Goal: Task Accomplishment & Management: Complete application form

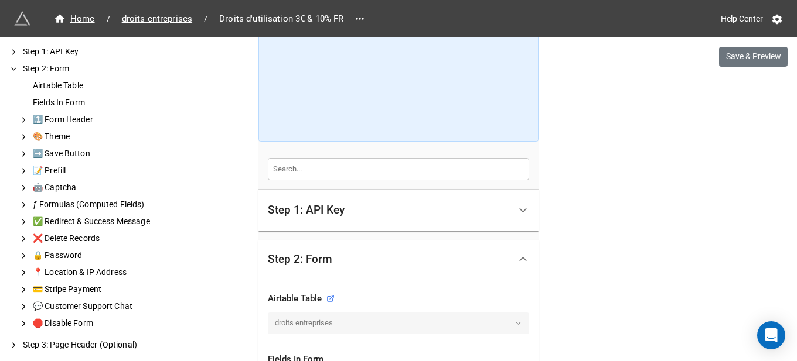
scroll to position [293, 0]
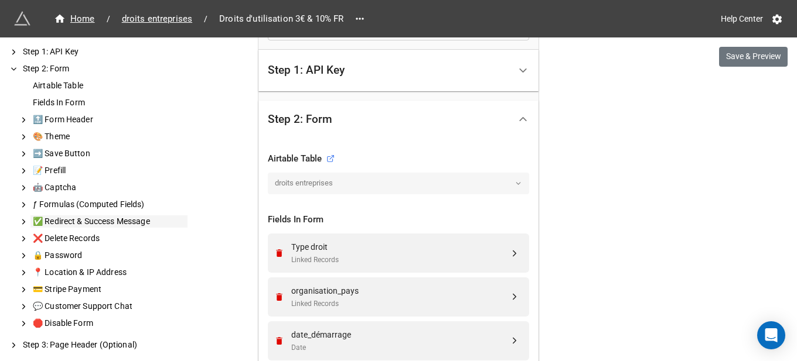
click at [69, 224] on div "✅ Redirect & Success Message" at bounding box center [108, 222] width 157 height 12
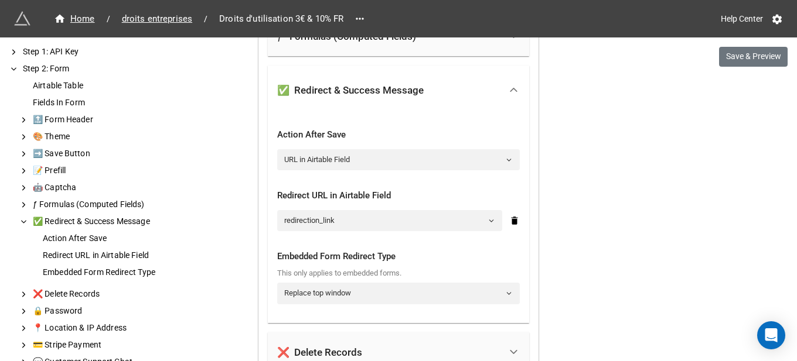
scroll to position [3160, 0]
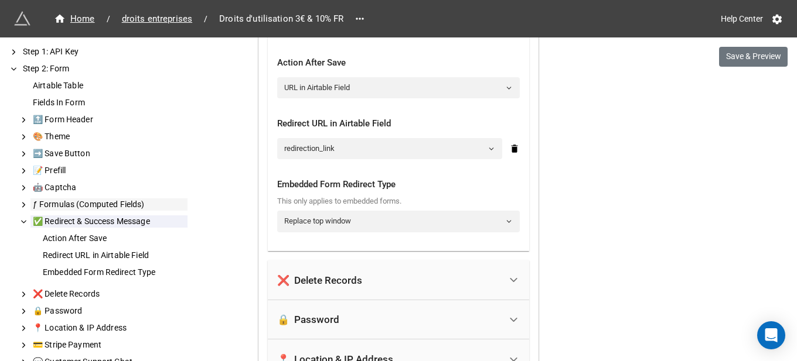
click at [69, 201] on div "ƒ Formulas (Computed Fields)" at bounding box center [108, 205] width 157 height 12
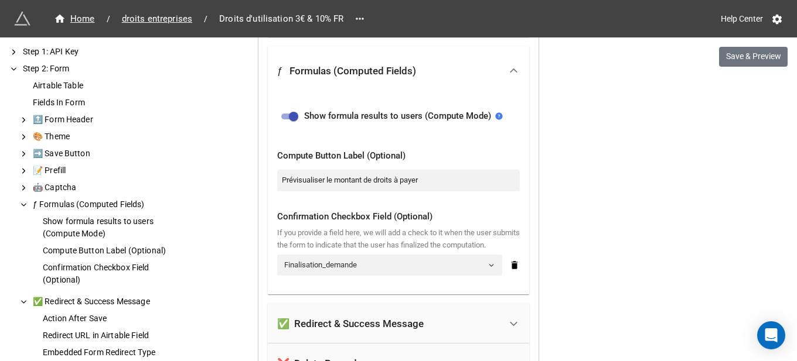
scroll to position [3063, 0]
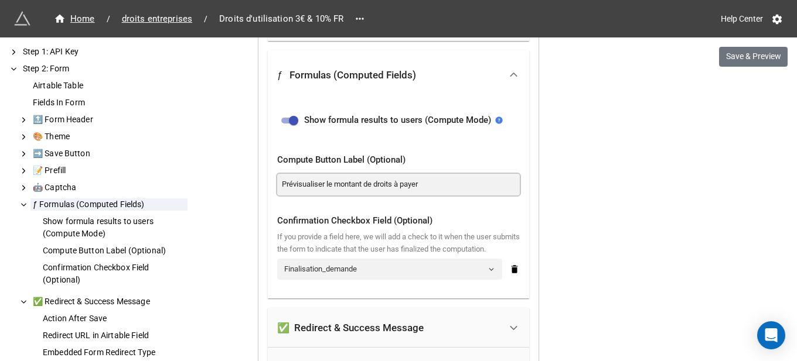
click at [407, 191] on input "Prévisualiser le montant de droits à payer" at bounding box center [398, 184] width 243 height 21
click at [78, 305] on div "✅ Redirect & Success Message" at bounding box center [108, 302] width 157 height 12
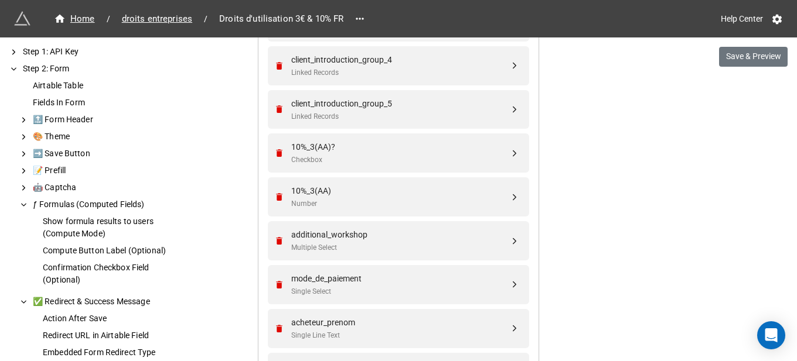
scroll to position [1168, 0]
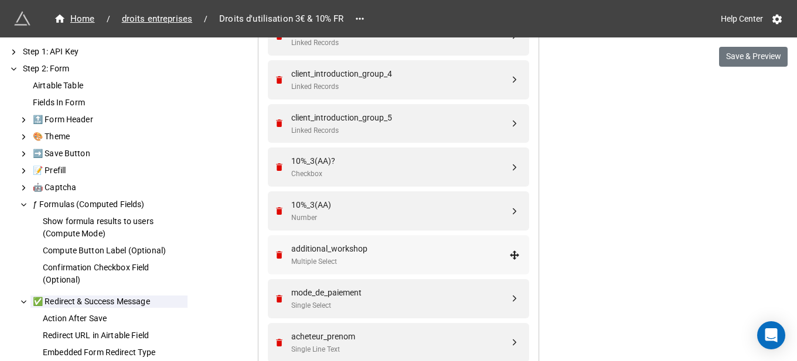
click at [369, 246] on div "additional_workshop" at bounding box center [400, 249] width 218 height 13
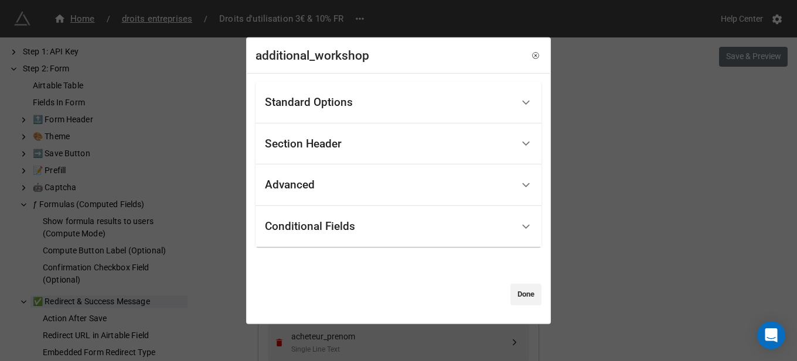
click at [323, 226] on div "Conditional Fields" at bounding box center [310, 227] width 90 height 12
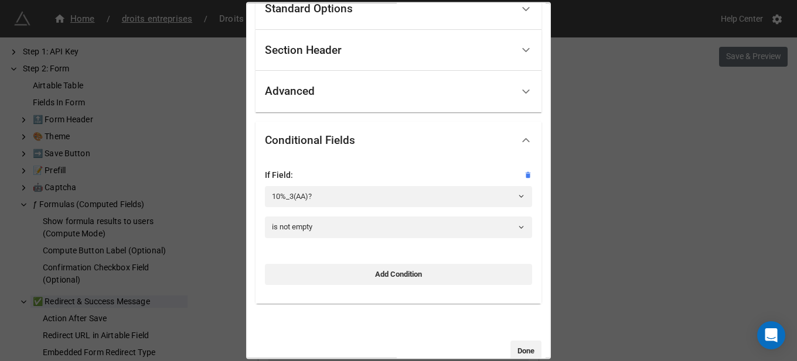
scroll to position [0, 0]
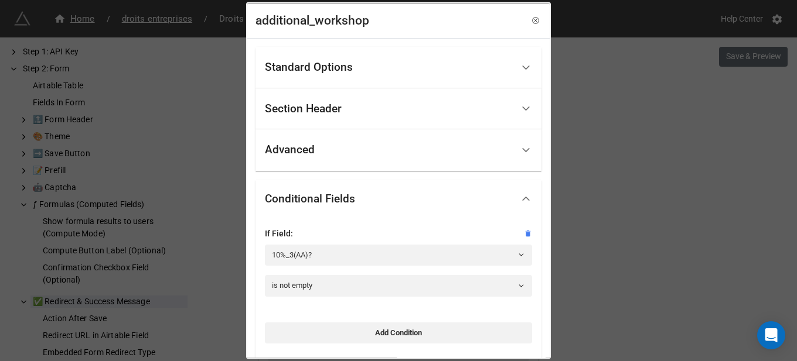
click at [348, 119] on div "Section Header" at bounding box center [389, 109] width 248 height 28
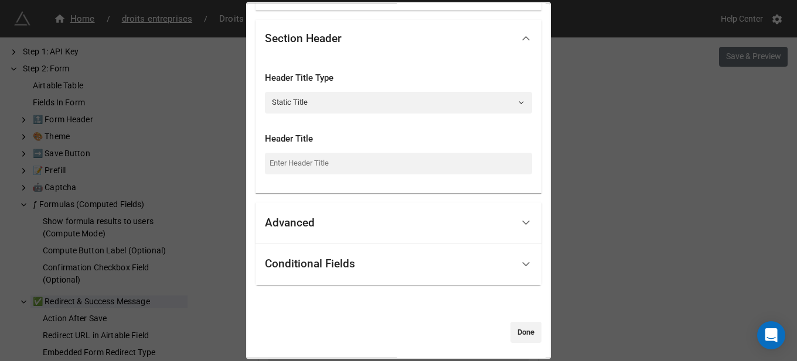
scroll to position [80, 0]
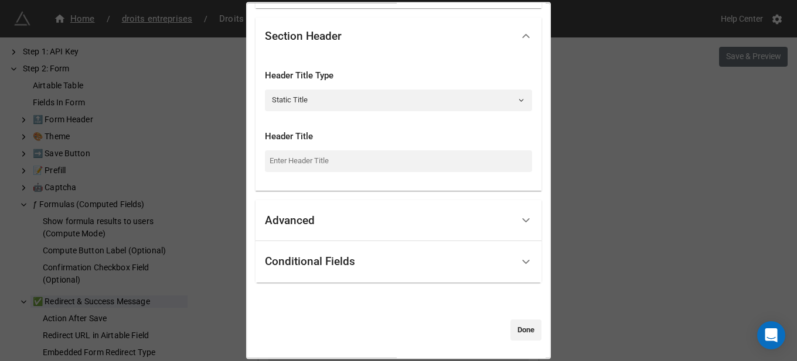
click at [350, 227] on div "Advanced" at bounding box center [389, 221] width 248 height 28
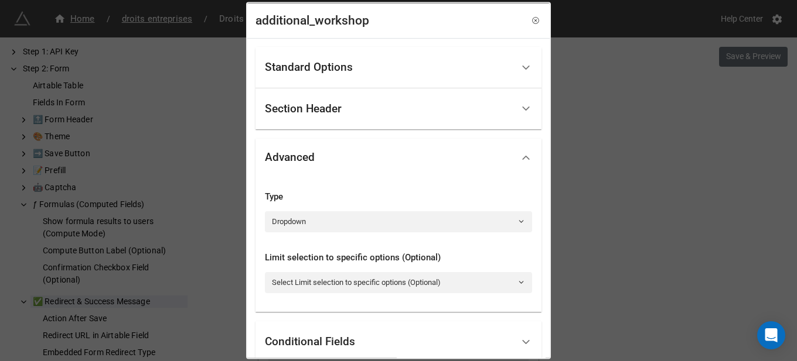
click at [353, 76] on div "Standard Options" at bounding box center [389, 68] width 248 height 28
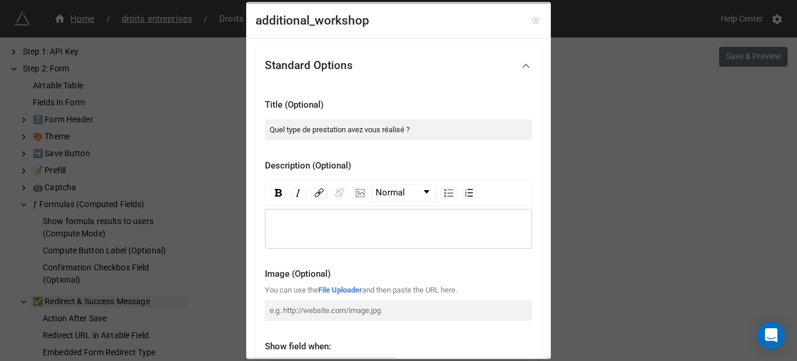
click at [531, 17] on icon at bounding box center [535, 20] width 8 height 8
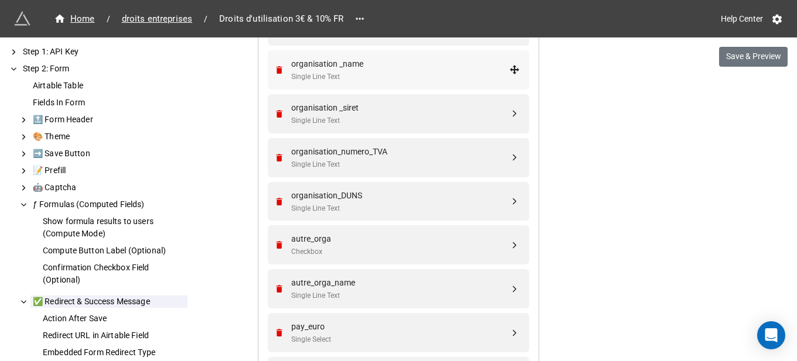
scroll to position [1929, 0]
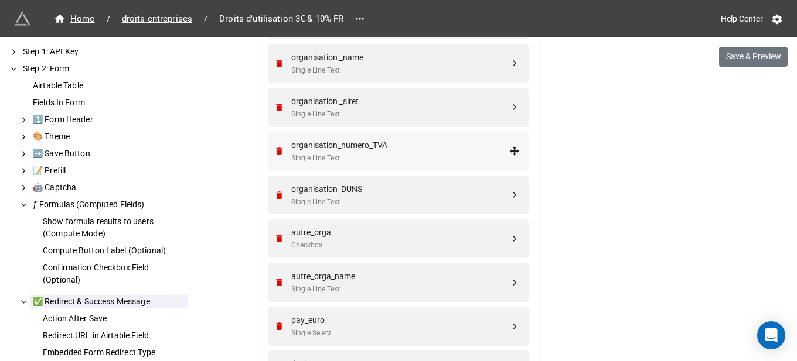
click at [372, 141] on div "organisation_numero_TVA" at bounding box center [400, 145] width 218 height 13
select select "all-are-met"
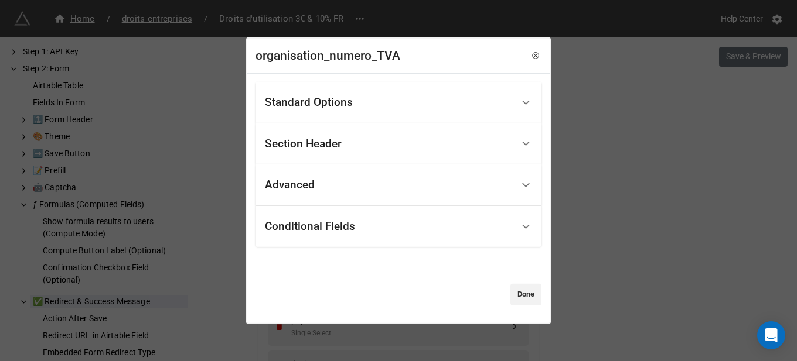
click at [325, 223] on div "Conditional Fields" at bounding box center [310, 227] width 90 height 12
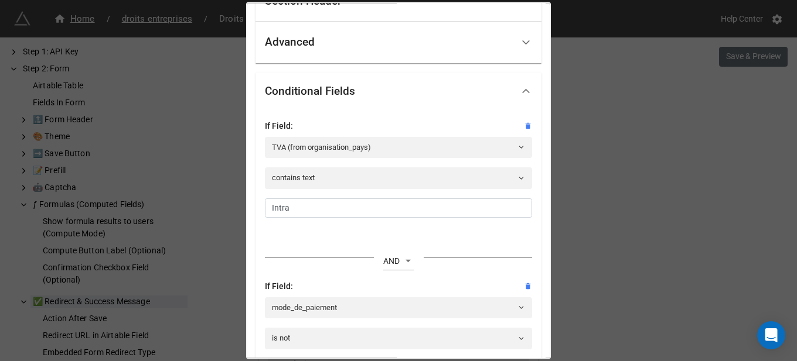
scroll to position [0, 0]
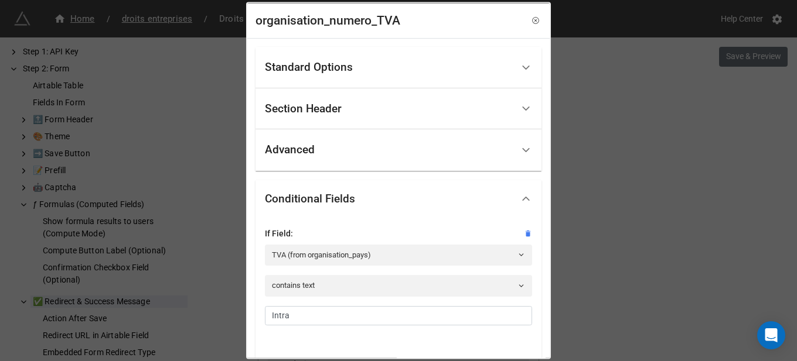
click at [343, 66] on div "Standard Options" at bounding box center [309, 68] width 88 height 12
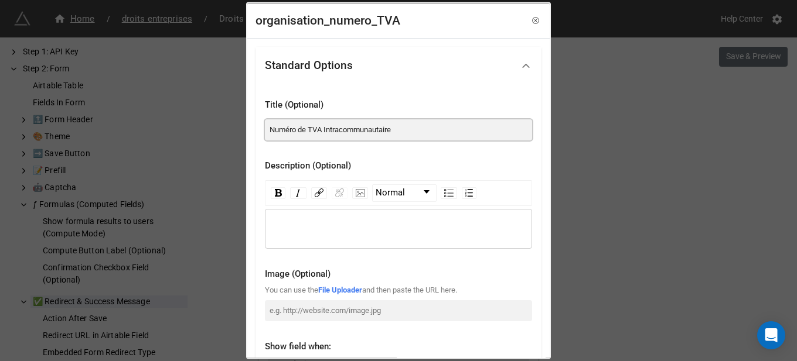
click at [362, 128] on input "Numéro de TVA Intracommunautaire" at bounding box center [398, 129] width 267 height 21
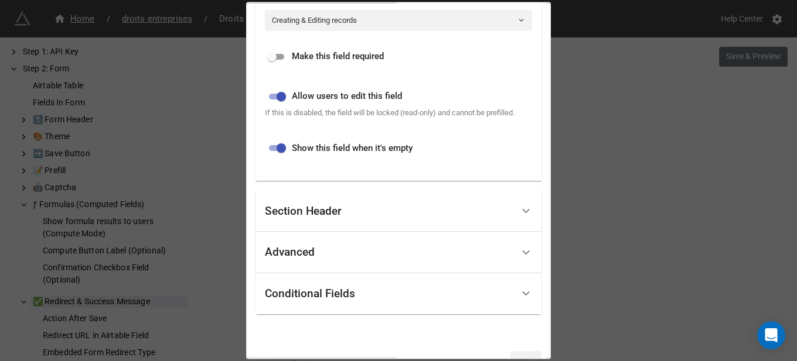
scroll to position [383, 0]
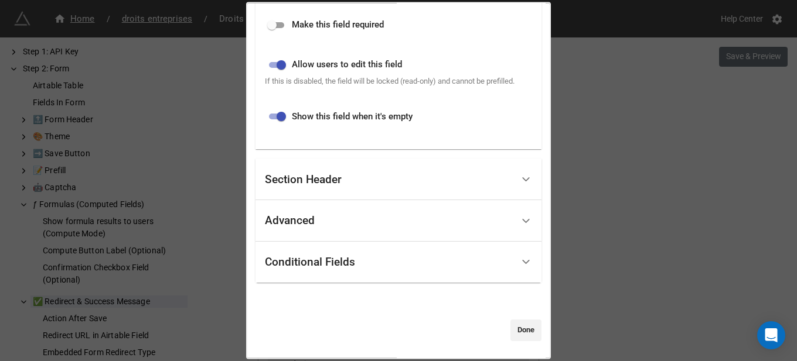
click at [377, 251] on div "Conditional Fields" at bounding box center [389, 262] width 248 height 28
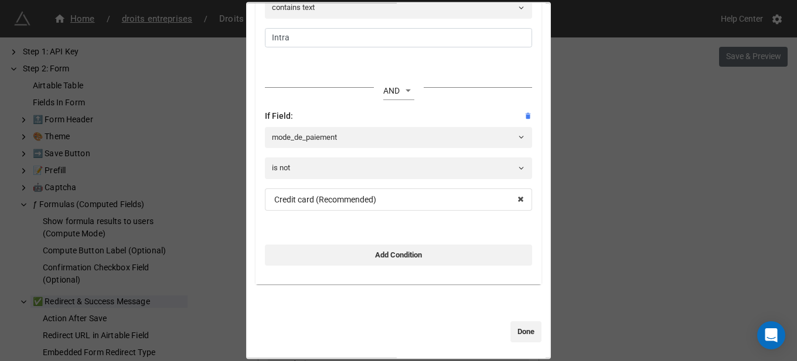
scroll to position [280, 0]
click at [510, 329] on link "Done" at bounding box center [525, 330] width 31 height 21
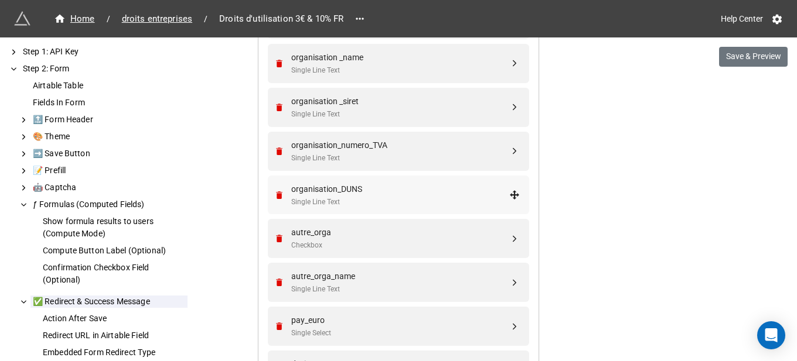
click at [372, 190] on div "organisation_DUNS" at bounding box center [400, 189] width 218 height 13
select select "all-are-met"
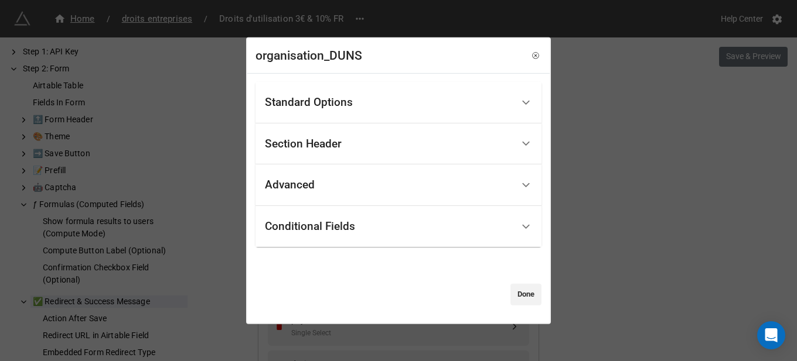
click at [375, 112] on div "Standard Options" at bounding box center [389, 103] width 248 height 28
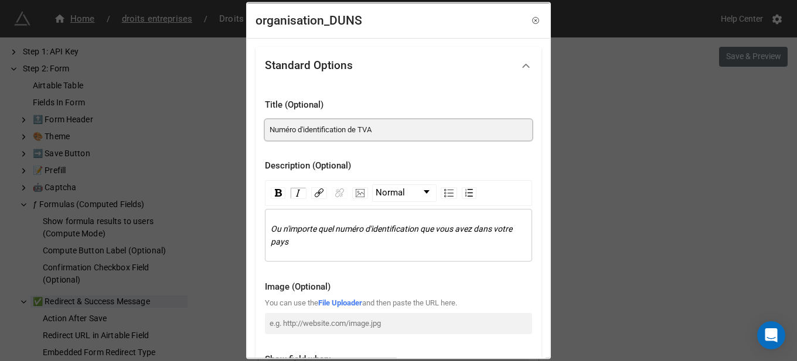
click at [368, 136] on input "Numéro d'identification de TVA" at bounding box center [398, 129] width 267 height 21
click at [402, 224] on span "Ou n'importe quel numéro d'identification que vous avez dans votre pays" at bounding box center [392, 235] width 243 height 22
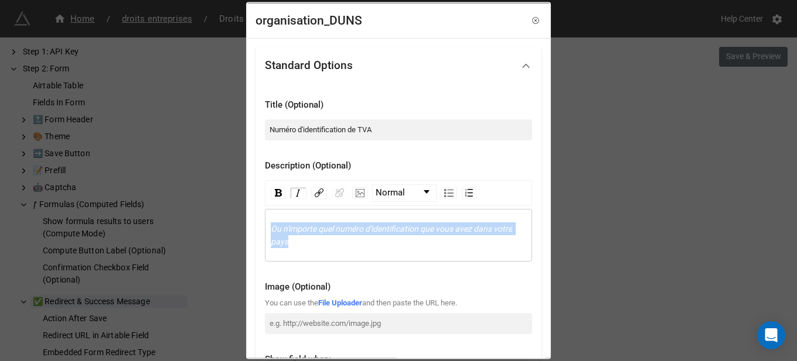
click at [402, 224] on span "Ou n'importe quel numéro d'identification que vous avez dans votre pays" at bounding box center [392, 235] width 243 height 22
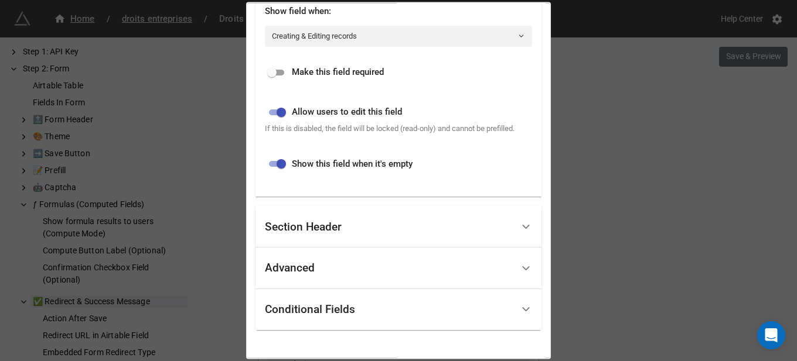
scroll to position [396, 0]
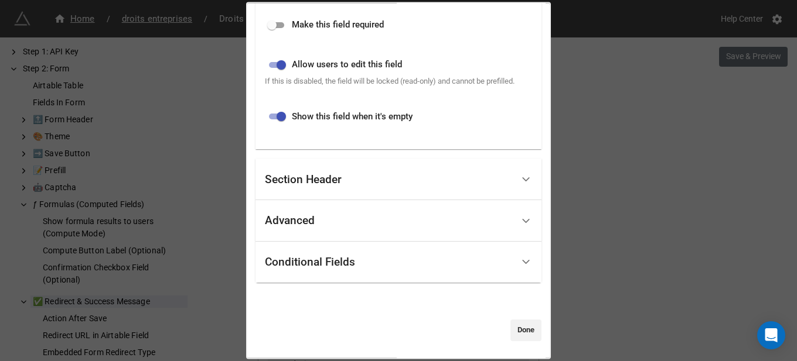
click at [366, 272] on div "Conditional Fields" at bounding box center [389, 262] width 248 height 28
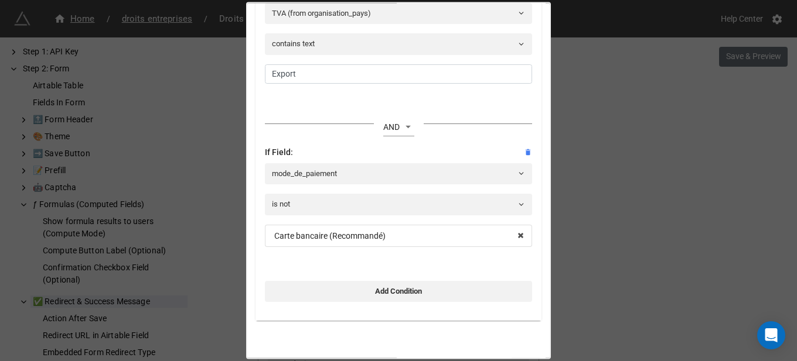
scroll to position [221, 0]
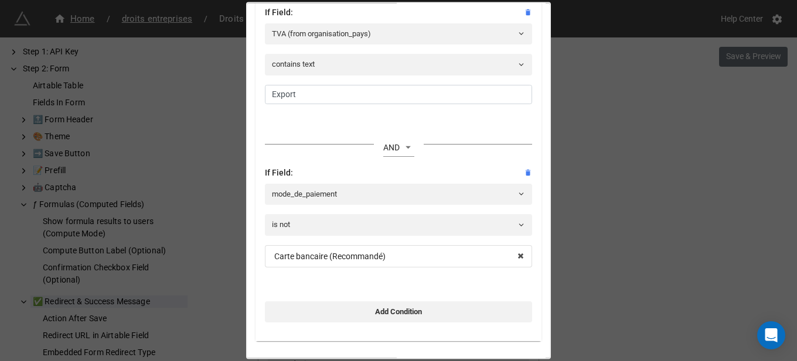
click at [773, 200] on div "organisation_DUNS Standard Options Title (Optional) Numéro d'identification de …" at bounding box center [398, 180] width 797 height 361
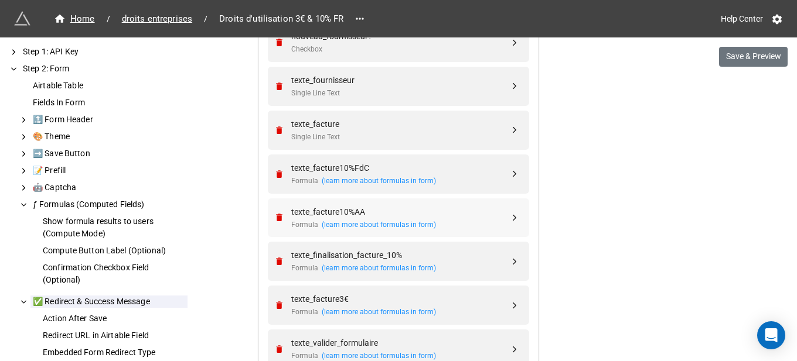
scroll to position [2515, 0]
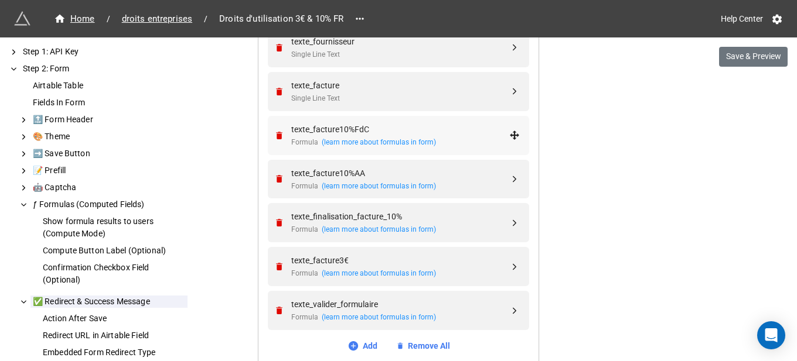
click at [378, 119] on div "texte_facture10%FdC Formula (learn more about formulas in form)" at bounding box center [397, 135] width 246 height 39
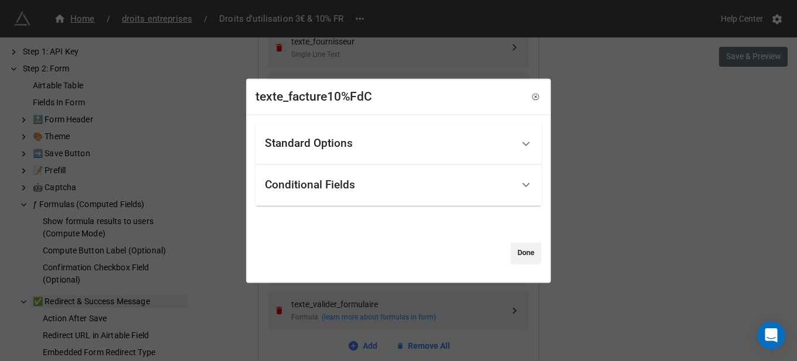
click at [353, 140] on div "Standard Options" at bounding box center [309, 144] width 88 height 12
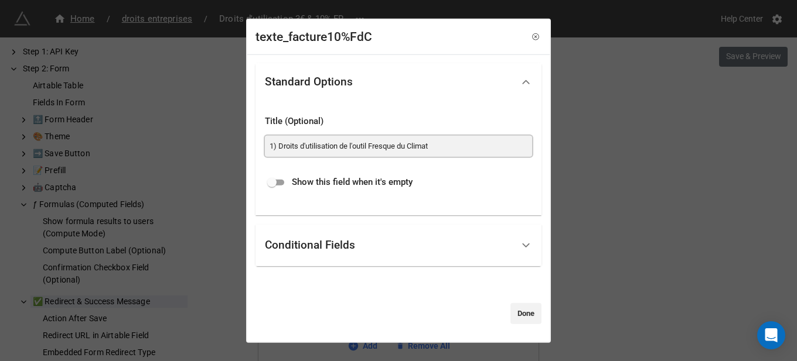
click at [364, 140] on input "1) Droits d'utilisation de l'outil Fresque du Climat" at bounding box center [398, 145] width 267 height 21
click at [517, 311] on link "Done" at bounding box center [525, 313] width 31 height 21
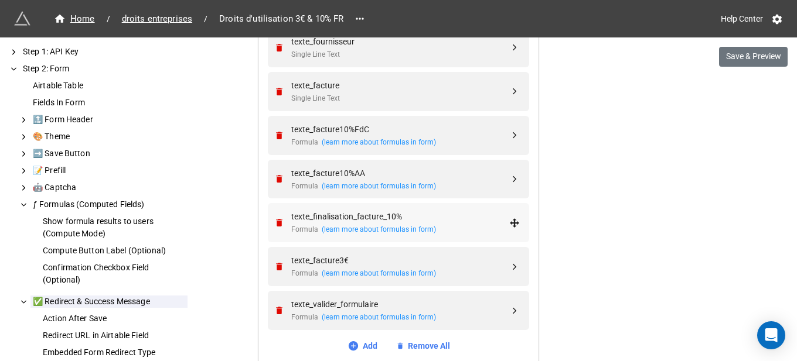
click at [431, 213] on div "texte_finalisation_facture_10%" at bounding box center [400, 216] width 218 height 13
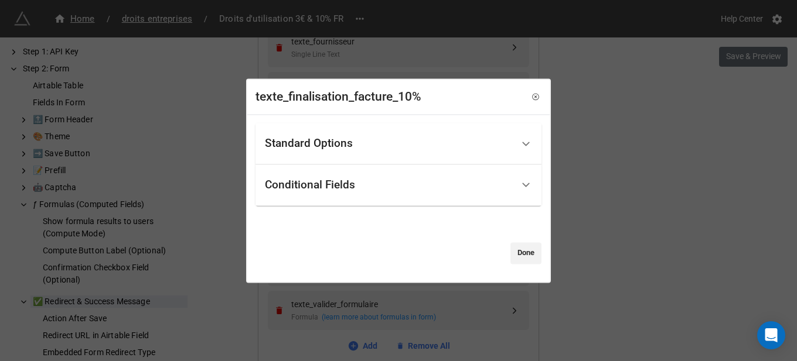
click at [352, 153] on div "Standard Options" at bounding box center [389, 144] width 248 height 28
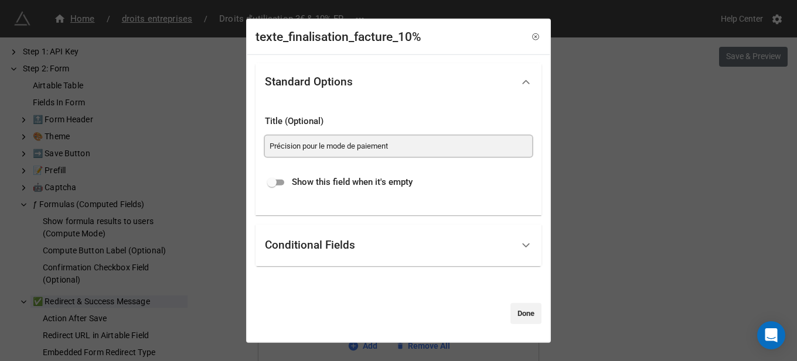
click at [354, 152] on input "Précision pour le mode de paiement" at bounding box center [398, 145] width 267 height 21
click at [510, 312] on link "Done" at bounding box center [525, 313] width 31 height 21
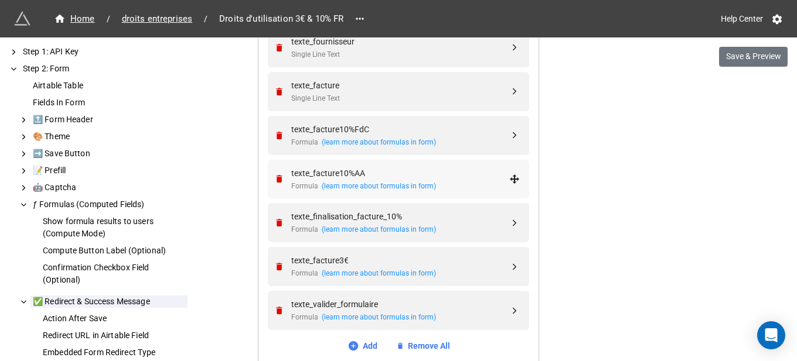
click at [392, 175] on div "texte_facture10%AA" at bounding box center [400, 173] width 218 height 13
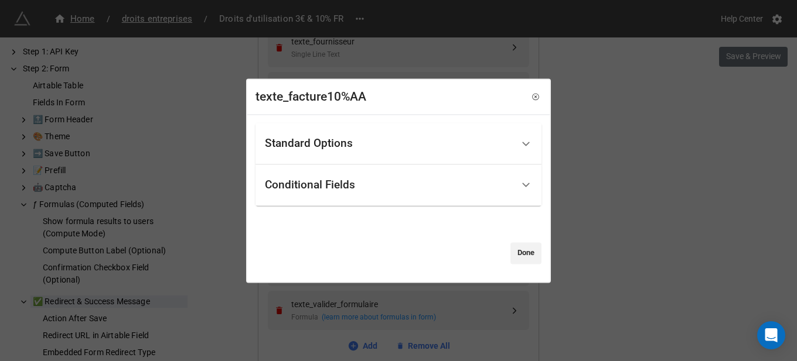
click at [381, 146] on div "Standard Options" at bounding box center [389, 144] width 248 height 28
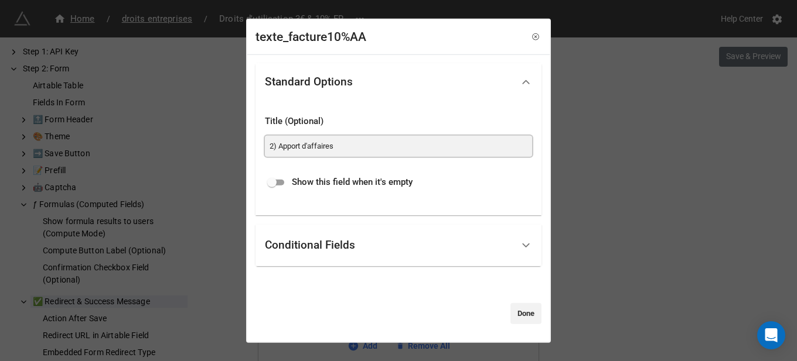
click at [382, 135] on input "2) Apport d'affaires" at bounding box center [398, 145] width 267 height 21
click at [511, 319] on link "Done" at bounding box center [525, 313] width 31 height 21
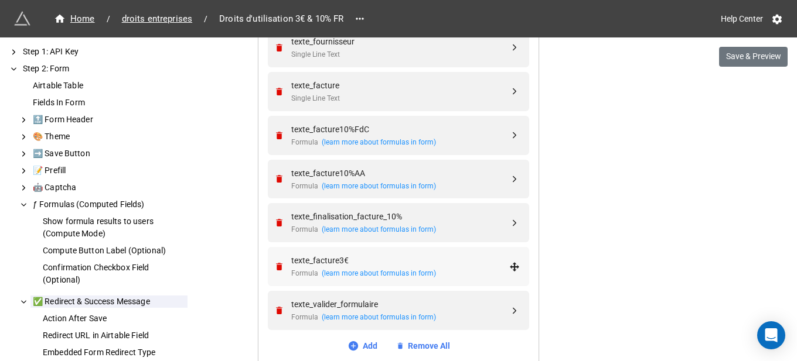
click at [371, 252] on div "texte_facture3€ Formula (learn more about formulas in form)" at bounding box center [397, 266] width 246 height 39
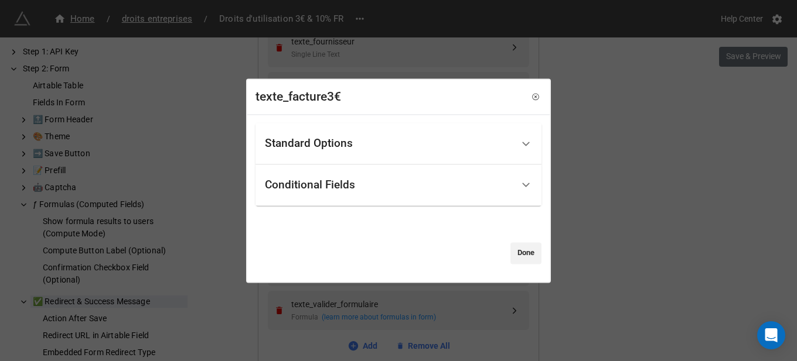
click at [391, 138] on div "Standard Options" at bounding box center [389, 144] width 248 height 28
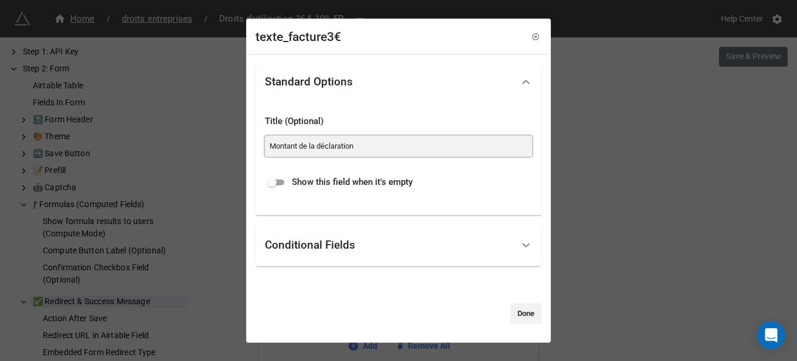
click at [391, 147] on input "Montant de la déclaration" at bounding box center [398, 145] width 267 height 21
click at [510, 310] on link "Done" at bounding box center [525, 313] width 31 height 21
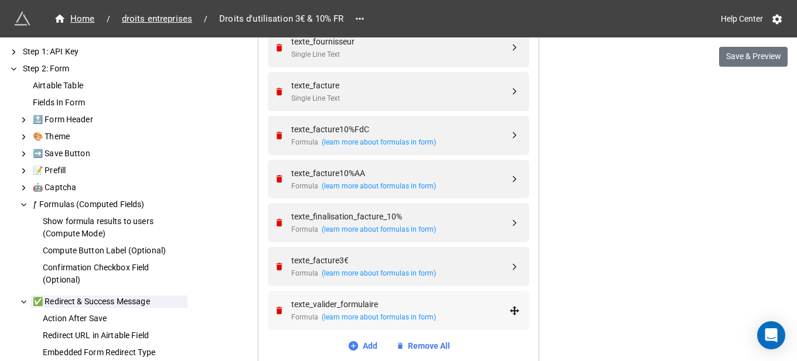
click at [409, 305] on div "texte_valider_formulaire" at bounding box center [400, 304] width 218 height 13
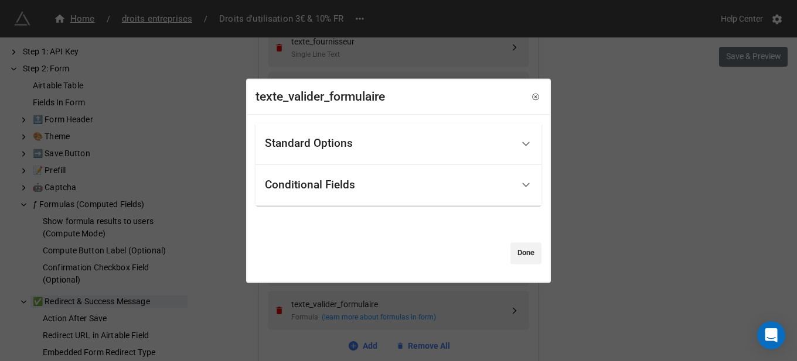
click at [408, 126] on div "Standard Options" at bounding box center [398, 144] width 286 height 42
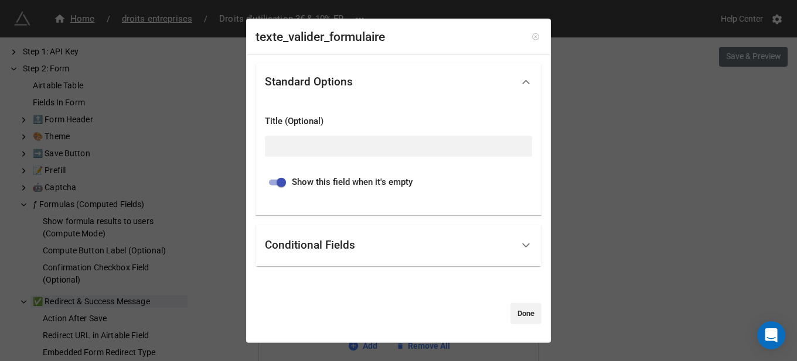
click at [531, 40] on icon at bounding box center [535, 37] width 8 height 8
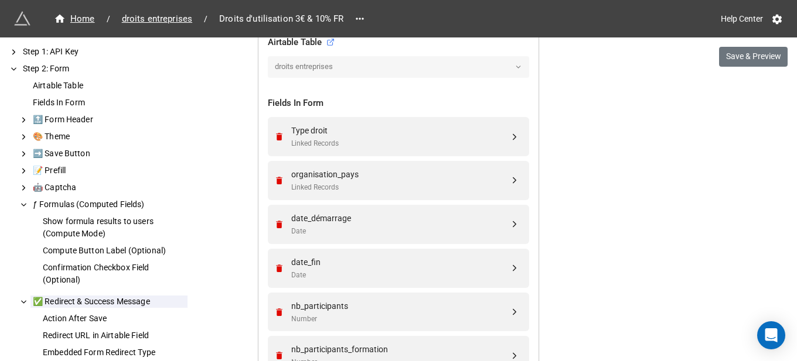
scroll to position [410, 0]
click at [395, 131] on div "Type droit" at bounding box center [400, 130] width 218 height 13
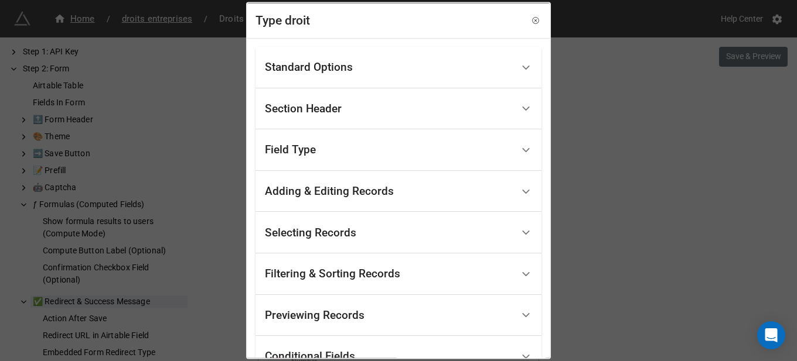
scroll to position [95, 0]
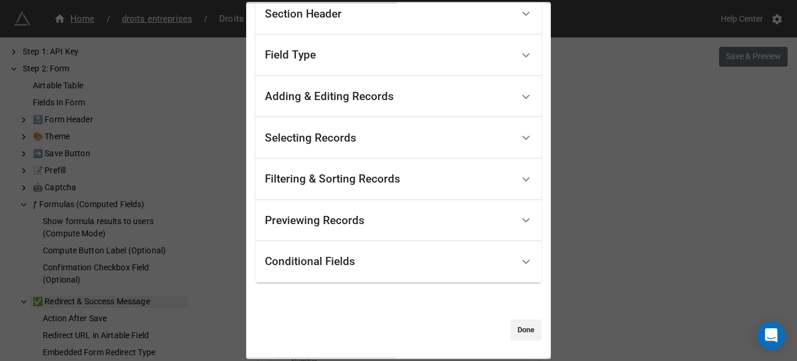
click at [330, 272] on div "Conditional Fields" at bounding box center [389, 262] width 248 height 28
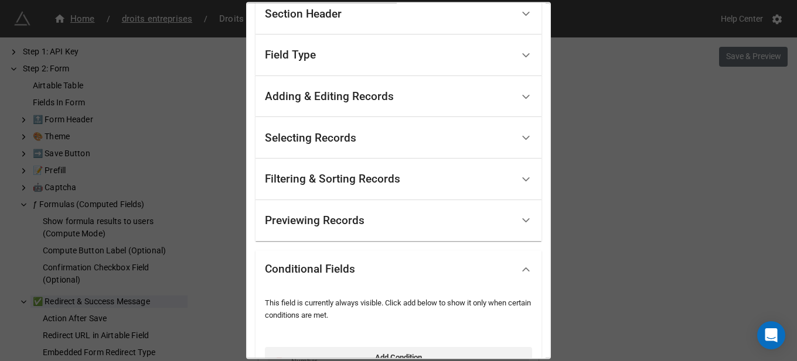
scroll to position [199, 0]
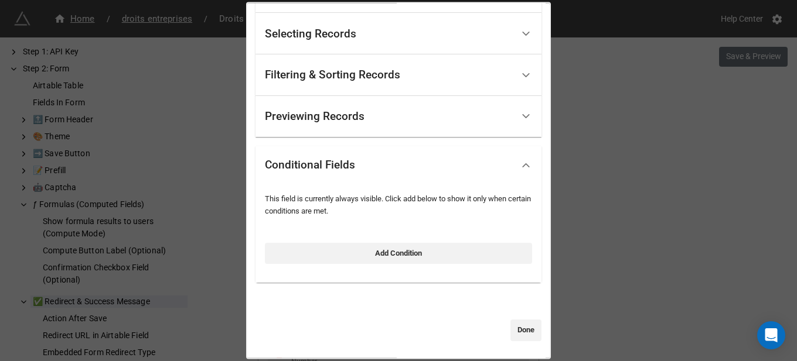
click at [635, 221] on div "Type droit Standard Options Title (Optional) Ma demande Description (Optional) …" at bounding box center [398, 180] width 797 height 361
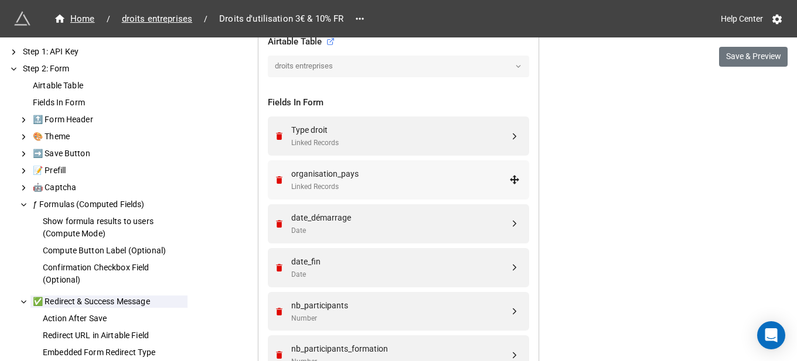
click at [353, 173] on div "organisation_pays" at bounding box center [400, 174] width 218 height 13
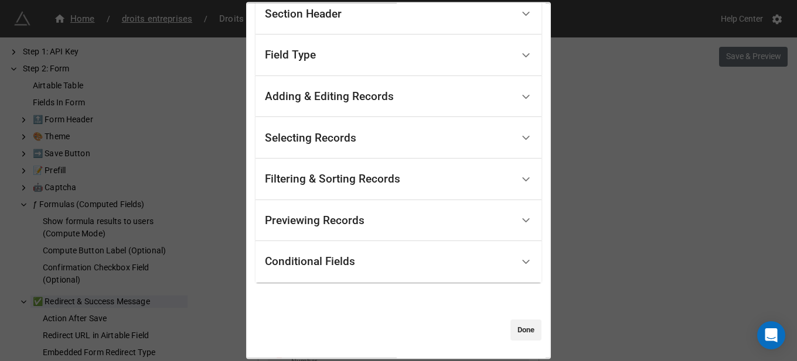
click at [367, 268] on div "Conditional Fields" at bounding box center [389, 262] width 248 height 28
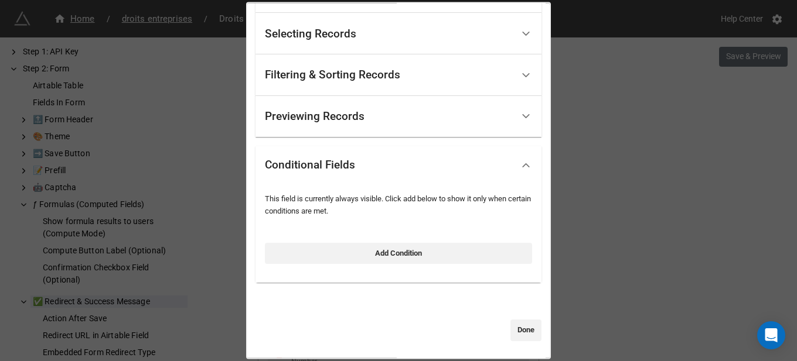
drag, startPoint x: 704, startPoint y: 240, endPoint x: 498, endPoint y: 228, distance: 205.9
click at [698, 240] on div "organisation_pays Standard Options Title (Optional) Pays Description (Optional)…" at bounding box center [398, 180] width 797 height 361
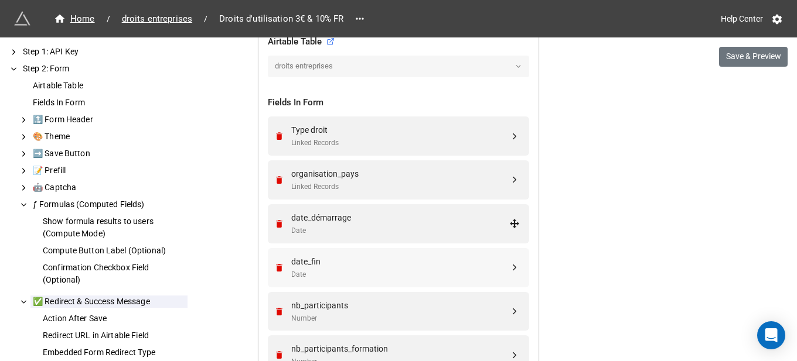
scroll to position [469, 0]
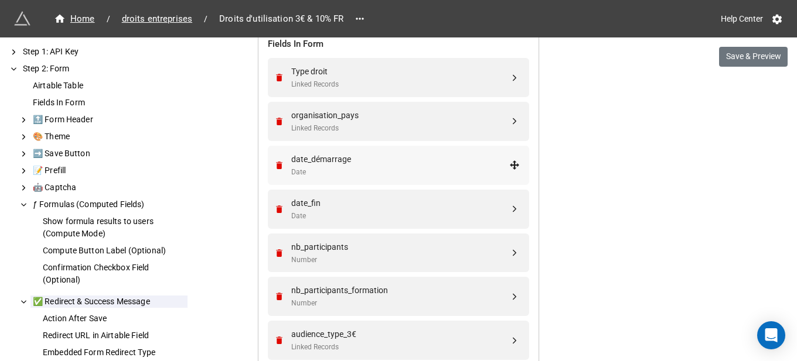
click at [361, 170] on div "Date" at bounding box center [400, 172] width 218 height 11
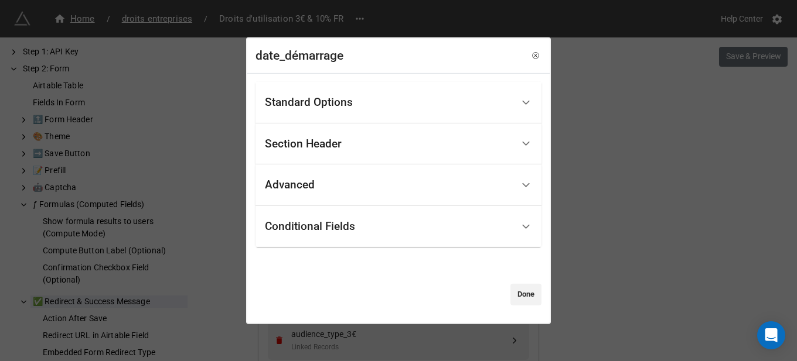
click at [375, 225] on div "Conditional Fields" at bounding box center [389, 227] width 248 height 28
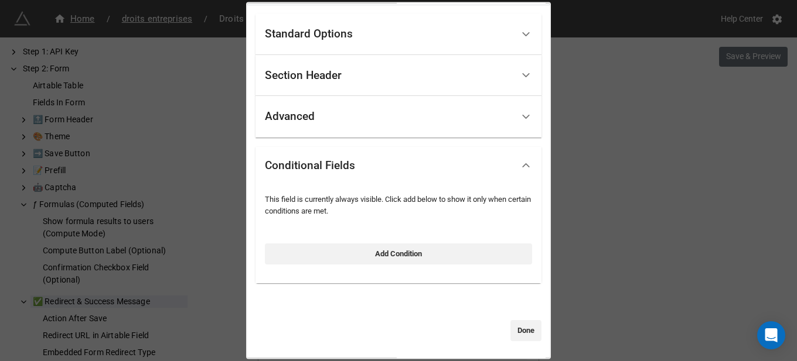
scroll to position [34, 0]
drag, startPoint x: 678, startPoint y: 227, endPoint x: 614, endPoint y: 227, distance: 63.8
click at [673, 227] on div "date_démarrage Standard Options Title (Optional) Date de début Description (Opt…" at bounding box center [398, 180] width 797 height 361
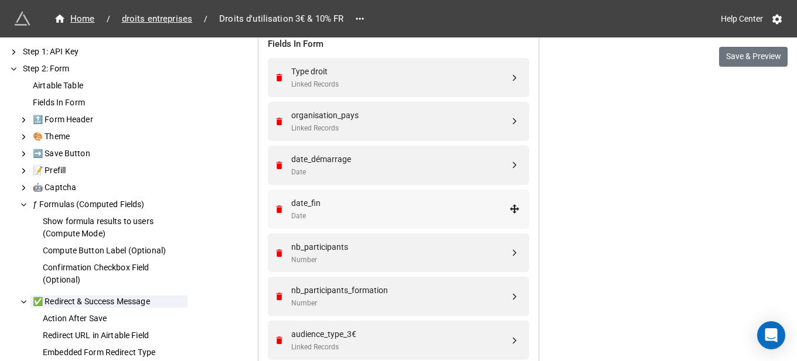
scroll to position [527, 0]
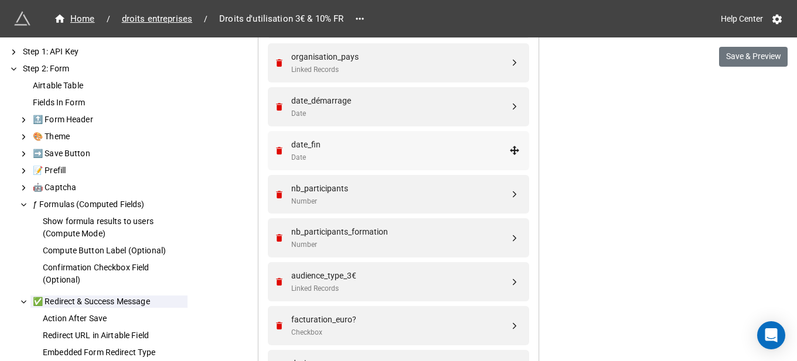
click at [357, 159] on div "Date" at bounding box center [400, 157] width 218 height 11
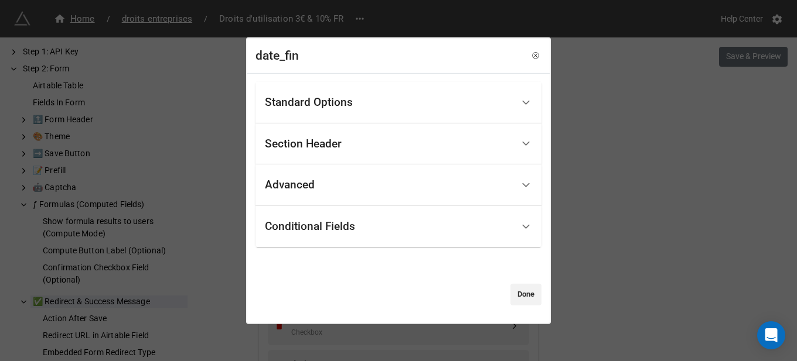
click at [378, 224] on div "Conditional Fields" at bounding box center [389, 227] width 248 height 28
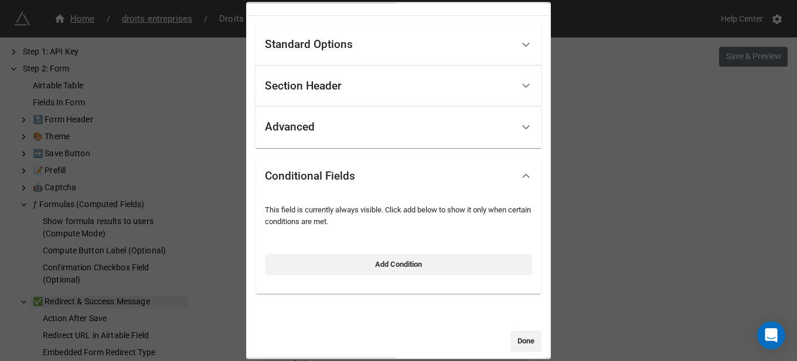
scroll to position [34, 0]
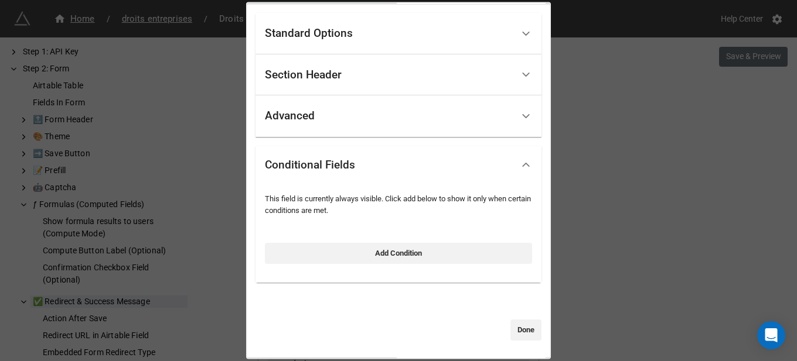
click at [597, 216] on div "date_fin Standard Options Title (Optional) Date de fin Description (Optional) N…" at bounding box center [398, 180] width 797 height 361
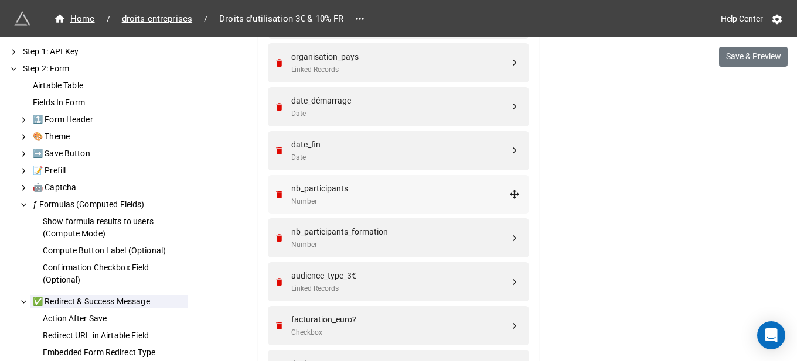
click at [368, 192] on div "nb_participants" at bounding box center [400, 188] width 218 height 13
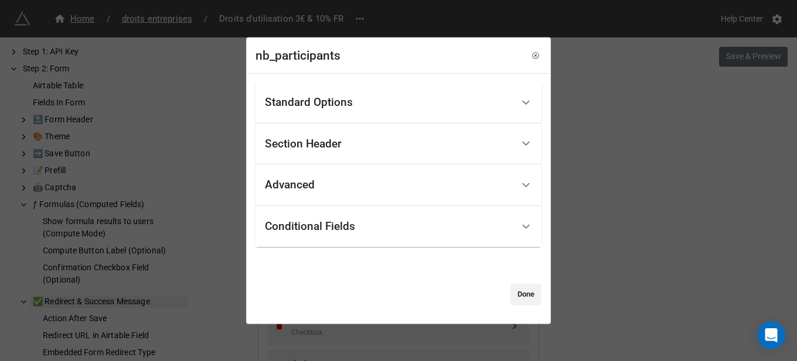
click at [378, 231] on div "Conditional Fields" at bounding box center [389, 227] width 248 height 28
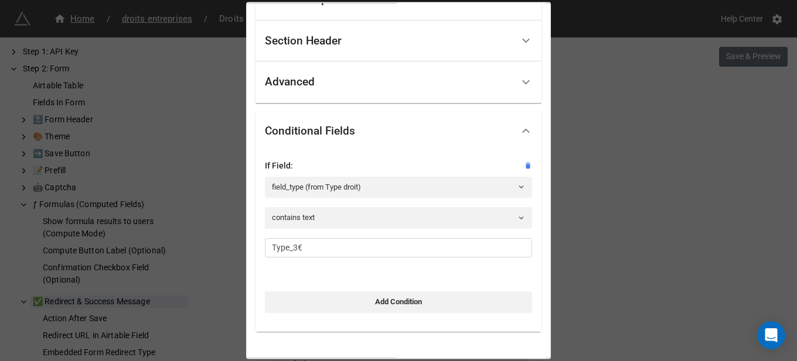
scroll to position [117, 0]
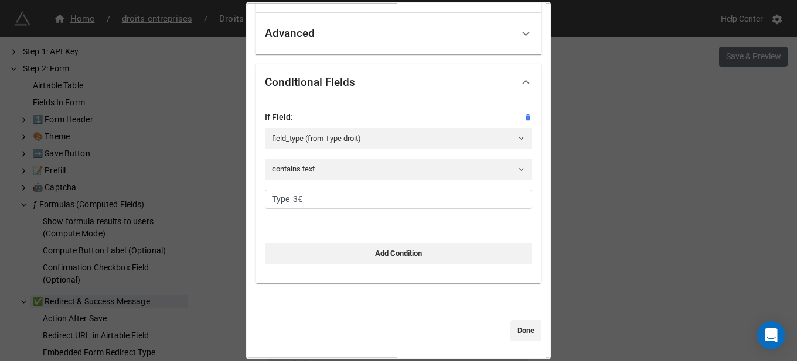
click at [674, 190] on div "nb_participants Standard Options Title (Optional) Nombre de participant·es aux …" at bounding box center [398, 180] width 797 height 361
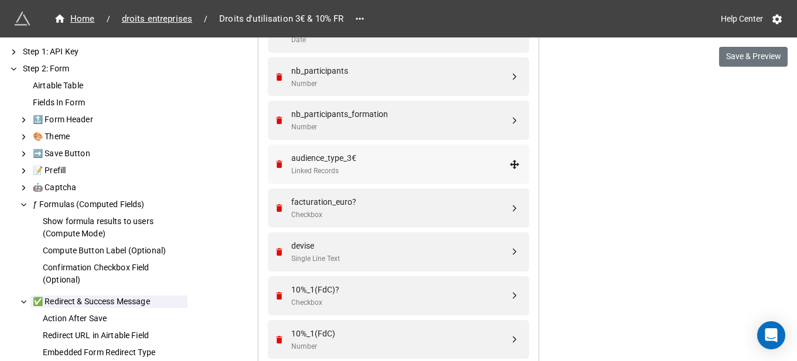
scroll to position [644, 0]
click at [354, 122] on div "Number" at bounding box center [400, 127] width 218 height 11
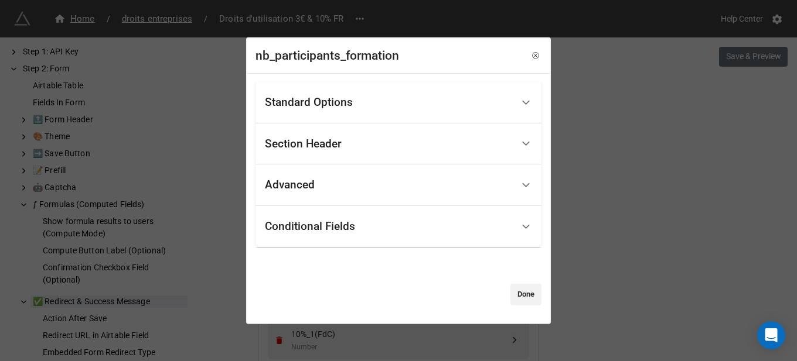
click at [377, 228] on div "Conditional Fields" at bounding box center [389, 227] width 248 height 28
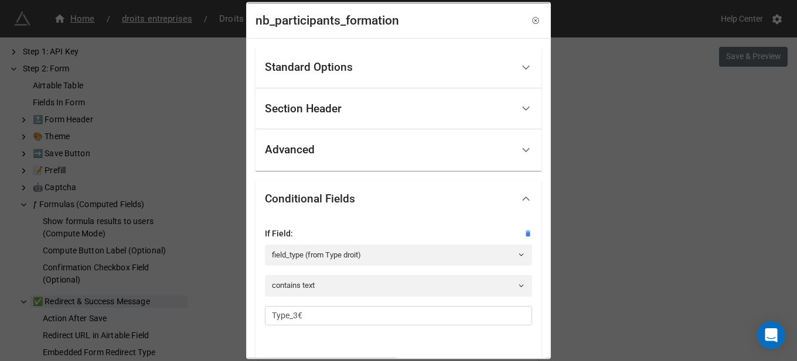
scroll to position [117, 0]
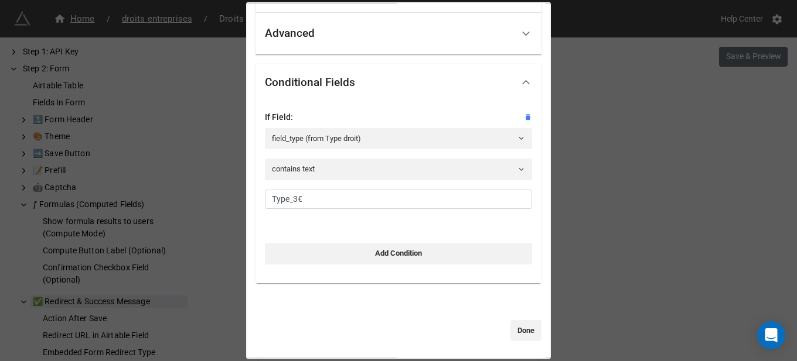
click at [613, 213] on div "nb_participants_formation Standard Options Title (Optional) Nombre de participa…" at bounding box center [398, 180] width 797 height 361
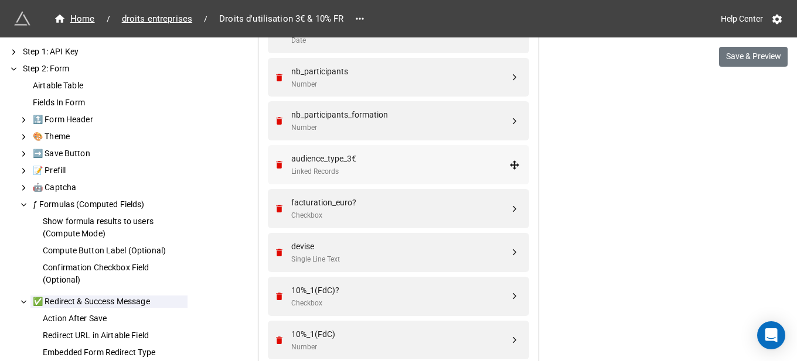
click at [385, 160] on div "audience_type_3€" at bounding box center [400, 158] width 218 height 13
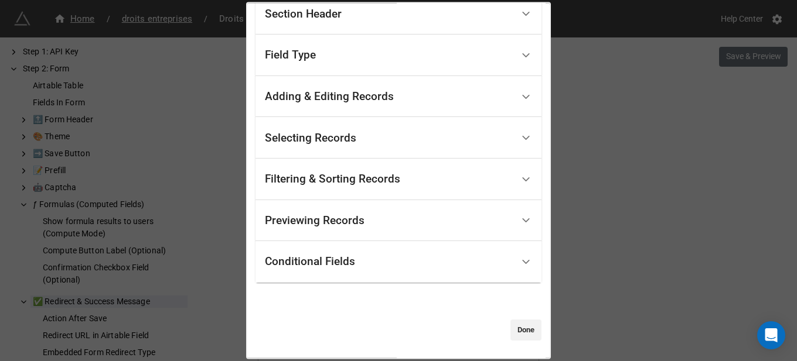
click at [377, 280] on div "Conditional Fields" at bounding box center [398, 262] width 286 height 42
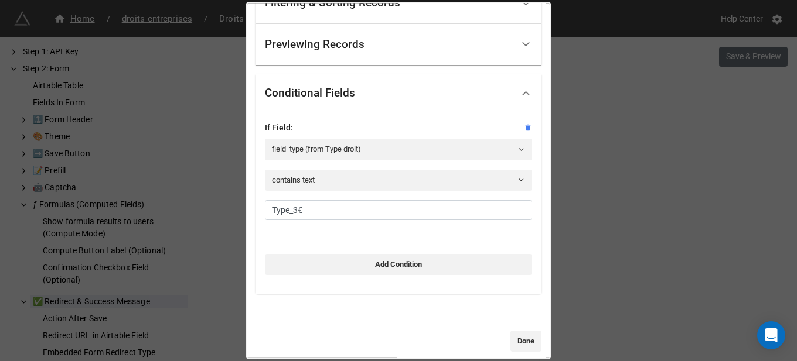
scroll to position [282, 0]
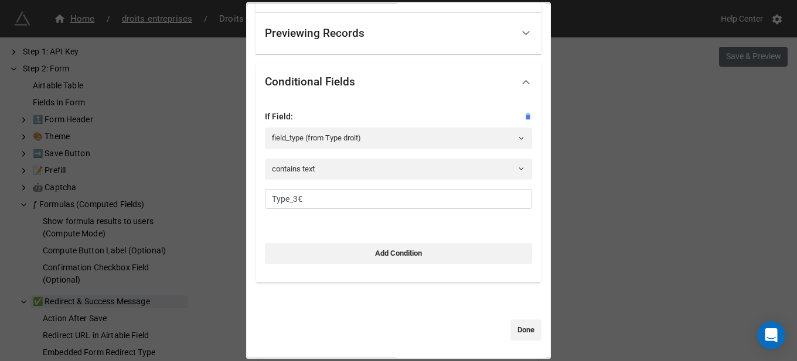
click at [596, 201] on div "audience_type_3€ Standard Options Title (Optional) De quel type d'organisation …" at bounding box center [398, 180] width 797 height 361
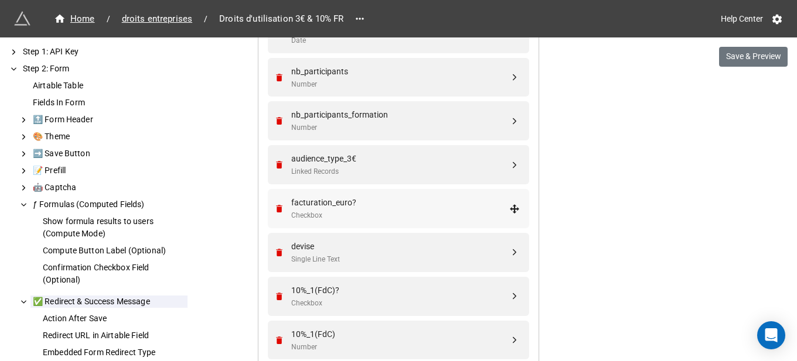
click at [364, 197] on div "facturation_euro?" at bounding box center [400, 202] width 218 height 13
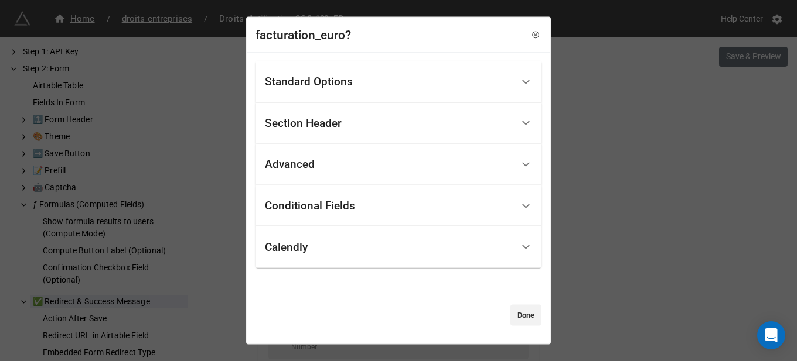
click at [360, 209] on div "Conditional Fields" at bounding box center [389, 206] width 248 height 28
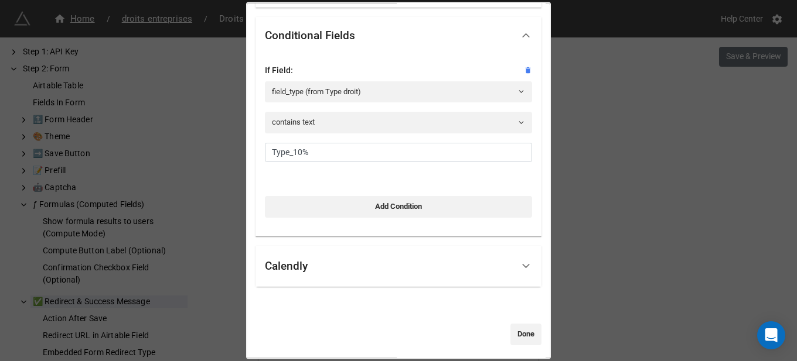
scroll to position [168, 0]
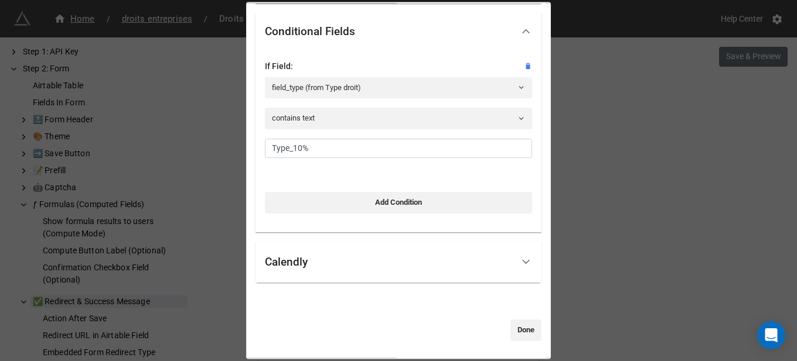
click at [638, 186] on div "facturation_euro? Standard Options Title (Optional) J'ai facturé ma prestation …" at bounding box center [398, 180] width 797 height 361
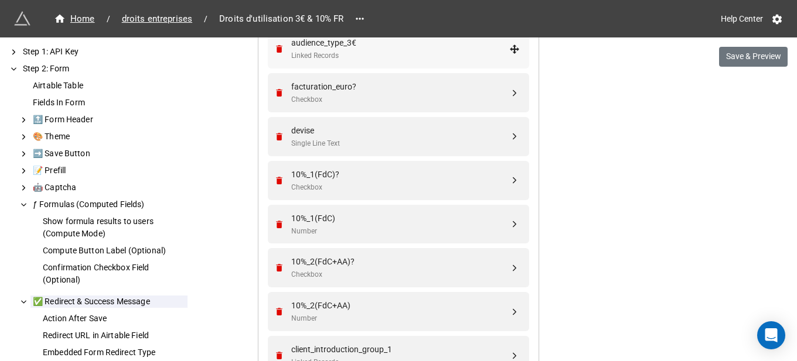
scroll to position [761, 0]
click at [380, 140] on div "Single Line Text" at bounding box center [400, 142] width 218 height 11
select select "all-are-met"
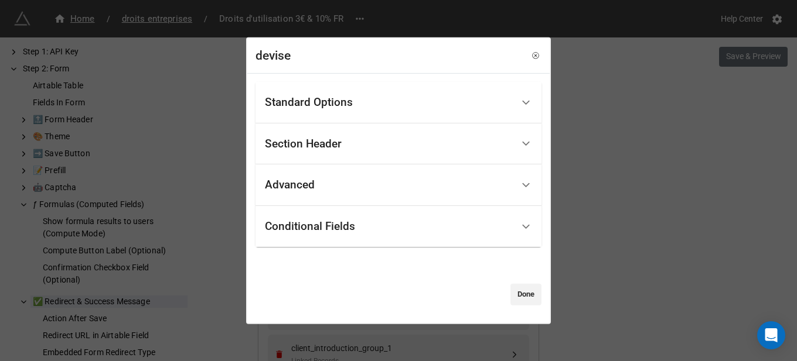
click at [375, 237] on div "Conditional Fields" at bounding box center [389, 227] width 248 height 28
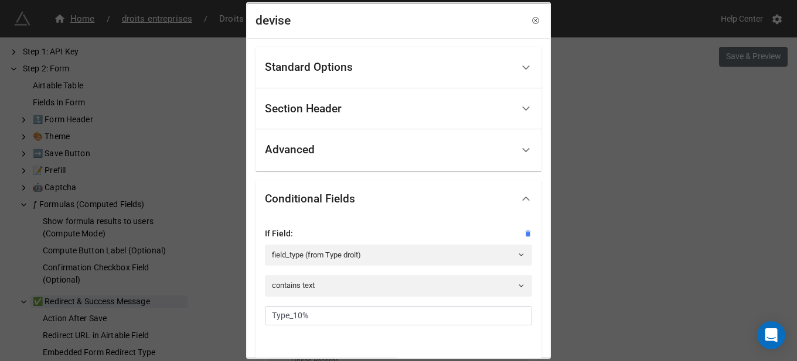
scroll to position [271, 0]
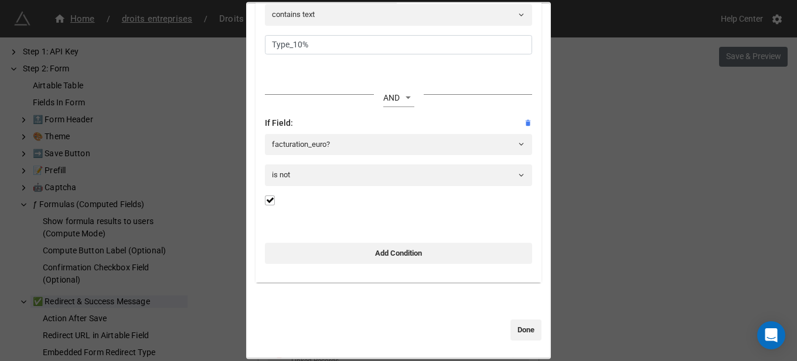
click at [634, 209] on div "devise Standard Options Title (Optional) Quelle devise ? Description (Optional)…" at bounding box center [398, 180] width 797 height 361
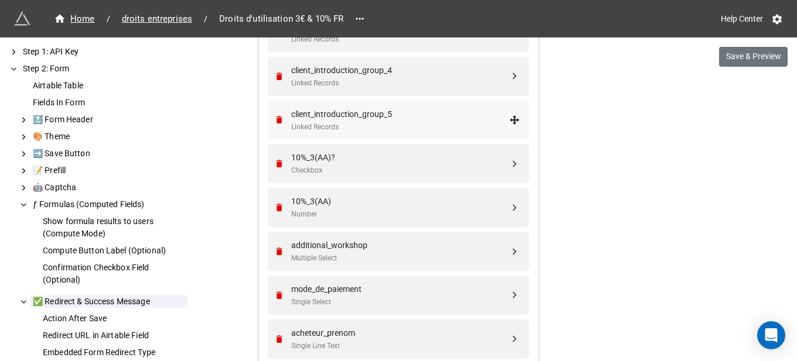
scroll to position [1230, 0]
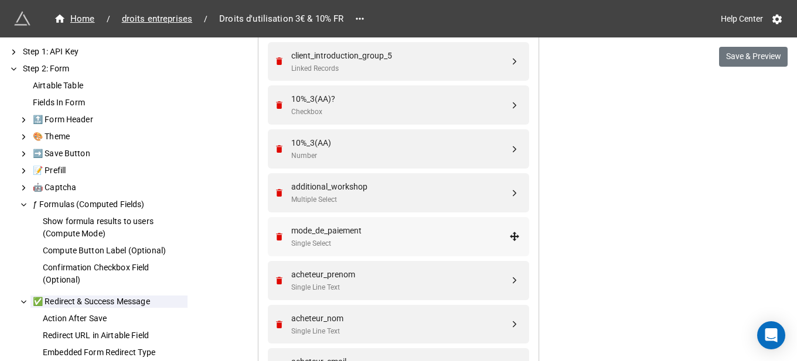
click at [344, 235] on div "mode_de_paiement" at bounding box center [400, 230] width 218 height 13
select select "all-are-met"
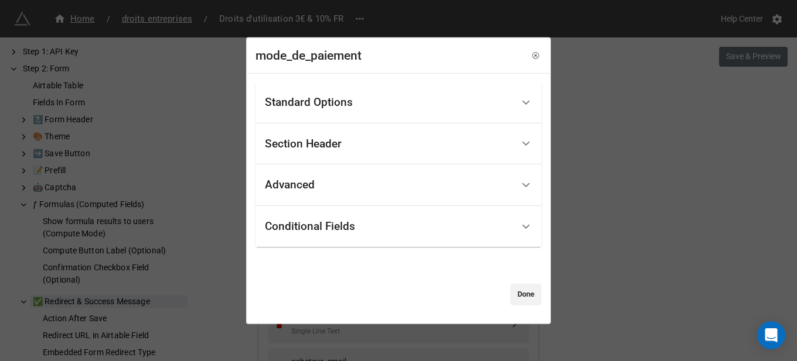
click at [356, 235] on div "Conditional Fields" at bounding box center [389, 227] width 248 height 28
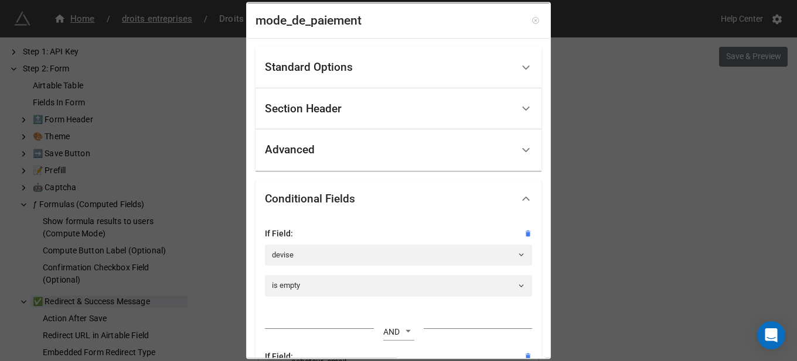
click at [530, 21] on link at bounding box center [536, 21] width 12 height 12
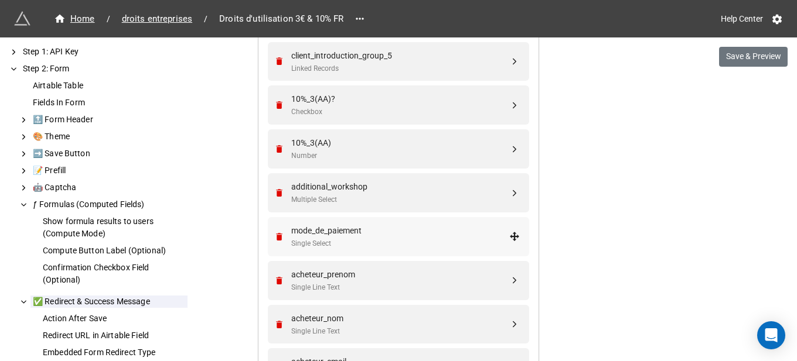
click at [330, 227] on div "mode_de_paiement" at bounding box center [400, 230] width 218 height 13
select select "all-are-met"
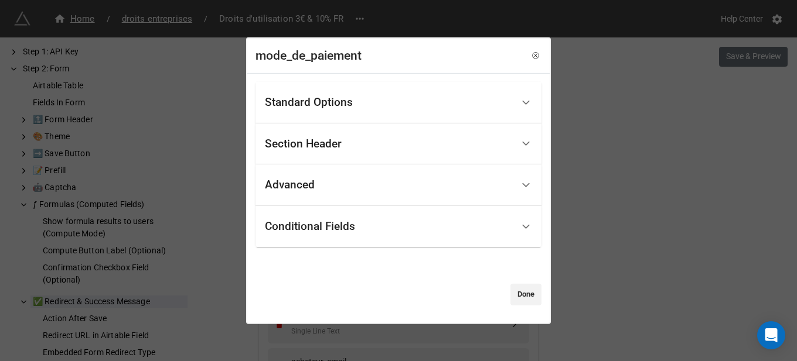
click at [422, 159] on div "Section Header" at bounding box center [398, 144] width 286 height 42
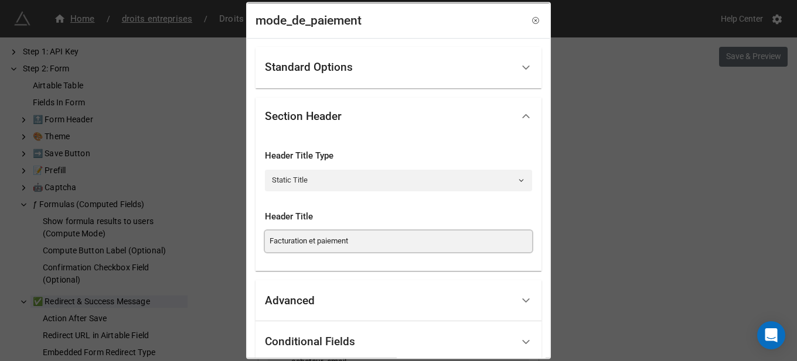
click at [366, 250] on input "Facturation et paiement" at bounding box center [398, 241] width 267 height 21
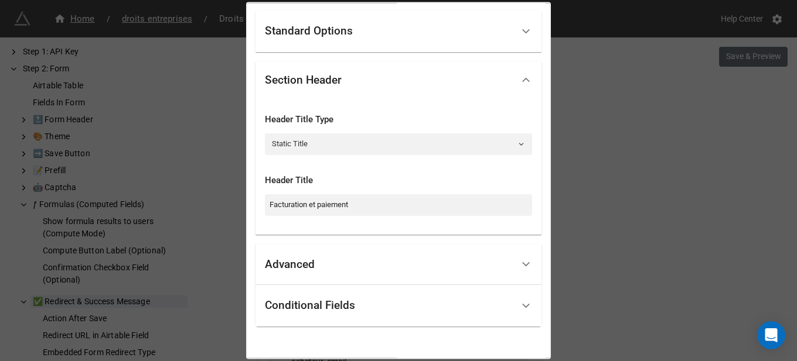
scroll to position [80, 0]
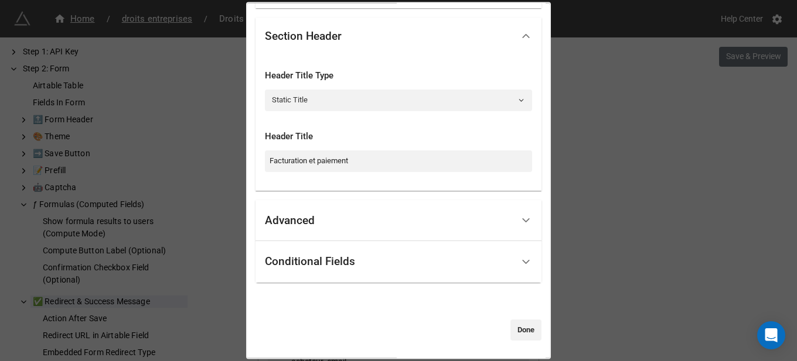
click at [366, 238] on div "Advanced" at bounding box center [398, 221] width 286 height 42
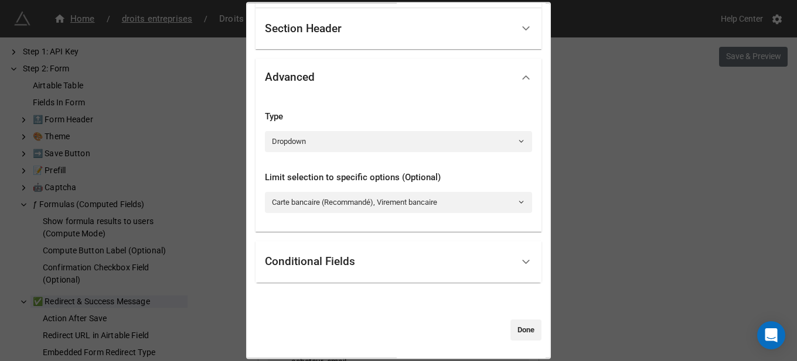
scroll to position [0, 0]
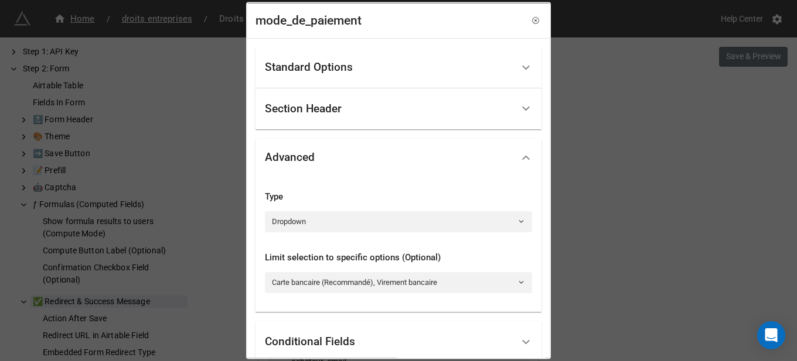
click at [371, 73] on div "Standard Options" at bounding box center [389, 68] width 248 height 28
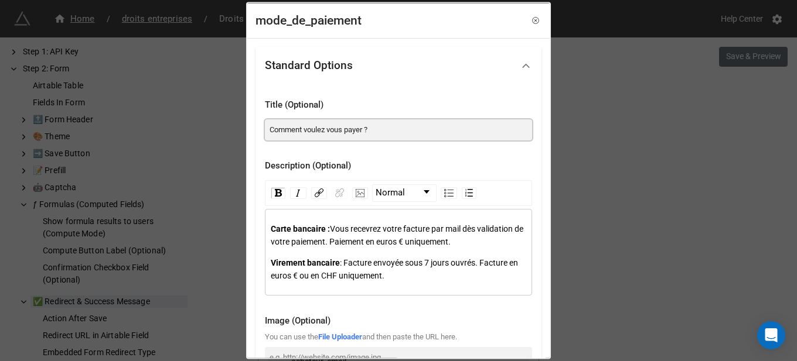
click at [371, 123] on input "Comment voulez vous payer ?" at bounding box center [398, 129] width 267 height 21
click at [384, 243] on span "Vous recevrez votre facture par mail dès validation de votre paiement. Paiement…" at bounding box center [398, 235] width 254 height 22
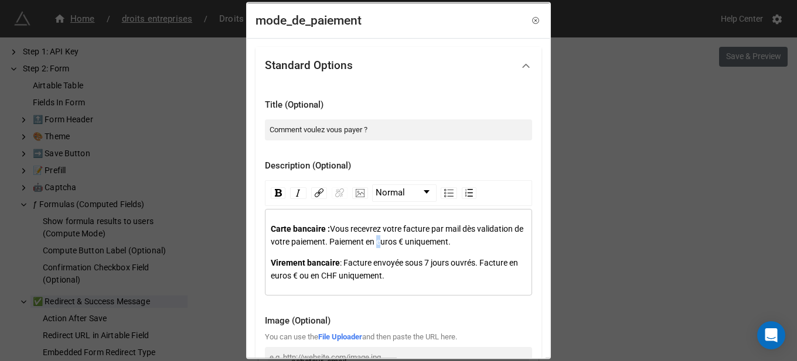
click at [384, 243] on span "Vous recevrez votre facture par mail dès validation de votre paiement. Paiement…" at bounding box center [398, 235] width 254 height 22
copy div "Carte bancaire : Vous recevrez votre facture par mail dès validation de votre p…"
click at [498, 61] on div "Standard Options" at bounding box center [389, 66] width 248 height 28
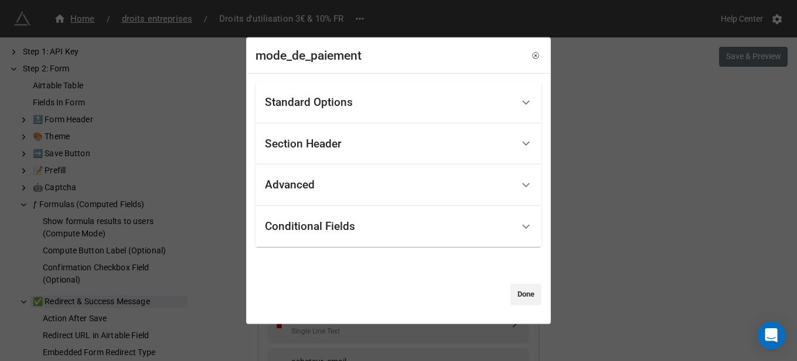
click at [358, 233] on div "Conditional Fields" at bounding box center [389, 227] width 248 height 28
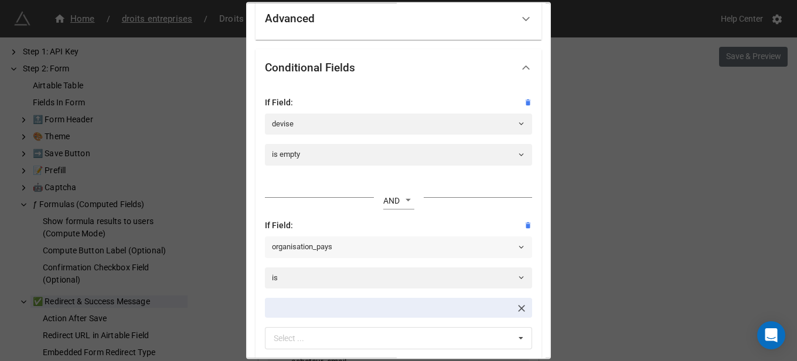
scroll to position [176, 0]
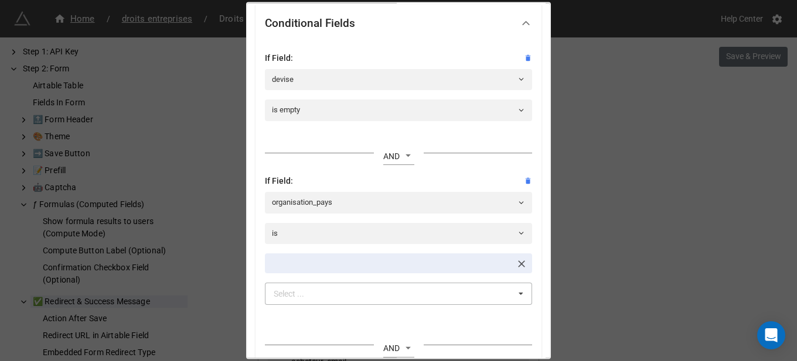
click at [337, 289] on div "Select ... No results found." at bounding box center [398, 294] width 267 height 22
click at [532, 286] on div "If Field: devise is empty OR AND If Field: organisation_pays is France Select .…" at bounding box center [398, 291] width 286 height 498
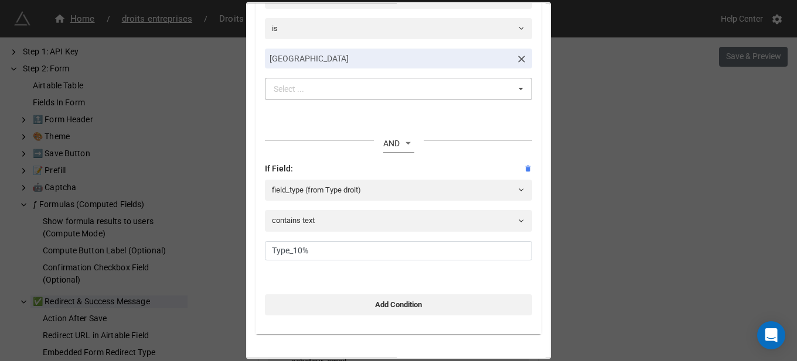
scroll to position [410, 0]
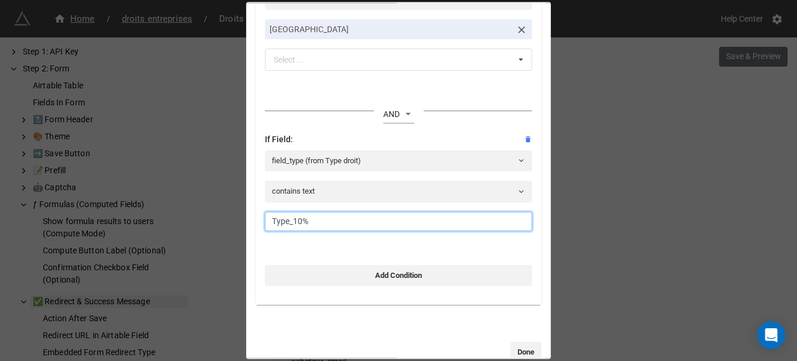
drag, startPoint x: 361, startPoint y: 220, endPoint x: 214, endPoint y: 210, distance: 147.9
click at [214, 210] on div "mode_de_paiement Standard Options Title (Optional) Comment voulez vous payer ? …" at bounding box center [398, 180] width 797 height 361
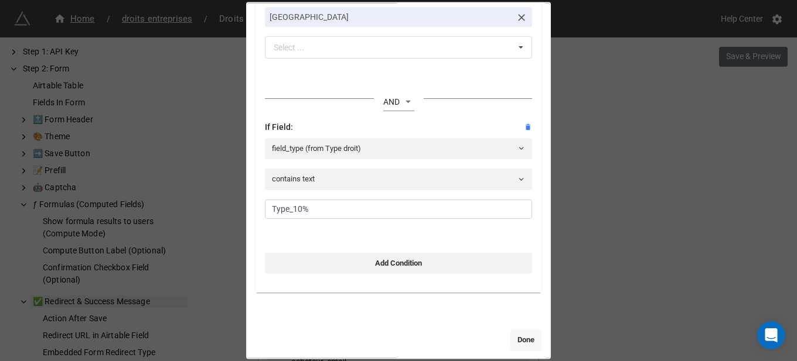
scroll to position [432, 0]
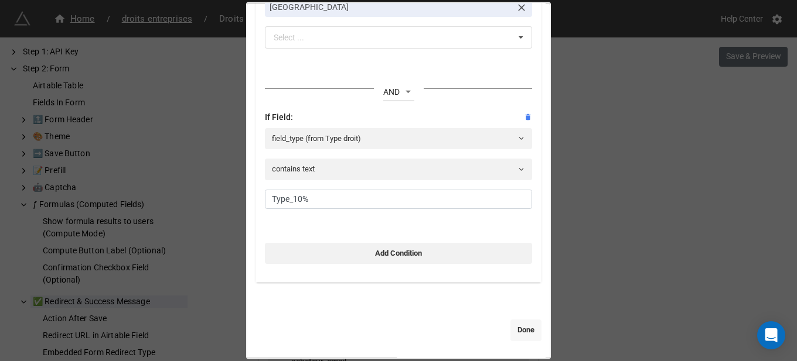
click at [510, 332] on link "Done" at bounding box center [525, 330] width 31 height 21
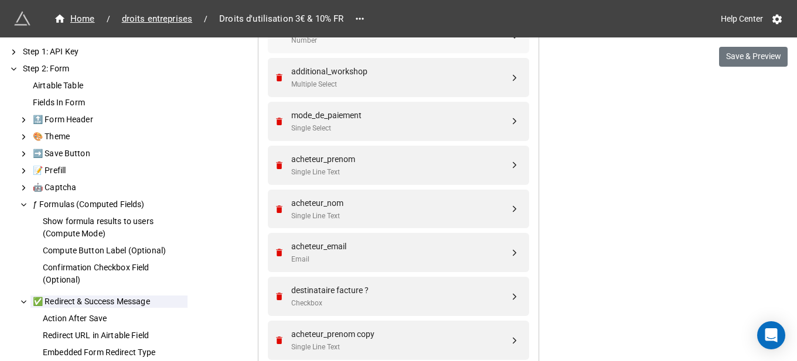
scroll to position [1347, 0]
click at [364, 160] on div "acheteur_prenom" at bounding box center [400, 157] width 218 height 13
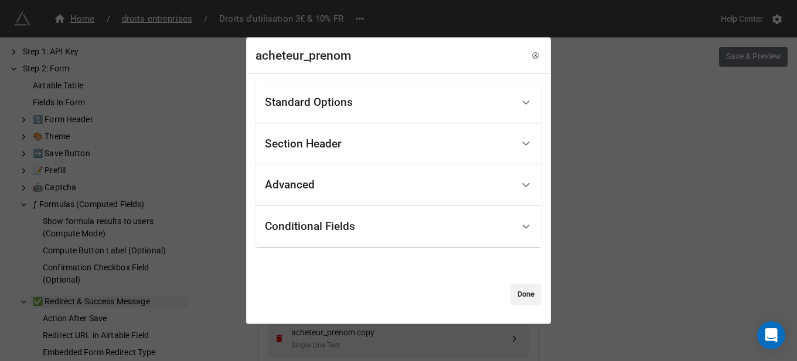
click at [364, 243] on div "Conditional Fields" at bounding box center [398, 227] width 286 height 42
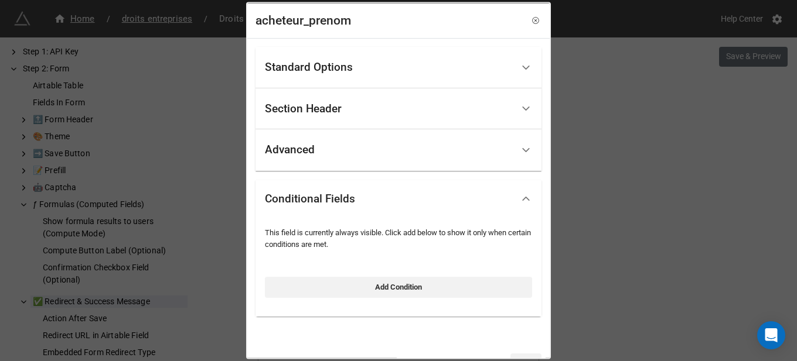
scroll to position [34, 0]
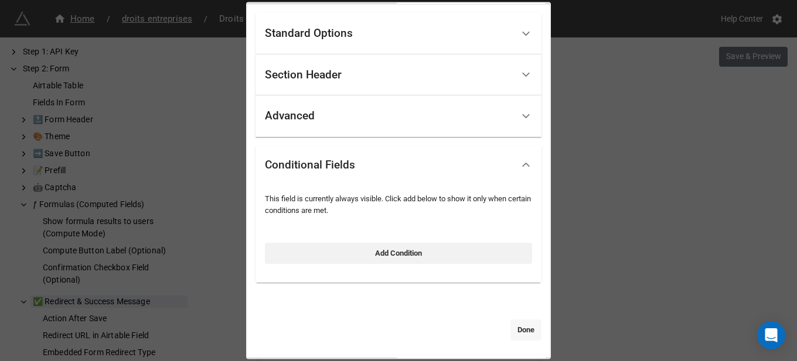
click at [520, 326] on link "Done" at bounding box center [525, 330] width 31 height 21
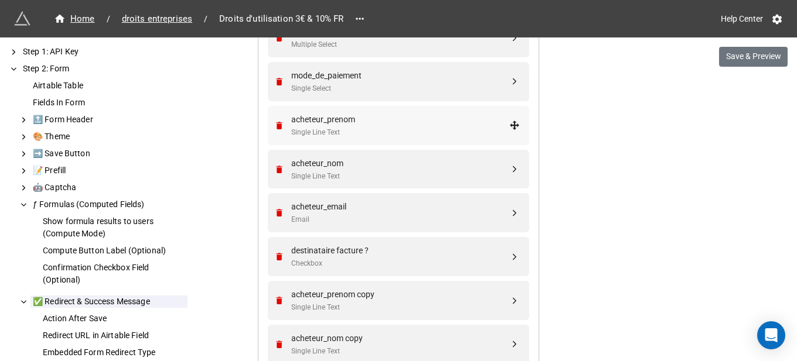
scroll to position [1406, 0]
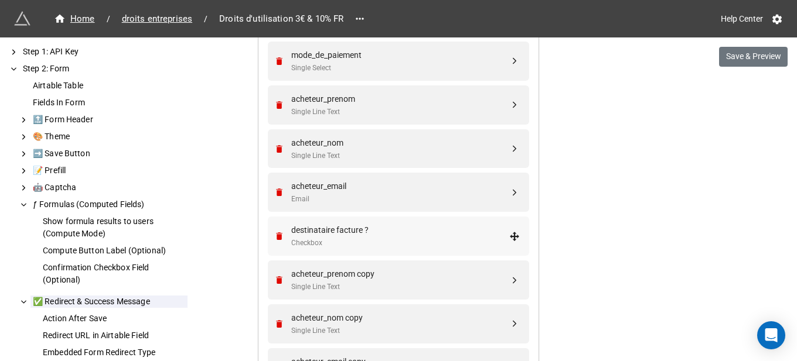
click at [368, 226] on div "destinataire facture ?" at bounding box center [400, 230] width 218 height 13
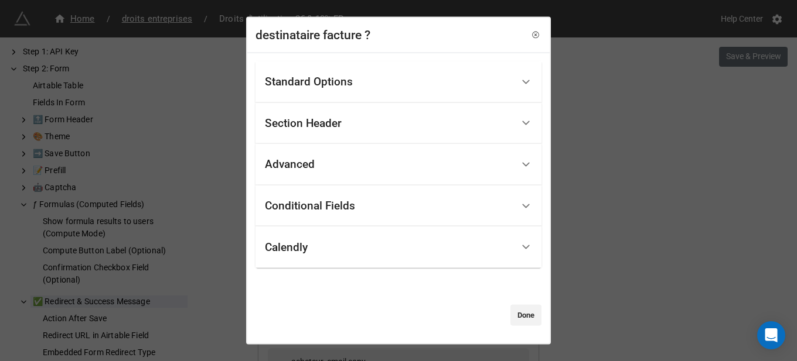
click at [372, 209] on div "Conditional Fields" at bounding box center [389, 206] width 248 height 28
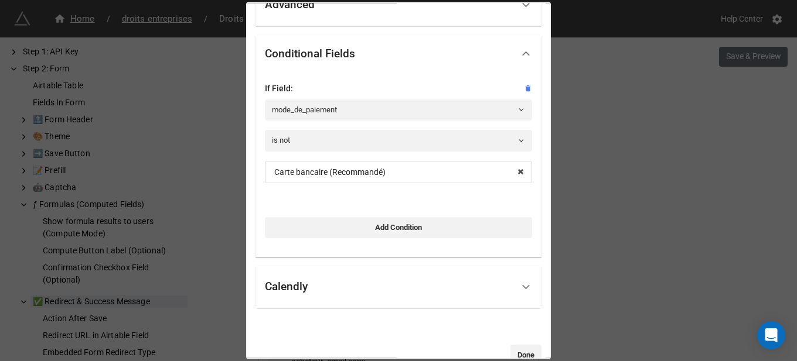
scroll to position [170, 0]
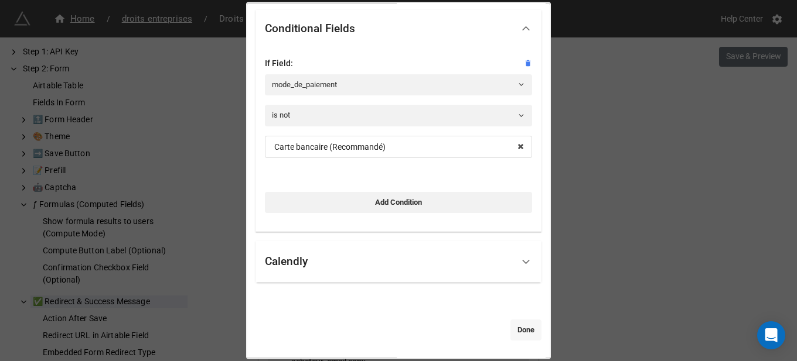
click at [514, 331] on link "Done" at bounding box center [525, 329] width 31 height 21
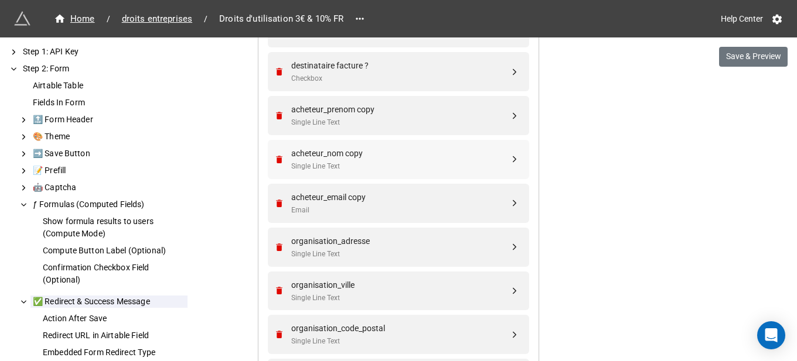
scroll to position [1582, 0]
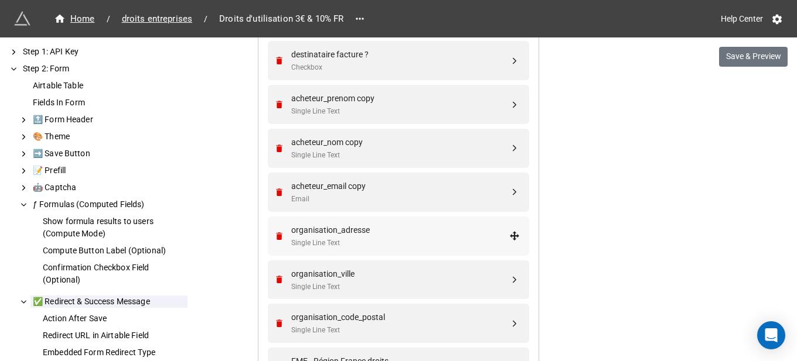
click at [350, 241] on div "Single Line Text" at bounding box center [400, 243] width 218 height 11
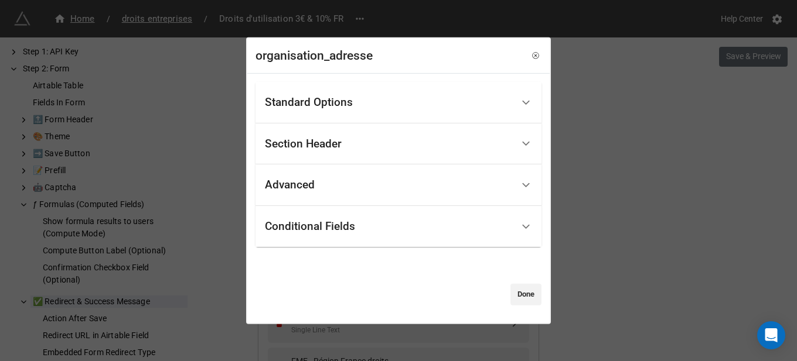
click at [346, 226] on div "Conditional Fields" at bounding box center [310, 227] width 90 height 12
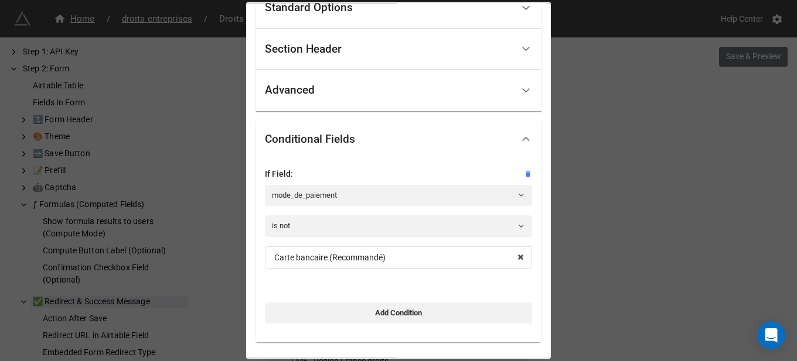
scroll to position [119, 0]
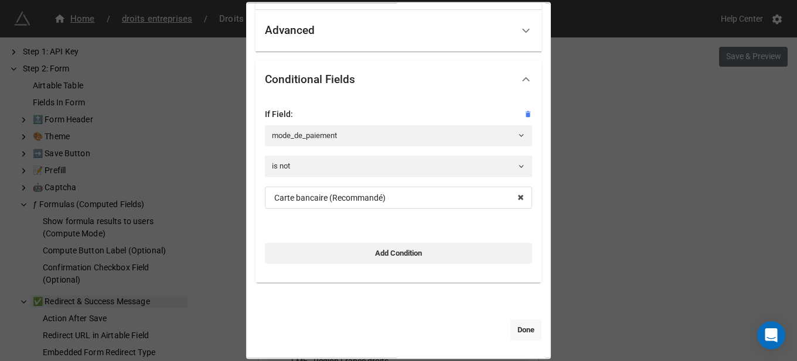
click at [527, 337] on link "Done" at bounding box center [525, 330] width 31 height 21
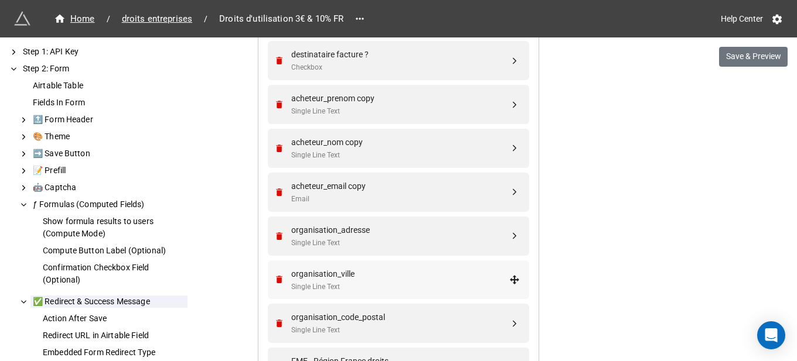
click at [377, 269] on div "organisation_ville" at bounding box center [400, 274] width 218 height 13
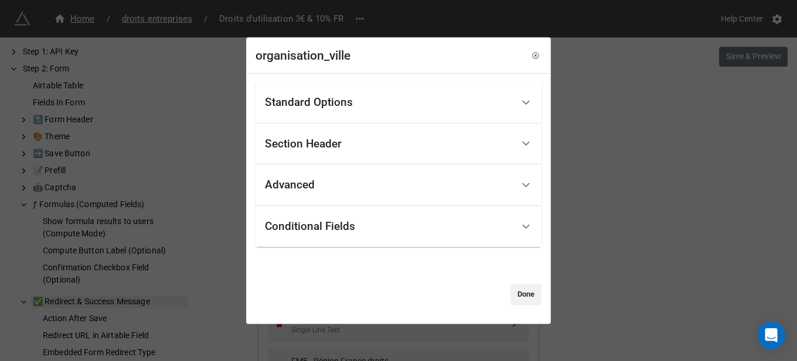
click at [368, 239] on div "Conditional Fields" at bounding box center [389, 227] width 248 height 28
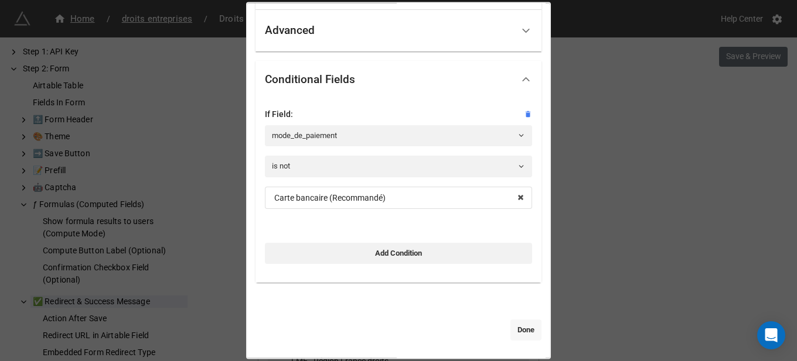
click at [511, 330] on link "Done" at bounding box center [525, 330] width 31 height 21
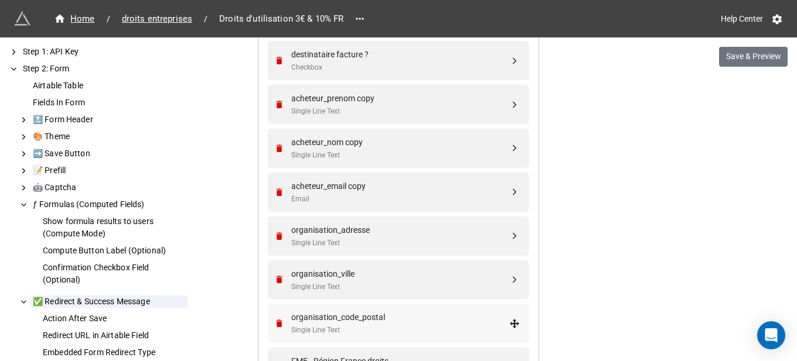
click at [368, 316] on div "organisation_code_postal" at bounding box center [400, 317] width 218 height 13
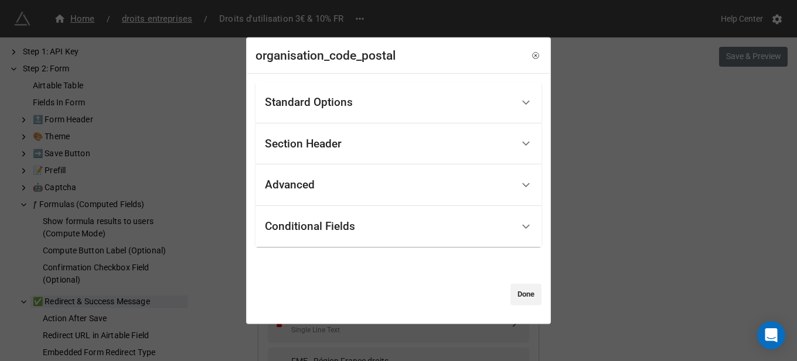
click at [385, 224] on div "Conditional Fields" at bounding box center [389, 227] width 248 height 28
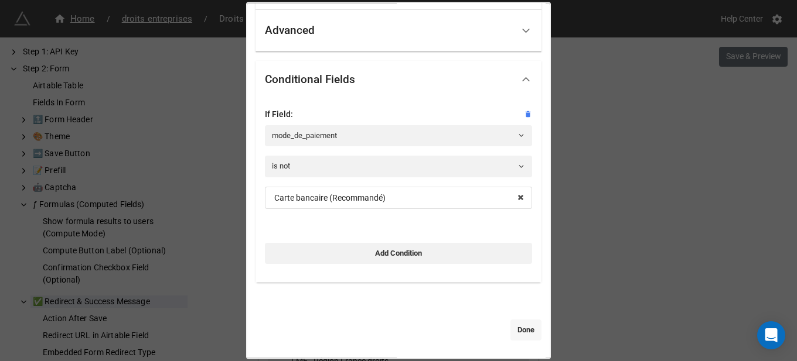
click at [516, 339] on link "Done" at bounding box center [525, 330] width 31 height 21
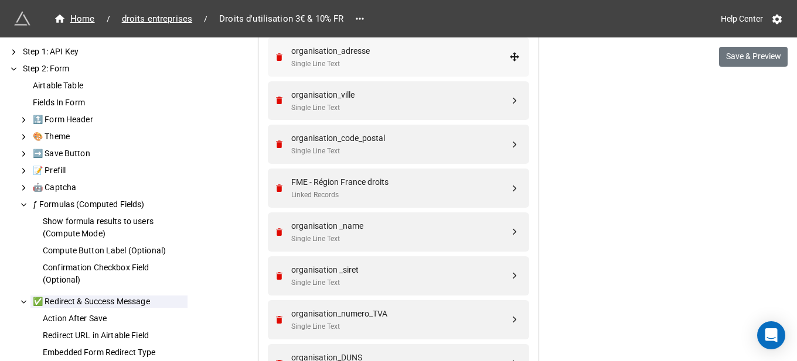
scroll to position [1816, 0]
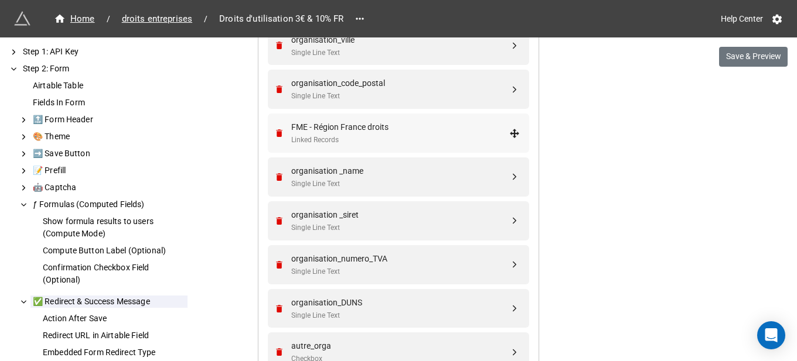
click at [409, 130] on div "FME - Région France droits" at bounding box center [400, 127] width 218 height 13
select select "all-are-met"
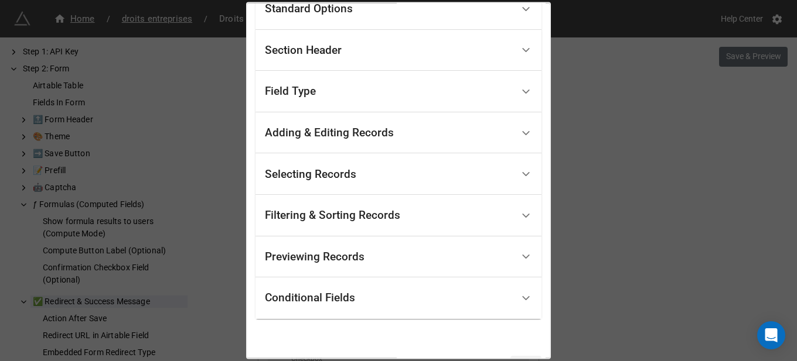
click at [354, 302] on div "Conditional Fields" at bounding box center [310, 298] width 90 height 12
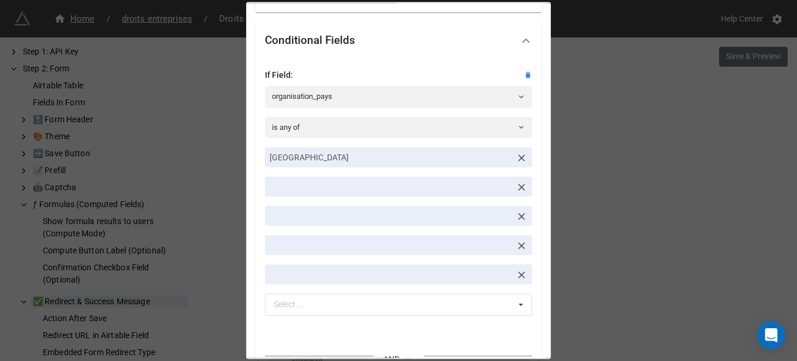
scroll to position [351, 0]
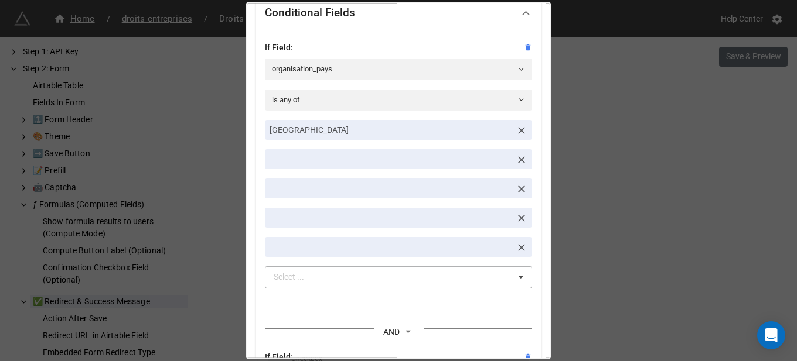
click at [453, 280] on div "Select ... No results found." at bounding box center [398, 278] width 267 height 22
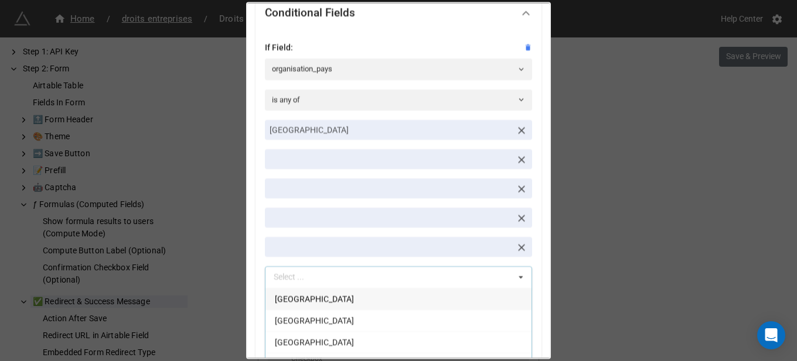
click at [426, 246] on link at bounding box center [398, 247] width 267 height 20
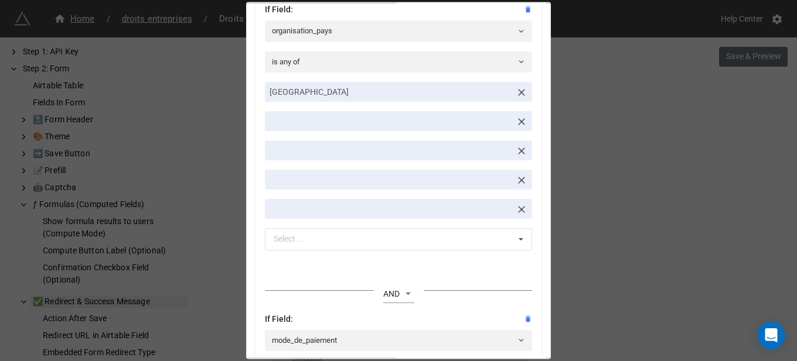
scroll to position [410, 0]
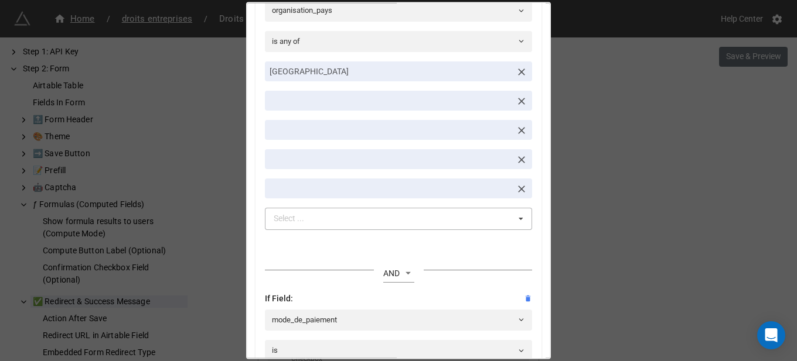
click at [512, 214] on icon at bounding box center [521, 220] width 18 height 22
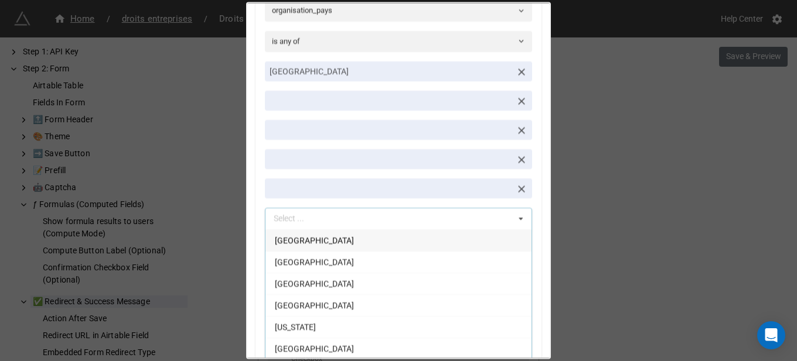
click at [537, 212] on div "Standard Options Title (Optional) Département Description (Optional) Normal Ima…" at bounding box center [398, 86] width 302 height 914
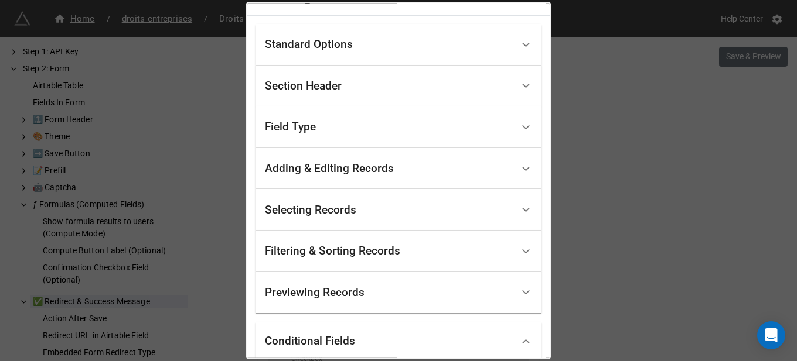
scroll to position [9, 0]
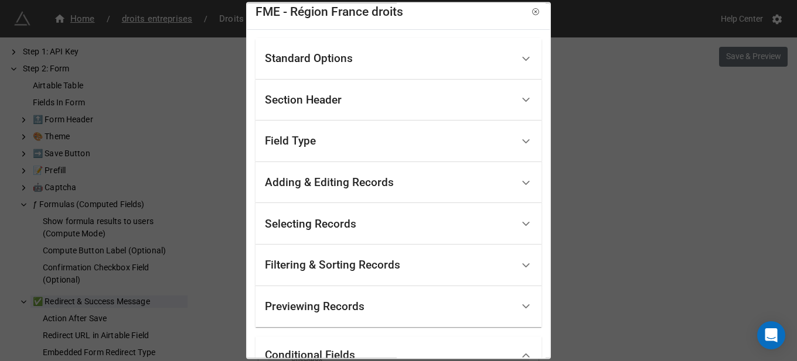
click at [377, 72] on div "Standard Options" at bounding box center [389, 59] width 248 height 28
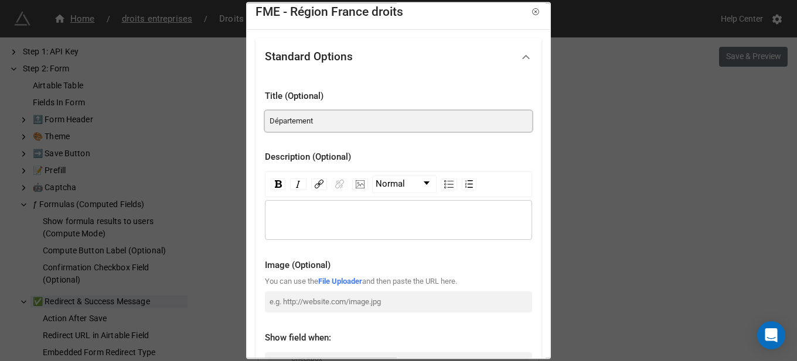
click at [358, 124] on input "Département" at bounding box center [398, 120] width 267 height 21
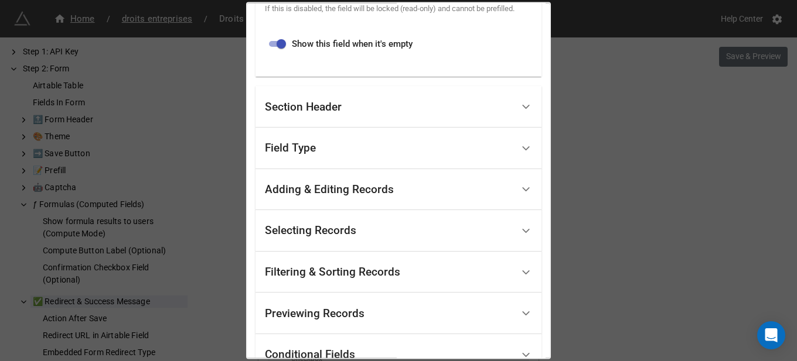
scroll to position [548, 0]
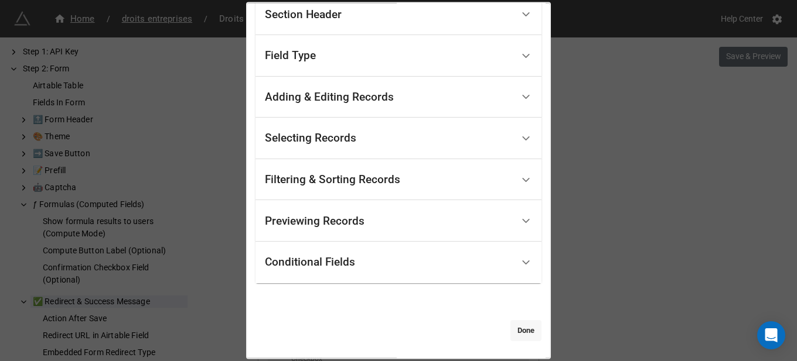
click at [531, 336] on link "Done" at bounding box center [525, 330] width 31 height 21
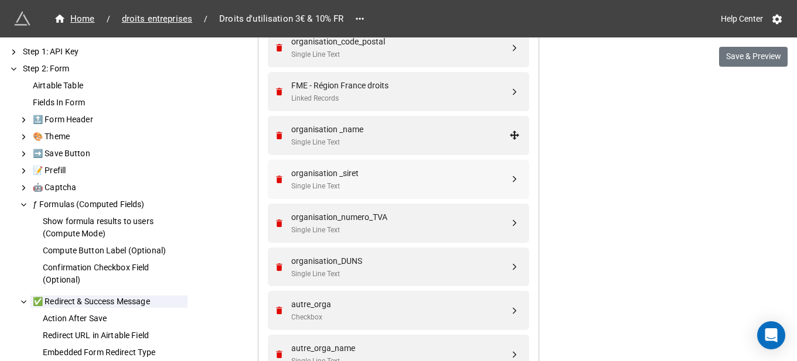
scroll to position [1874, 0]
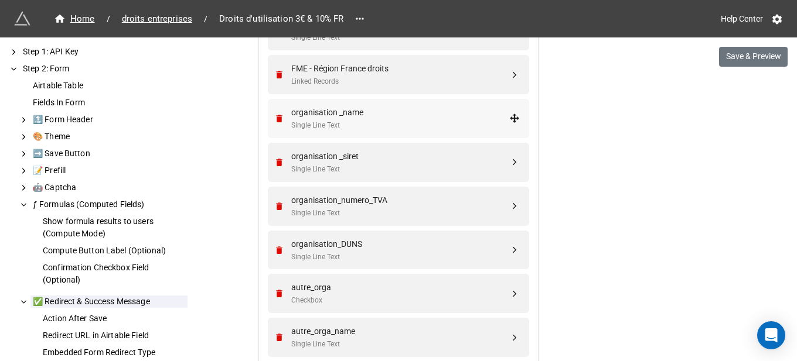
click at [407, 122] on div "Single Line Text" at bounding box center [400, 125] width 218 height 11
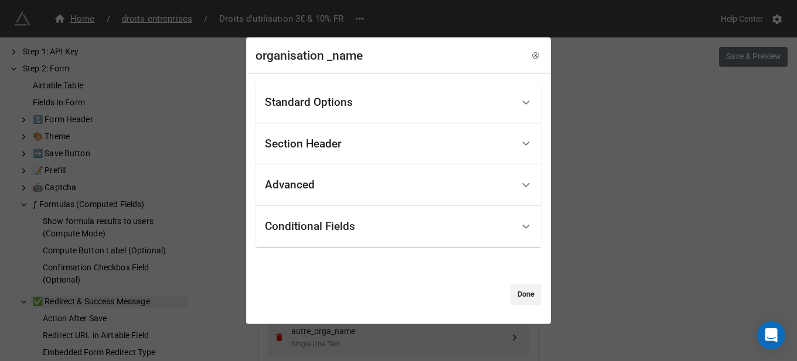
click at [350, 240] on div "Conditional Fields" at bounding box center [389, 227] width 248 height 28
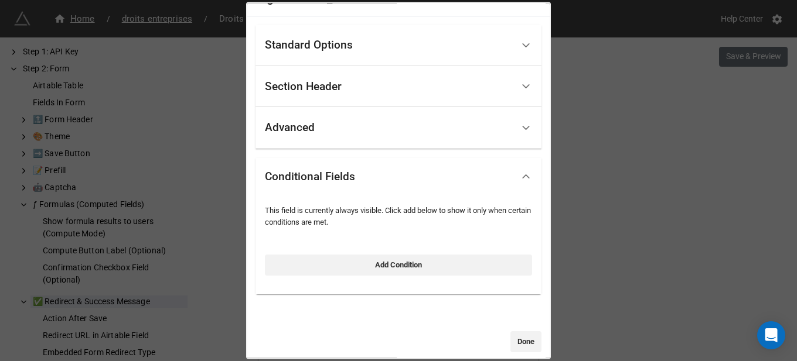
scroll to position [34, 0]
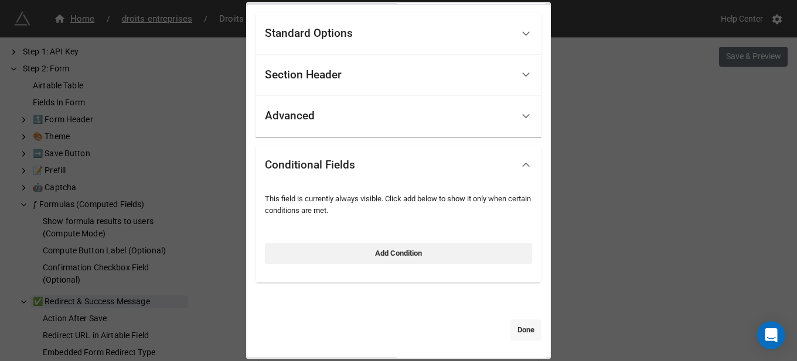
click at [524, 333] on link "Done" at bounding box center [525, 330] width 31 height 21
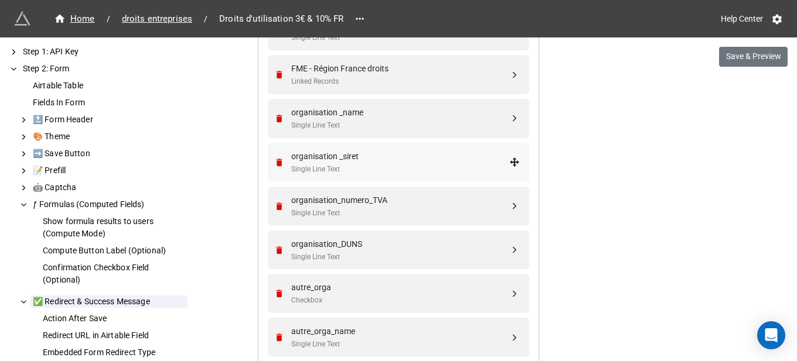
click at [361, 168] on div "Single Line Text" at bounding box center [400, 169] width 218 height 11
select select "all-are-met"
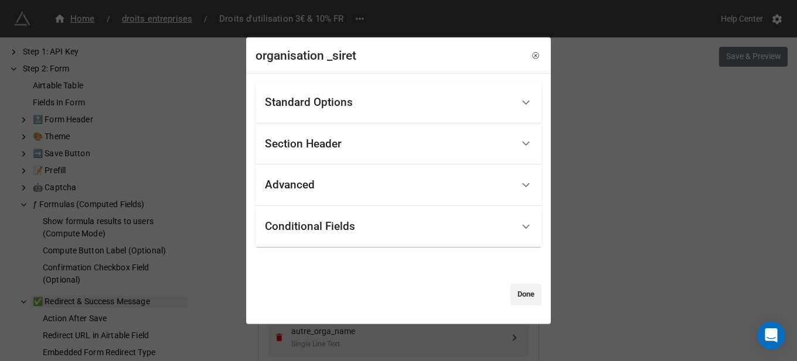
click at [354, 221] on div "Conditional Fields" at bounding box center [310, 227] width 90 height 12
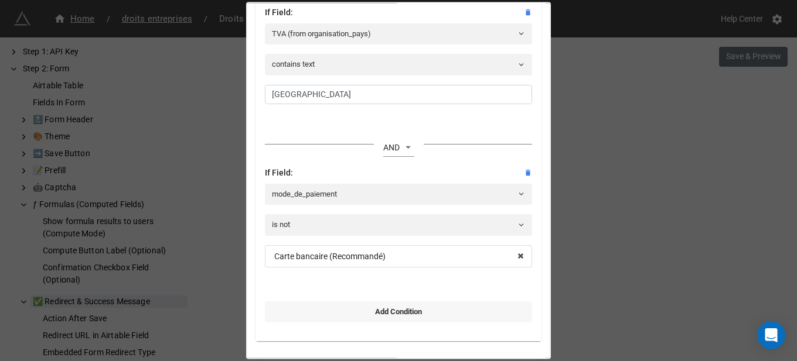
scroll to position [280, 0]
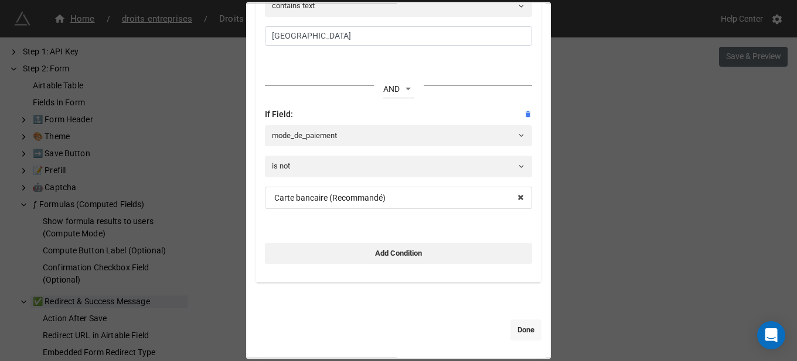
click at [527, 328] on link "Done" at bounding box center [525, 330] width 31 height 21
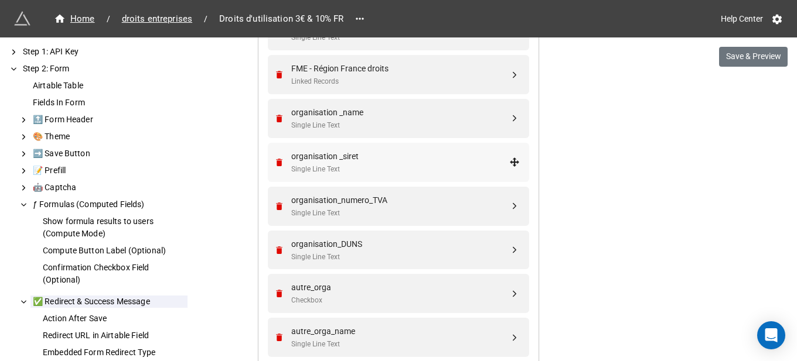
click at [408, 158] on div "organisation _siret" at bounding box center [400, 156] width 218 height 13
select select "all-are-met"
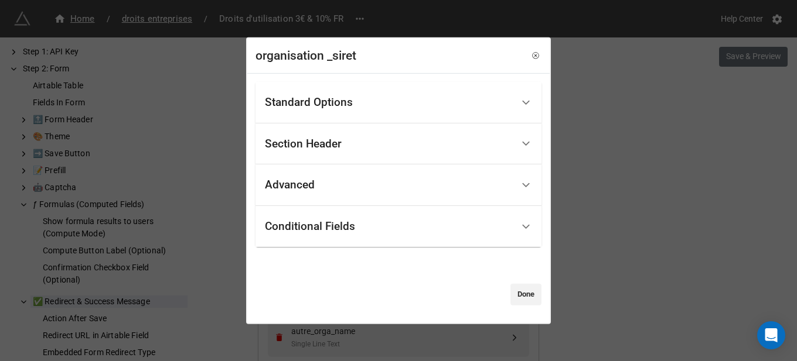
click at [303, 201] on div "Advanced" at bounding box center [398, 186] width 286 height 42
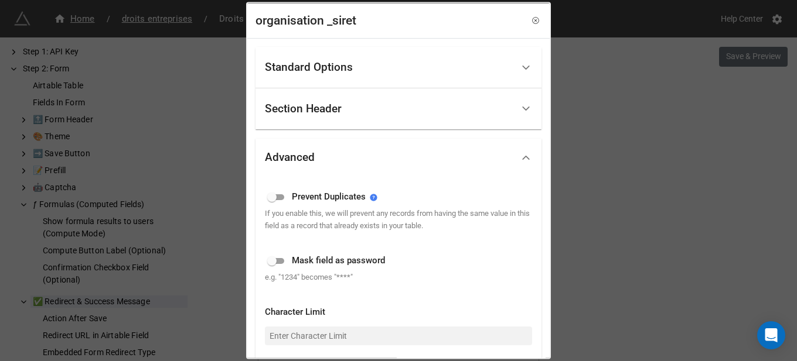
click at [312, 161] on div "Advanced" at bounding box center [290, 158] width 50 height 12
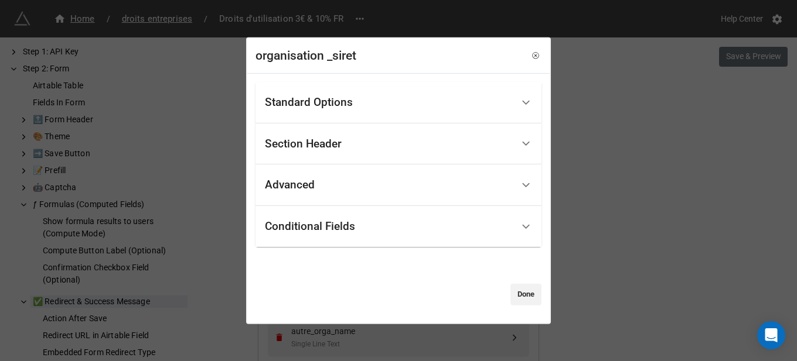
click at [320, 233] on div "Conditional Fields" at bounding box center [310, 227] width 90 height 12
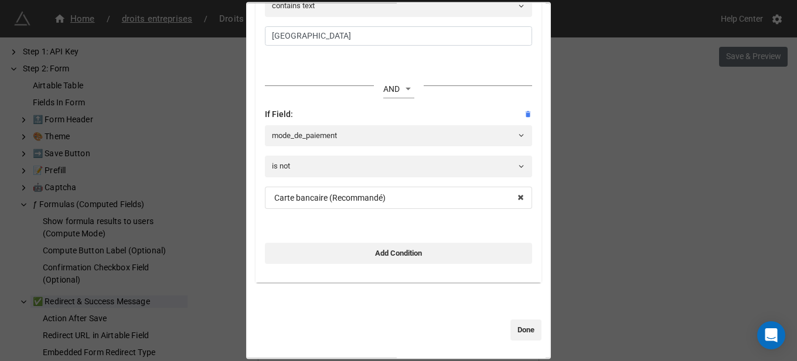
drag, startPoint x: 513, startPoint y: 329, endPoint x: 481, endPoint y: 303, distance: 40.4
click at [513, 329] on link "Done" at bounding box center [525, 330] width 31 height 21
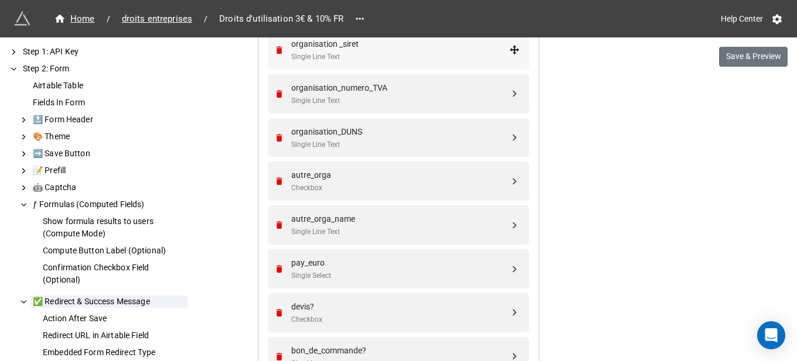
scroll to position [1992, 0]
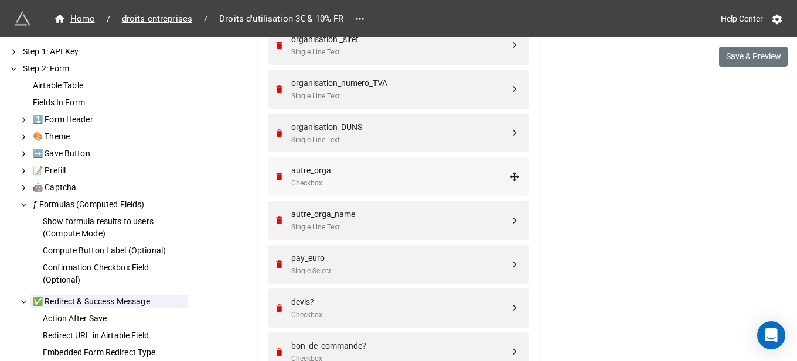
click at [346, 177] on div "autre_orga Checkbox" at bounding box center [400, 176] width 218 height 25
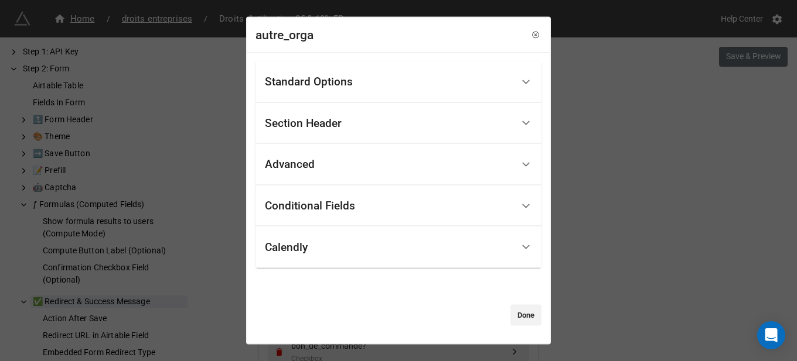
click at [327, 209] on div "Conditional Fields" at bounding box center [310, 206] width 90 height 12
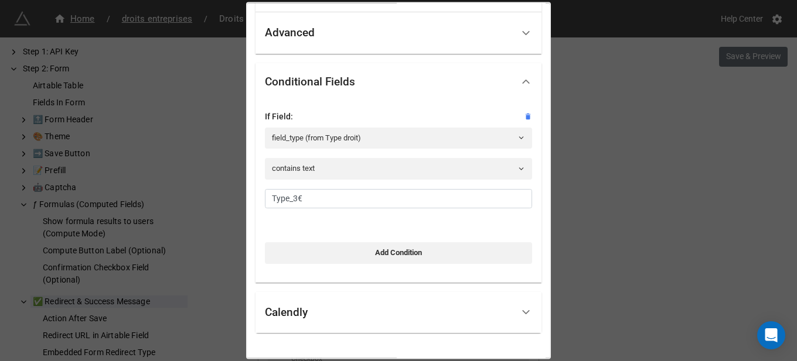
scroll to position [168, 0]
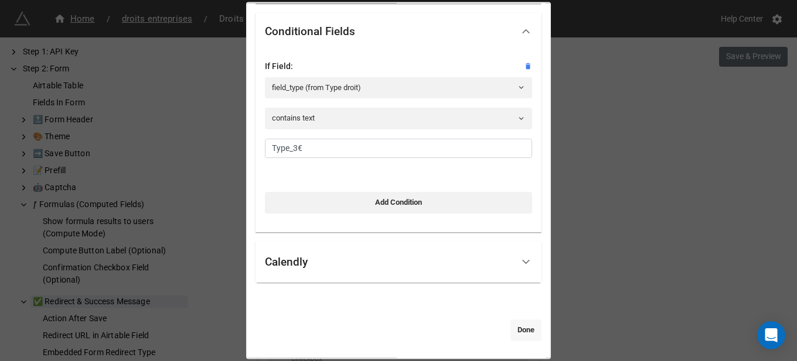
click at [515, 333] on link "Done" at bounding box center [525, 330] width 31 height 21
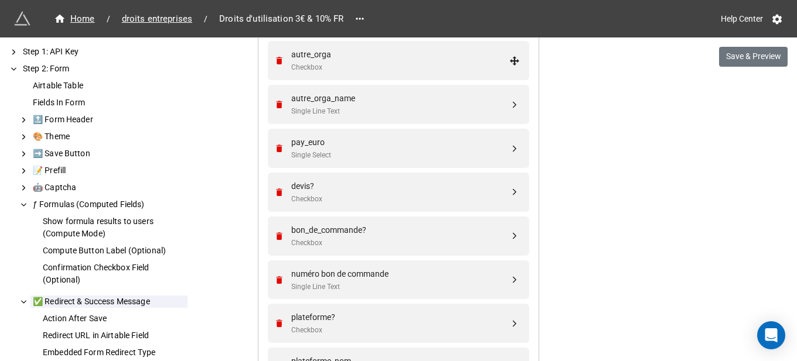
scroll to position [2109, 0]
drag, startPoint x: 341, startPoint y: 183, endPoint x: 608, endPoint y: 204, distance: 267.3
click at [410, 147] on div "pay_euro" at bounding box center [400, 141] width 218 height 13
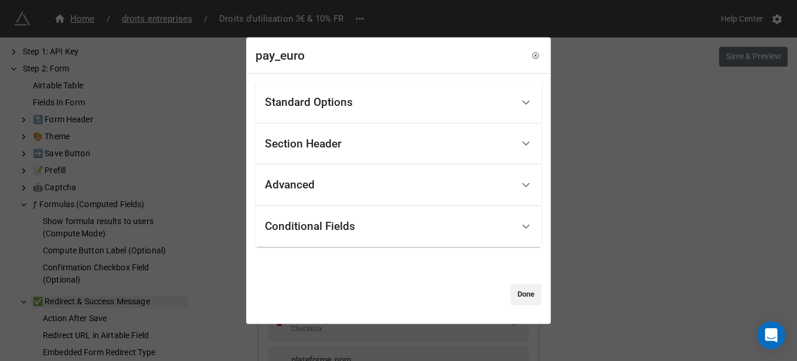
click at [322, 221] on div "Conditional Fields" at bounding box center [310, 227] width 90 height 12
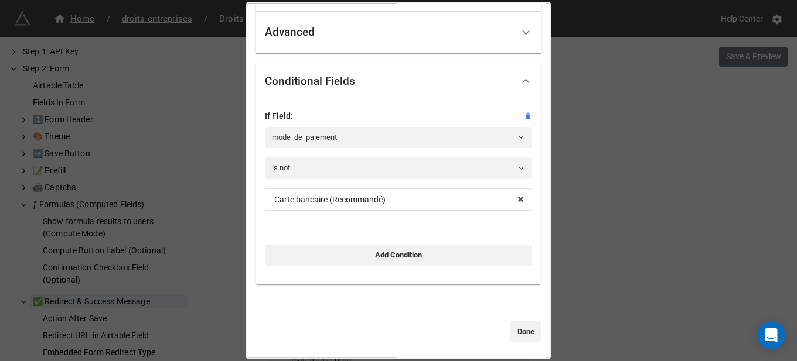
scroll to position [119, 0]
click at [520, 330] on link "Done" at bounding box center [525, 330] width 31 height 21
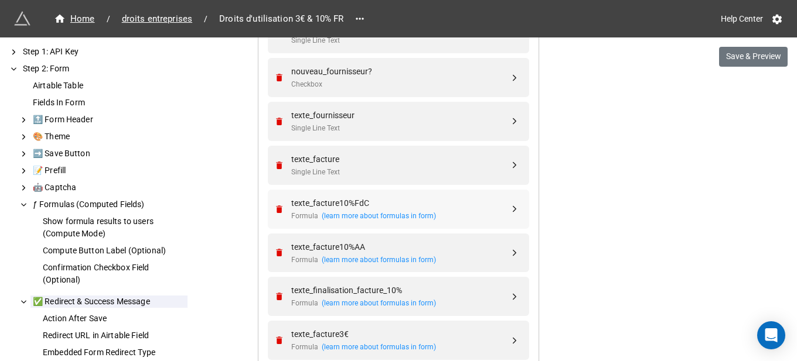
scroll to position [2460, 0]
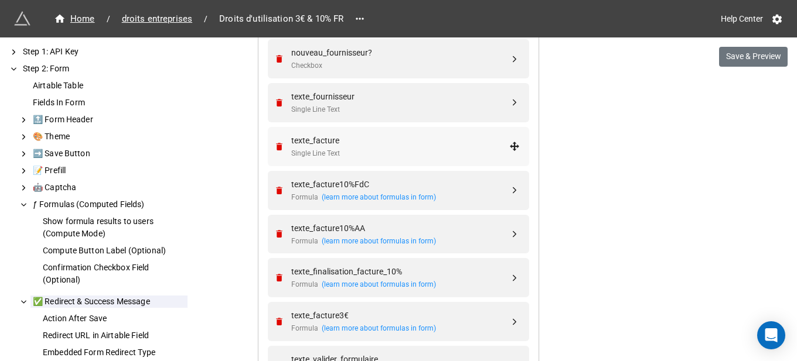
click at [368, 138] on div "texte_facture" at bounding box center [400, 140] width 218 height 13
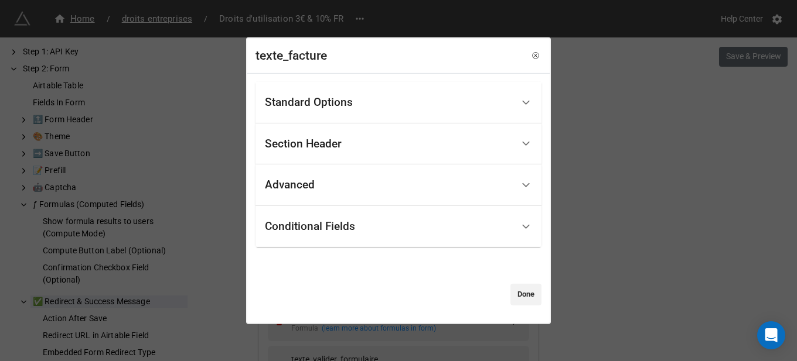
drag, startPoint x: 763, startPoint y: 159, endPoint x: 455, endPoint y: 110, distance: 312.5
click at [761, 159] on div "texte_facture Standard Options Title (Optional) Description (Optional) Normal I…" at bounding box center [398, 180] width 797 height 361
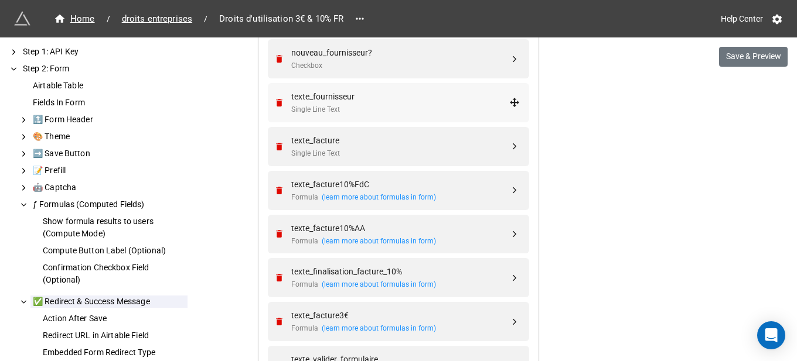
click at [355, 95] on div "texte_fournisseur" at bounding box center [400, 96] width 218 height 13
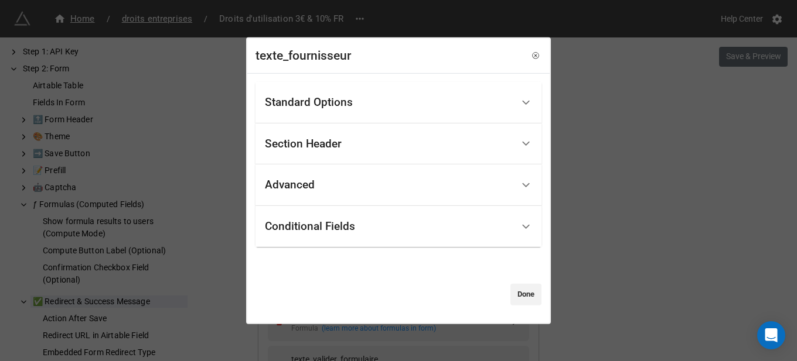
click at [308, 230] on div "Conditional Fields" at bounding box center [310, 227] width 90 height 12
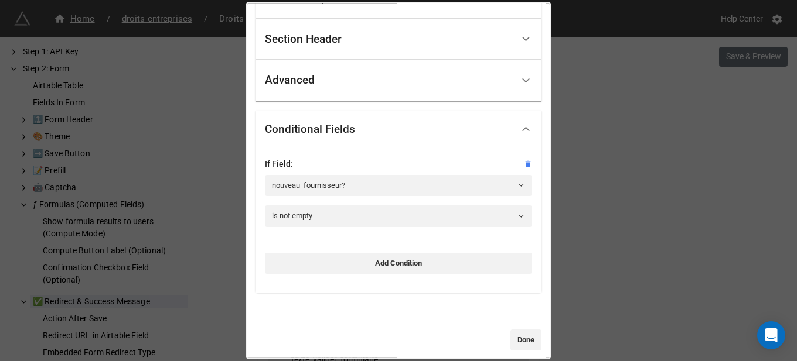
scroll to position [80, 0]
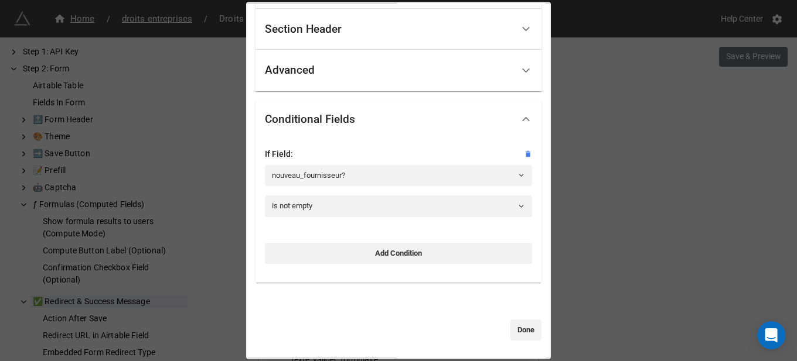
click at [628, 202] on div "texte_fournisseur Standard Options Title (Optional) Pour que l'association soit…" at bounding box center [398, 180] width 797 height 361
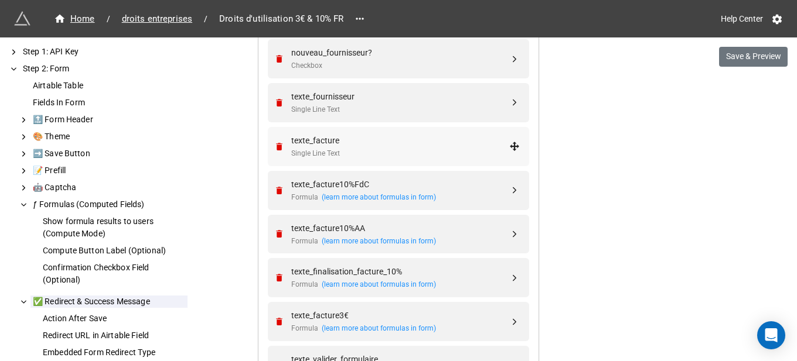
click at [408, 152] on div "Single Line Text" at bounding box center [400, 153] width 218 height 11
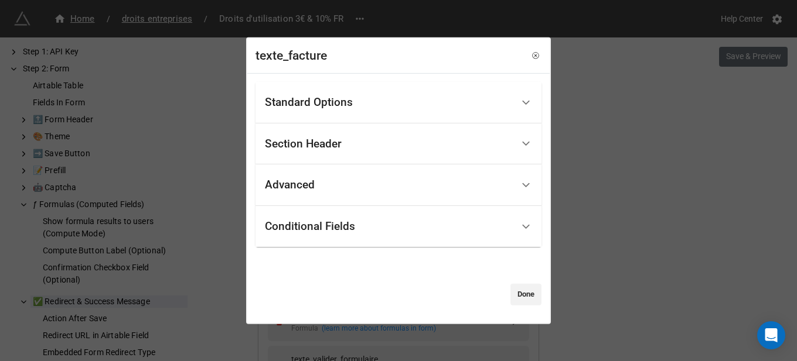
click at [285, 214] on div "Conditional Fields" at bounding box center [389, 227] width 248 height 28
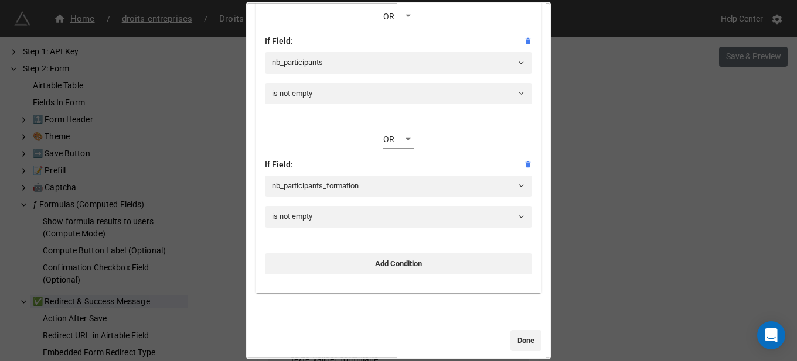
scroll to position [573, 0]
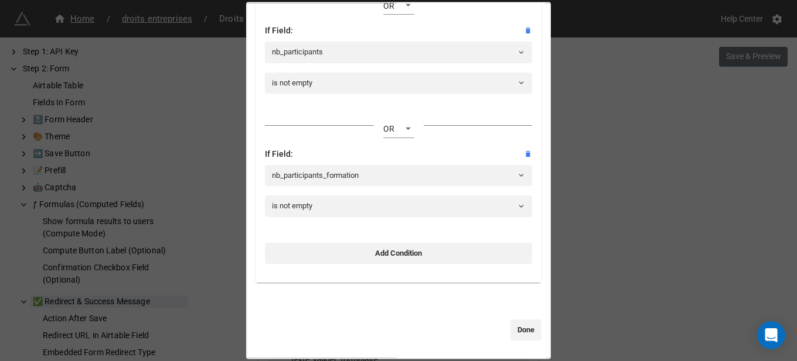
click at [663, 183] on div "texte_facture Standard Options Title (Optional) Description (Optional) Normal I…" at bounding box center [398, 180] width 797 height 361
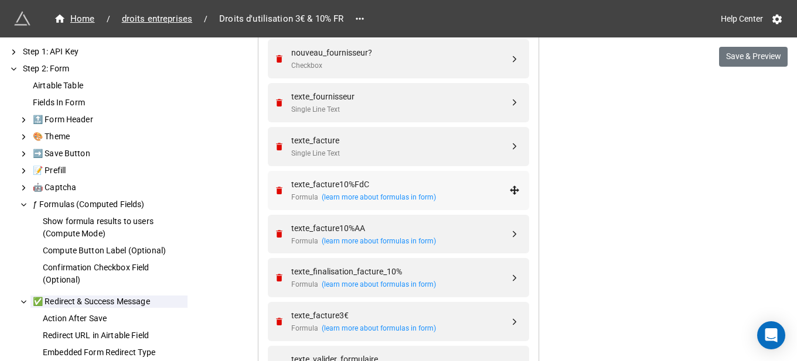
click at [440, 191] on div "texte_facture10%FdC Formula (learn more about formulas in form)" at bounding box center [400, 190] width 218 height 25
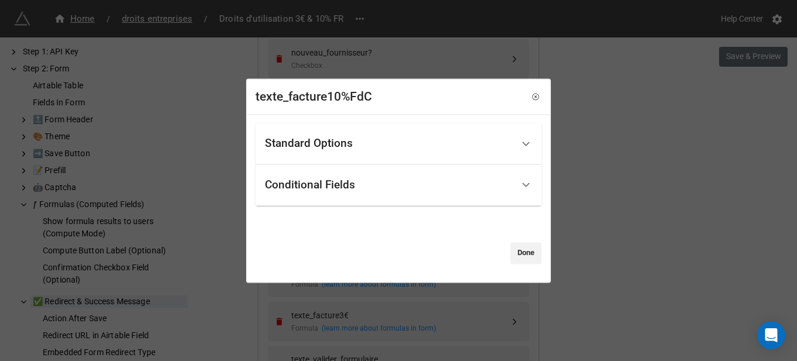
click at [324, 177] on div "Conditional Fields" at bounding box center [389, 186] width 248 height 28
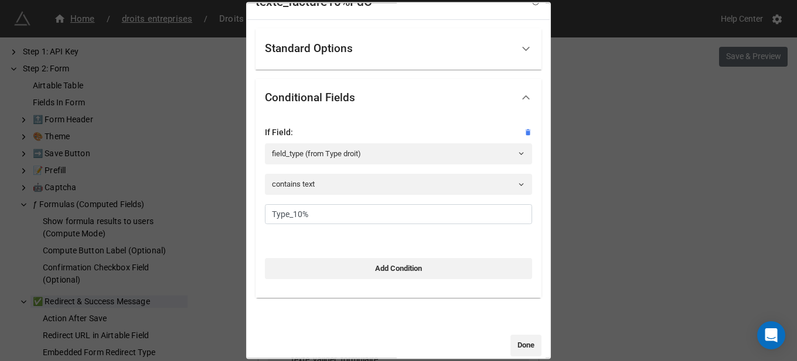
scroll to position [34, 0]
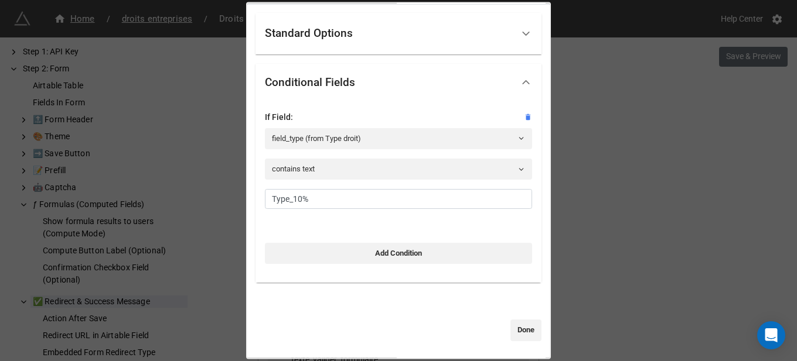
click at [581, 178] on div "texte_facture10%FdC Standard Options Title (Optional) 1) Droits d'utilisation d…" at bounding box center [398, 180] width 797 height 361
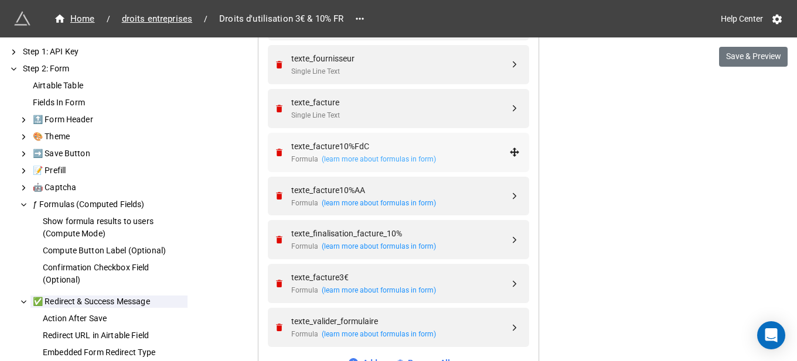
scroll to position [2519, 0]
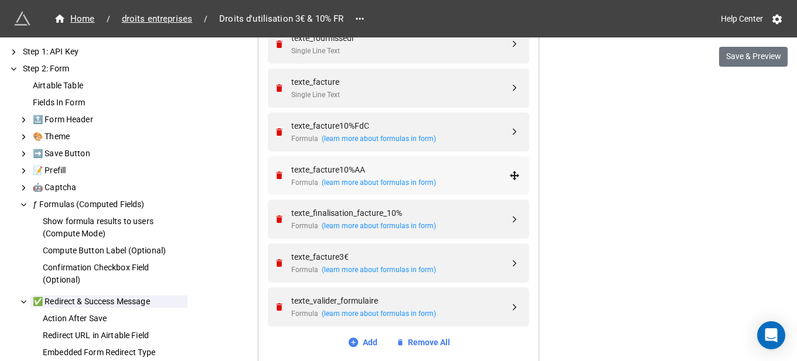
click at [428, 176] on div "texte_facture10%AA" at bounding box center [400, 169] width 218 height 13
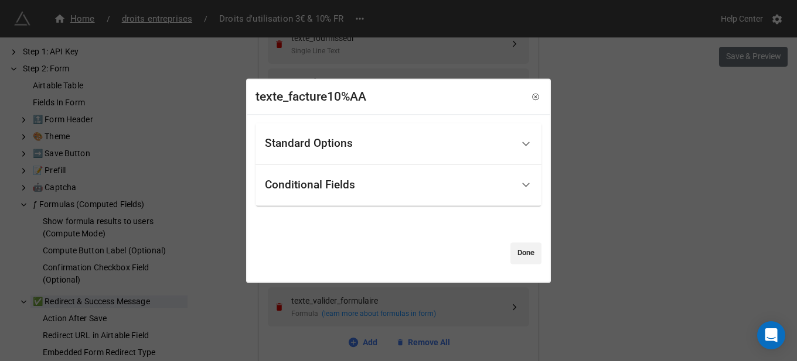
click at [336, 183] on div "Conditional Fields" at bounding box center [310, 185] width 90 height 12
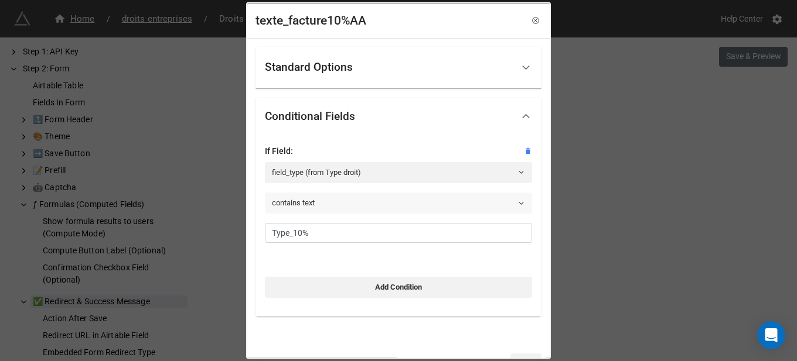
scroll to position [34, 0]
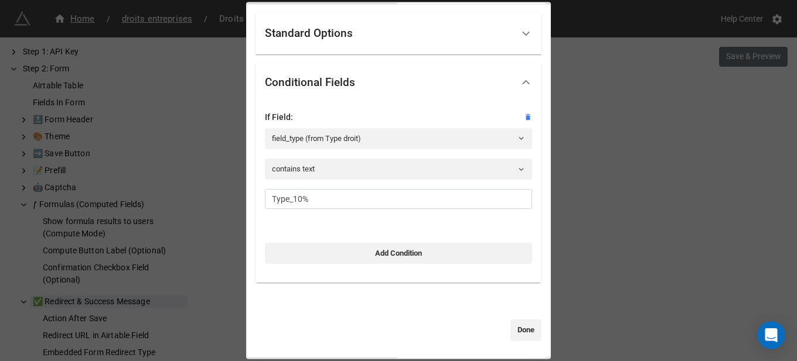
drag, startPoint x: 704, startPoint y: 201, endPoint x: 538, endPoint y: 231, distance: 168.4
click at [696, 201] on div "texte_facture10%AA Standard Options Title (Optional) 2) Apport d'affaires Show …" at bounding box center [398, 180] width 797 height 361
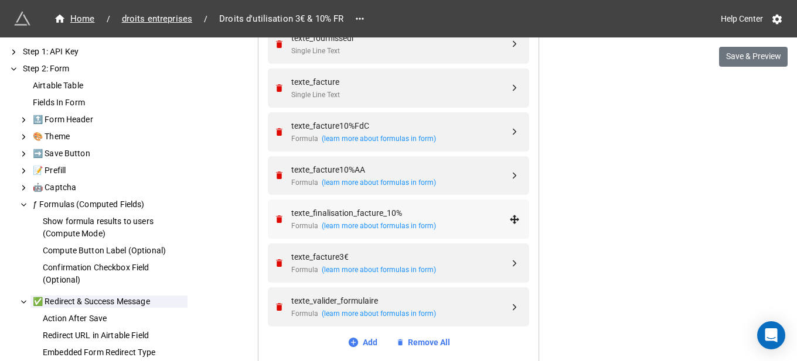
click at [479, 235] on div "texte_finalisation_facture_10% Formula (learn more about formulas in form)" at bounding box center [397, 219] width 246 height 39
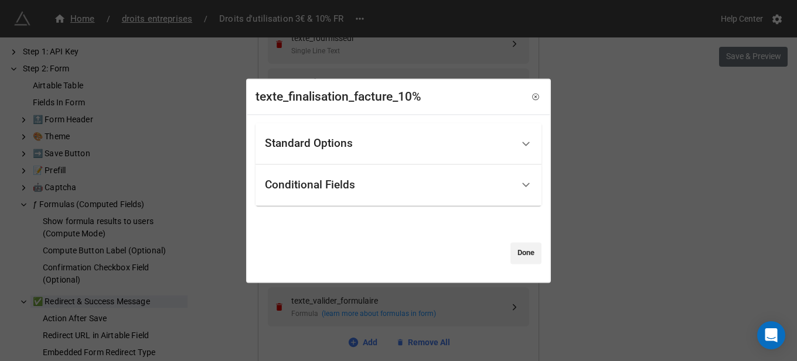
click at [360, 175] on div "Conditional Fields" at bounding box center [389, 186] width 248 height 28
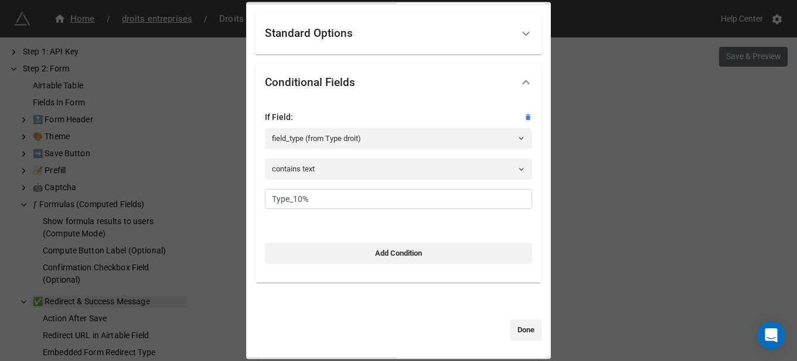
click at [711, 252] on div "texte_finalisation_facture_10% Standard Options Title (Optional) Précision pour…" at bounding box center [398, 180] width 797 height 361
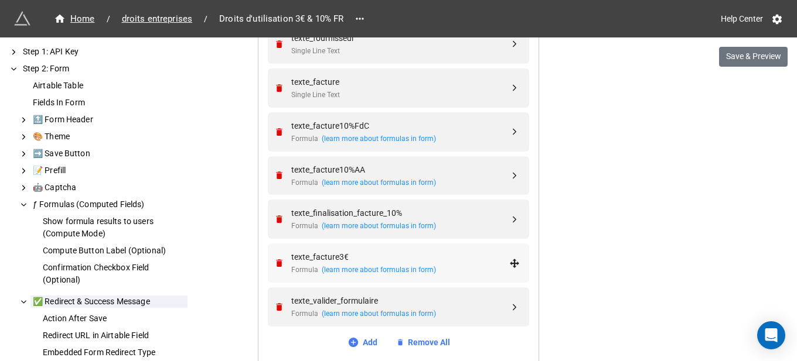
click at [472, 255] on div "texte_facture3€" at bounding box center [400, 257] width 218 height 13
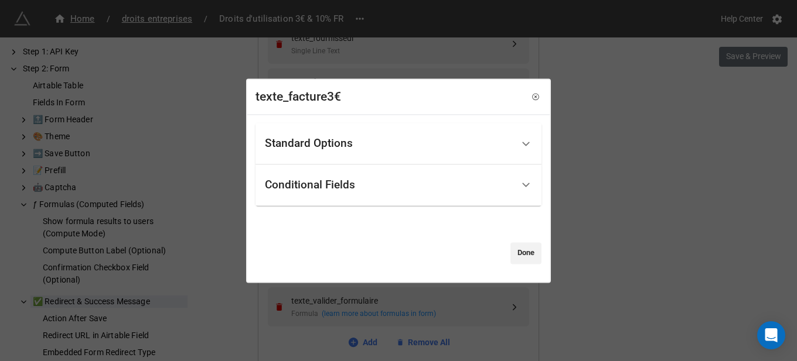
click at [368, 184] on div "Conditional Fields" at bounding box center [389, 186] width 248 height 28
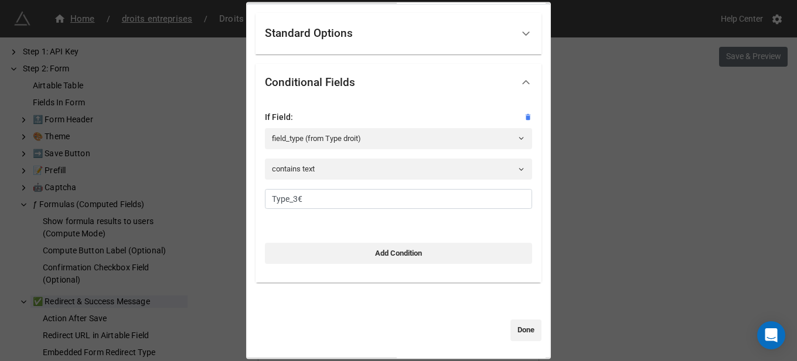
click at [649, 227] on div "texte_facture3€ Standard Options Title (Optional) Montant de la déclaration Sho…" at bounding box center [398, 180] width 797 height 361
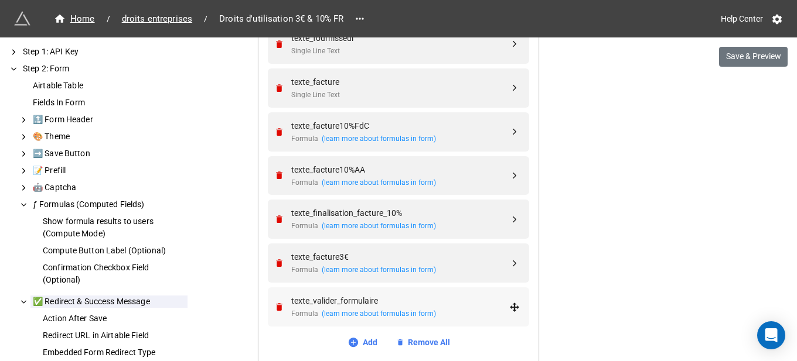
click at [457, 293] on div "texte_valider_formulaire Formula (learn more about formulas in form)" at bounding box center [397, 307] width 246 height 39
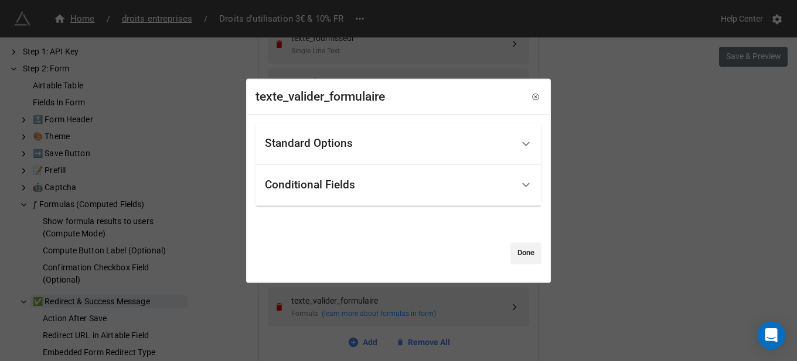
click at [391, 183] on div "Conditional Fields" at bounding box center [389, 186] width 248 height 28
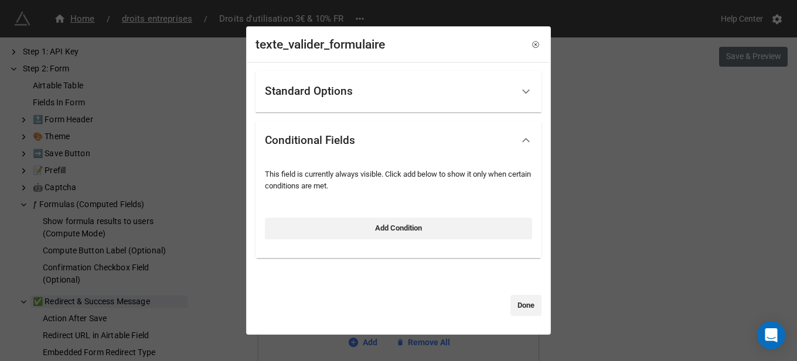
drag, startPoint x: 670, startPoint y: 233, endPoint x: 623, endPoint y: 255, distance: 52.1
click at [670, 233] on div "texte_valider_formulaire Standard Options Title (Optional) Show this field when…" at bounding box center [398, 180] width 797 height 361
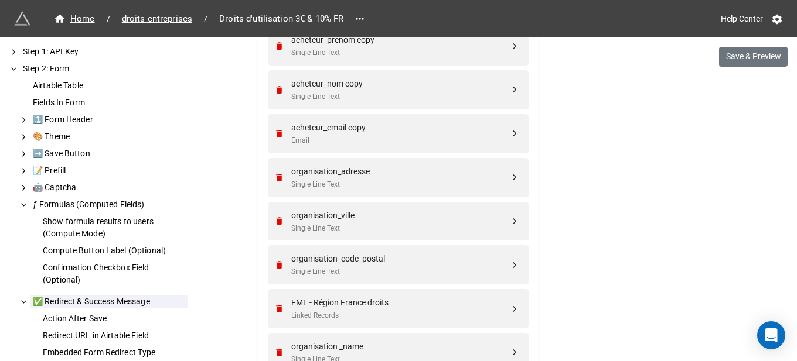
scroll to position [1523, 0]
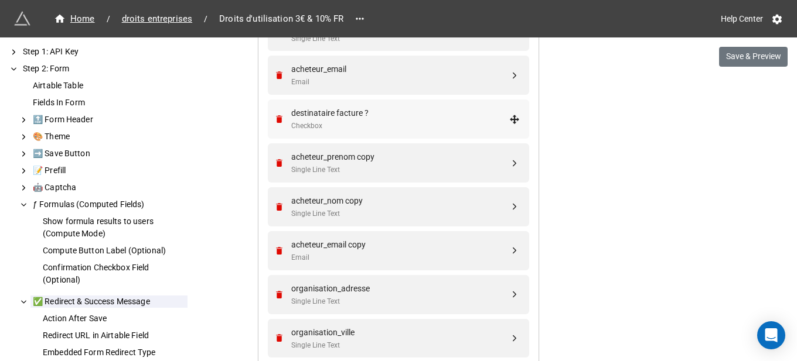
click at [351, 119] on div "destinataire facture ?" at bounding box center [400, 113] width 218 height 13
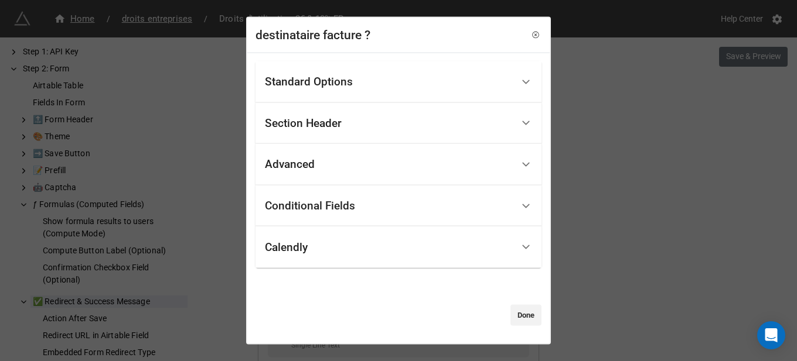
click at [292, 209] on div "Conditional Fields" at bounding box center [310, 206] width 90 height 12
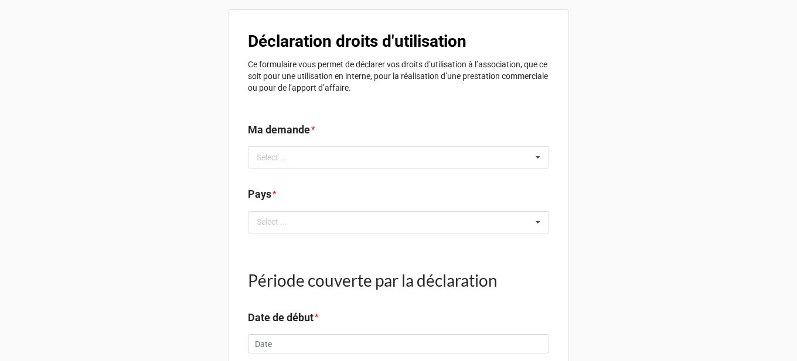
click at [304, 40] on b "Déclaration droits d'utilisation" at bounding box center [357, 41] width 218 height 19
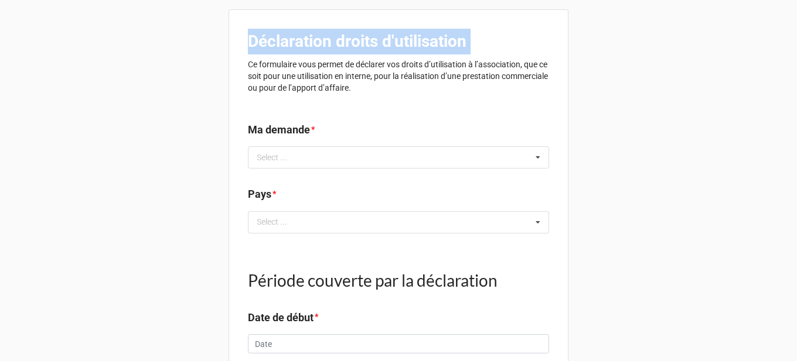
click at [304, 40] on b "Déclaration droits d'utilisation" at bounding box center [357, 41] width 218 height 19
copy b "Déclaration droits d'utilisation"
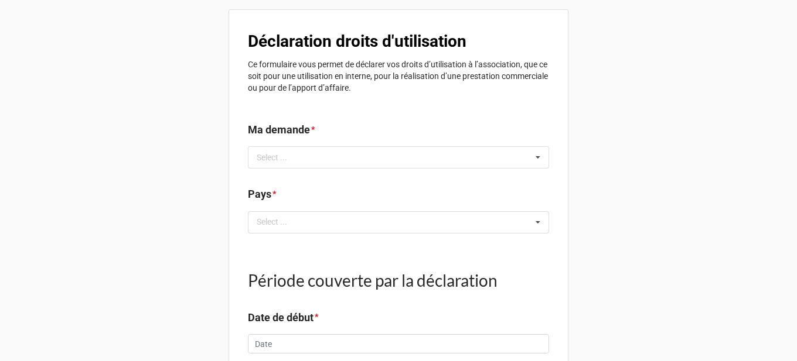
click at [313, 60] on p "Ce formulaire vous permet de déclarer vos droits d’utilisation à l’association,…" at bounding box center [398, 76] width 301 height 35
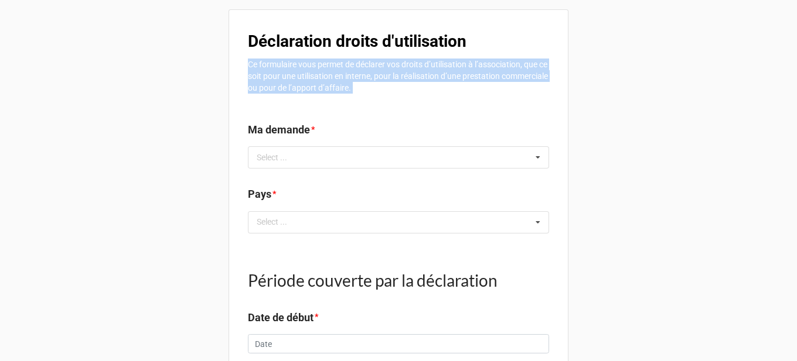
click at [313, 60] on p "Ce formulaire vous permet de déclarer vos droits d’utilisation à l’association,…" at bounding box center [398, 76] width 301 height 35
copy div "Ce formulaire vous permet de déclarer vos droits d’utilisation à l’association,…"
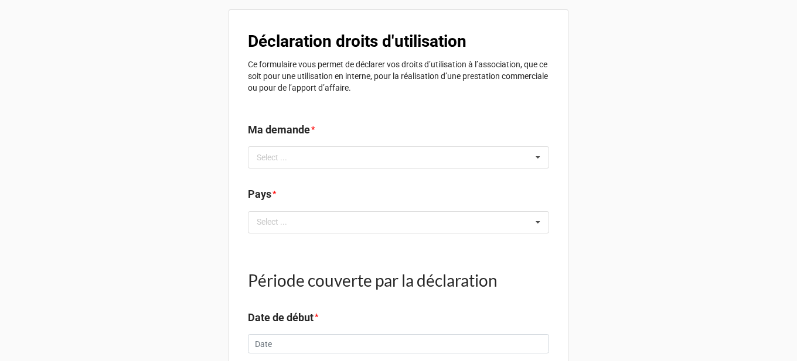
click at [286, 126] on label "Ma demande" at bounding box center [279, 130] width 62 height 16
copy label "Ma demande"
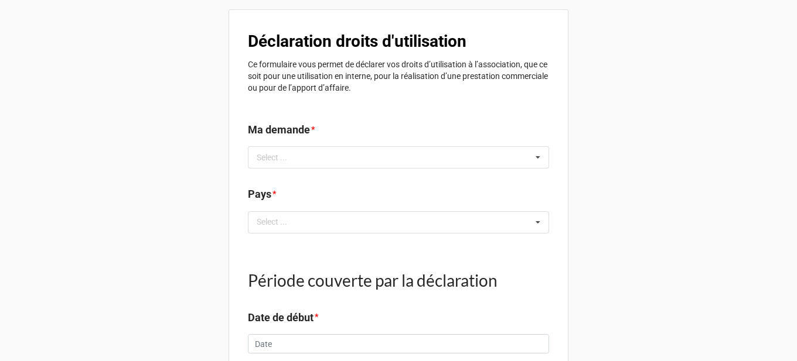
click at [256, 191] on label "Pays" at bounding box center [259, 194] width 23 height 16
copy label "Pays"
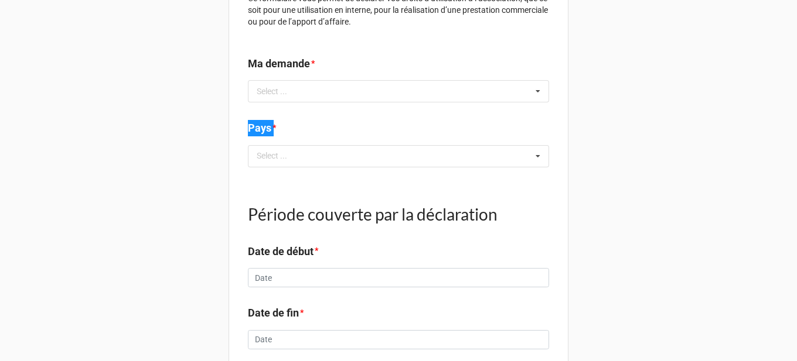
scroll to position [176, 0]
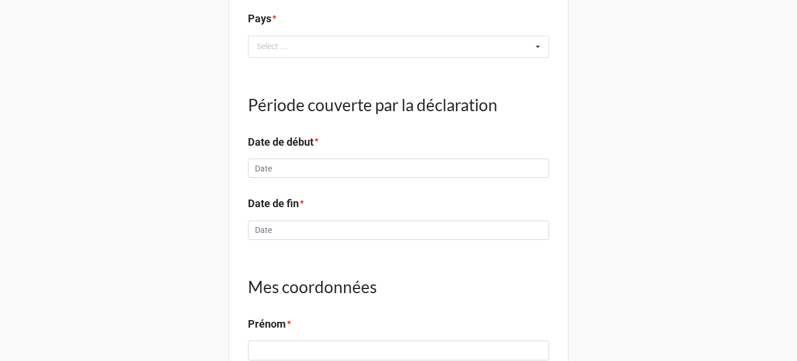
click at [400, 102] on h1 "Période couverte par la déclaration" at bounding box center [398, 104] width 301 height 21
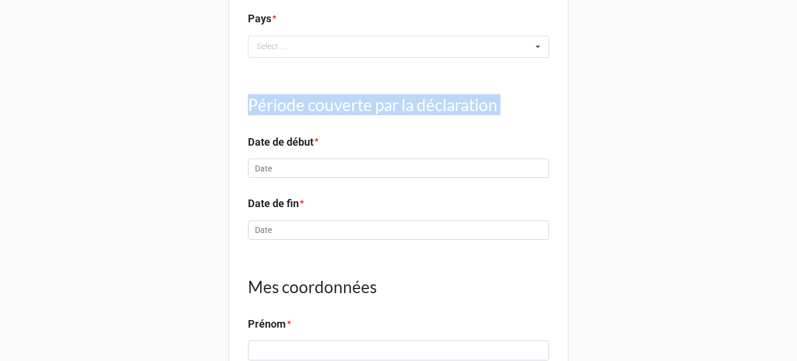
click at [400, 102] on h1 "Période couverte par la déclaration" at bounding box center [398, 104] width 301 height 21
copy h1 "Période couverte par la déclaration"
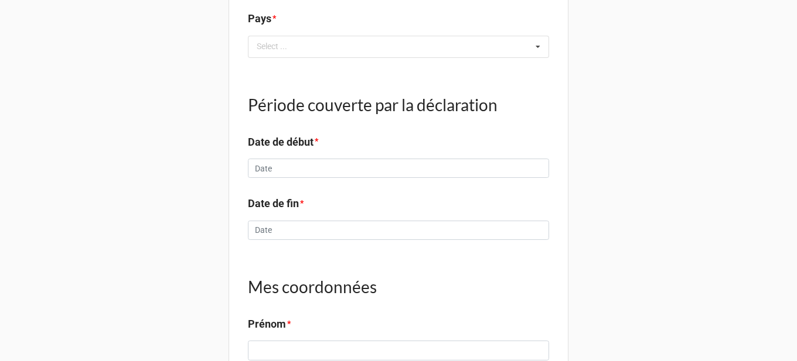
click at [300, 139] on label "Date de début" at bounding box center [281, 142] width 66 height 16
copy label "Date de début"
click at [282, 208] on label "Date de fin" at bounding box center [273, 204] width 51 height 16
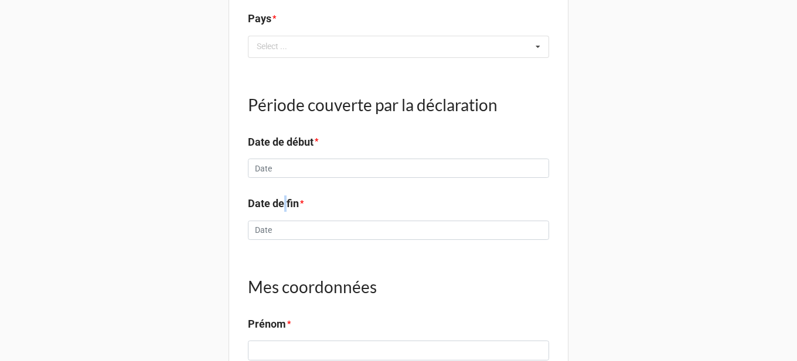
click at [282, 208] on label "Date de fin" at bounding box center [273, 204] width 51 height 16
copy label "Date de fin"
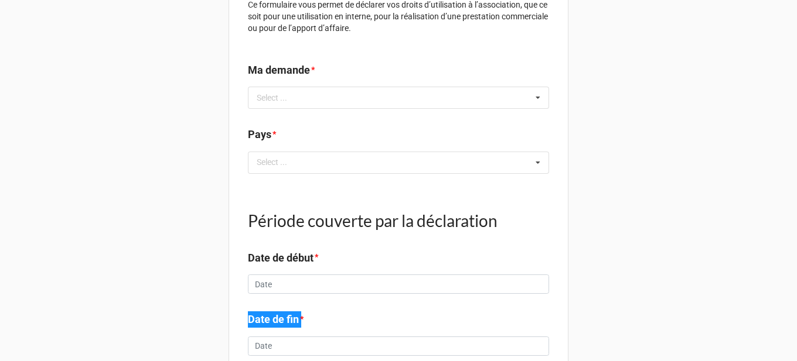
scroll to position [117, 0]
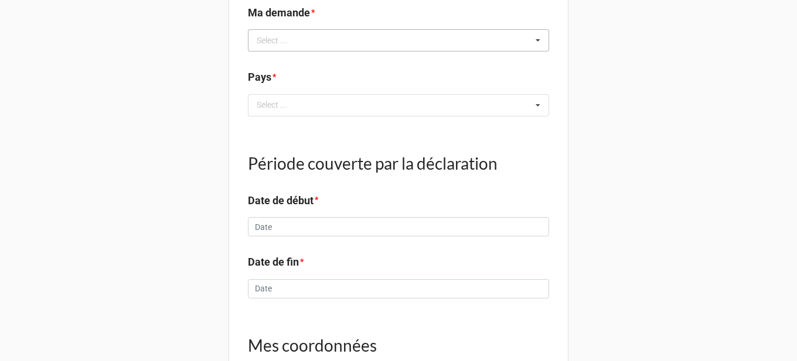
click at [366, 39] on div "Select ... No results found." at bounding box center [398, 40] width 301 height 22
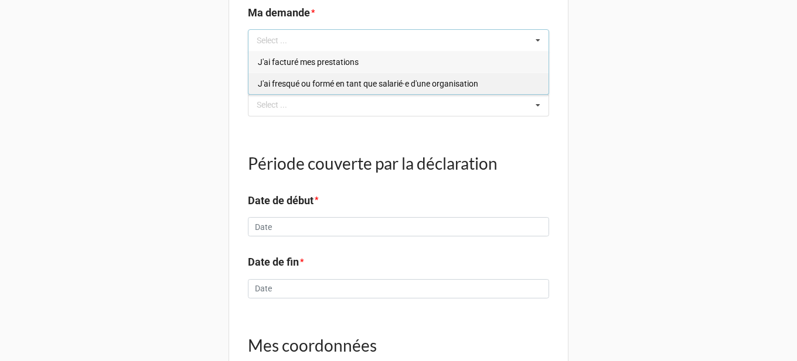
click at [337, 81] on span "J'ai fresqué ou formé en tant que salarié·e d'une organisation​" at bounding box center [368, 83] width 220 height 9
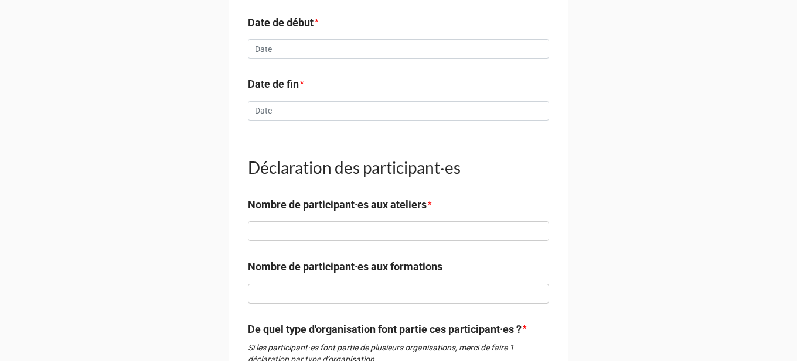
scroll to position [351, 0]
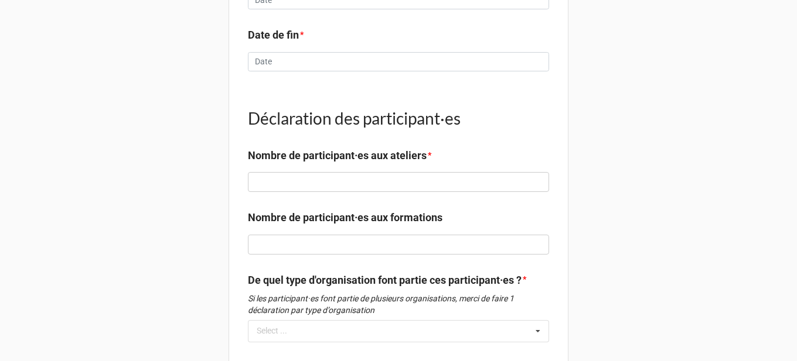
click at [314, 114] on h1 "Déclaration des participant·es" at bounding box center [398, 118] width 301 height 21
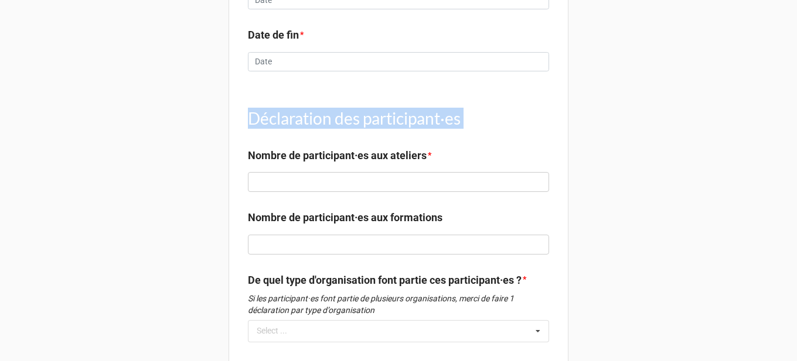
click at [314, 114] on h1 "Déclaration des participant·es" at bounding box center [398, 118] width 301 height 21
copy h1 "Déclaration des participant·es"
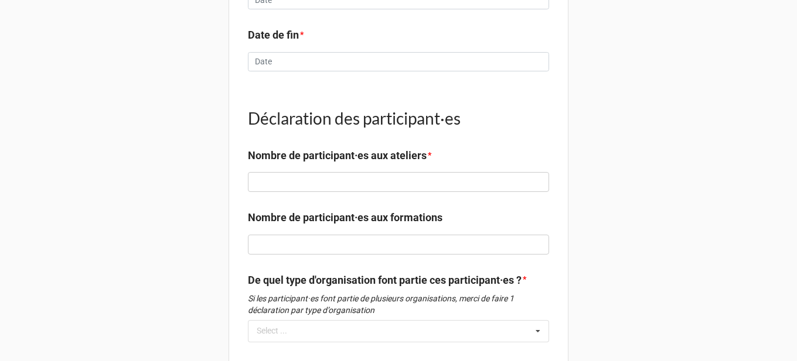
click at [345, 155] on label "Nombre de participant·es aux ateliers" at bounding box center [337, 156] width 179 height 16
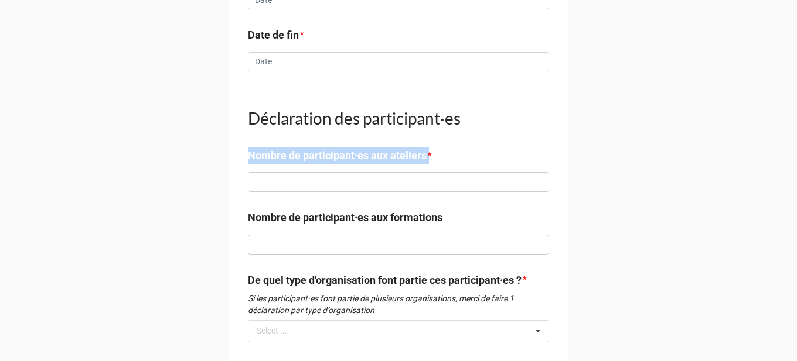
click at [345, 155] on label "Nombre de participant·es aux ateliers" at bounding box center [337, 156] width 179 height 16
copy label "Nombre de participant·es aux ateliers"
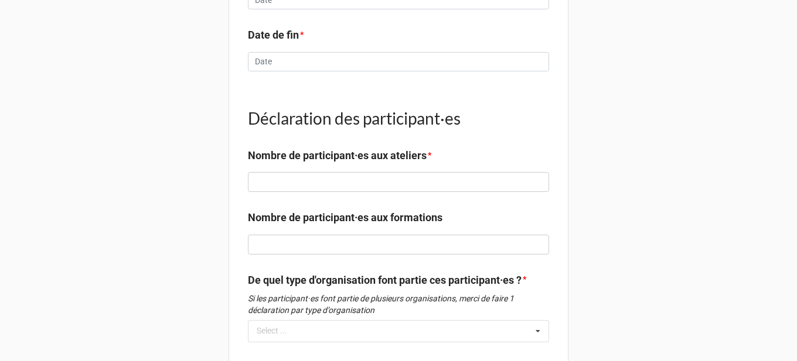
click at [401, 216] on label "Nombre de participant·es aux formations" at bounding box center [345, 218] width 194 height 16
copy label
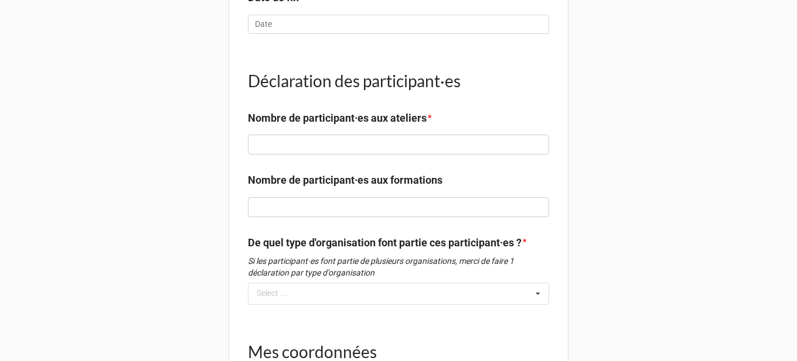
scroll to position [469, 0]
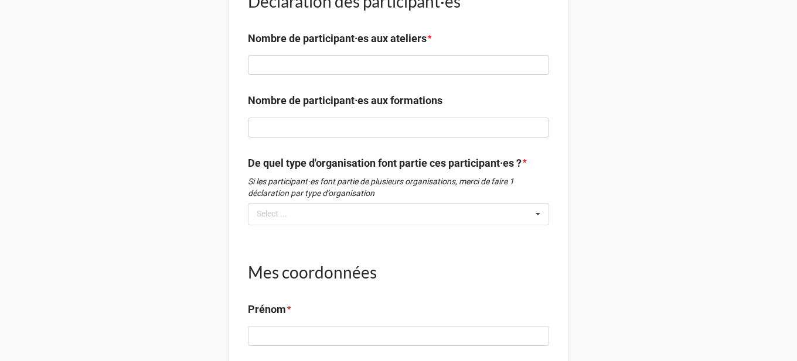
click at [402, 165] on label "De quel type d'organisation font partie ces participant·es ?" at bounding box center [385, 163] width 274 height 16
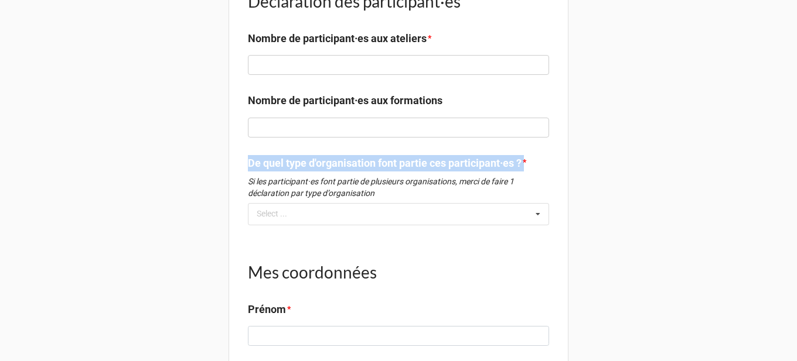
click at [402, 165] on label "De quel type d'organisation font partie ces participant·es ?" at bounding box center [385, 163] width 274 height 16
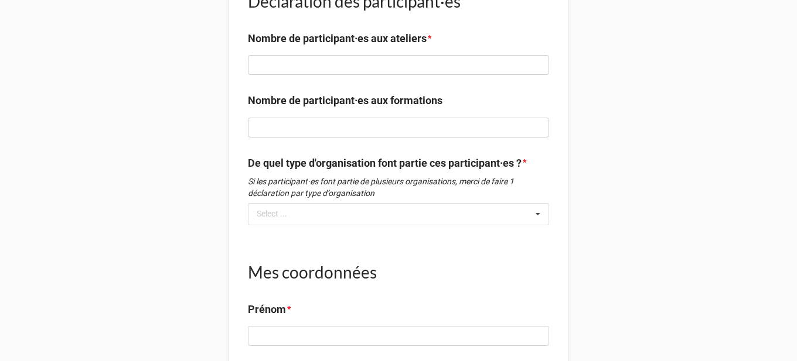
click at [376, 177] on em "Si les participant·es font partie de plusieurs organisations, merci de faire 1 …" at bounding box center [381, 187] width 266 height 21
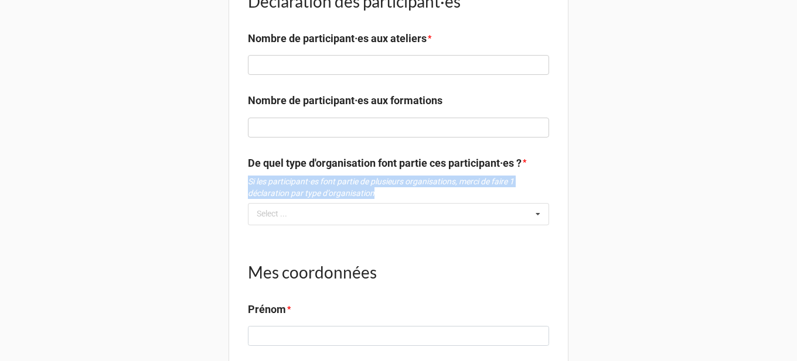
click at [376, 177] on em "Si les participant·es font partie de plusieurs organisations, merci de faire 1 …" at bounding box center [381, 187] width 266 height 21
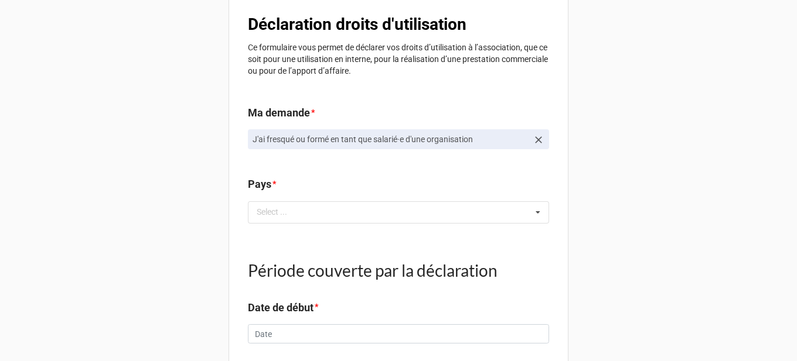
scroll to position [0, 0]
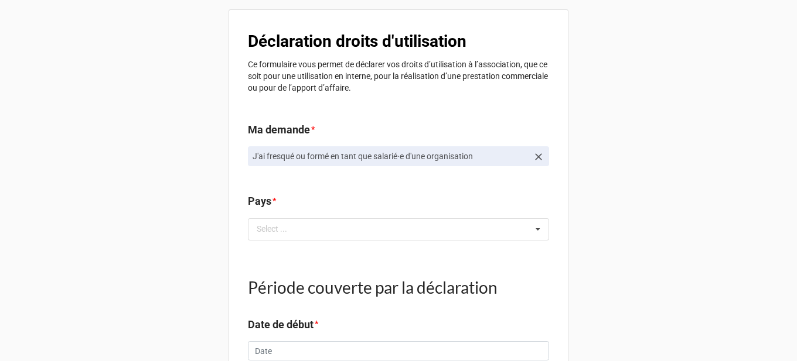
click at [534, 158] on icon at bounding box center [538, 157] width 12 height 12
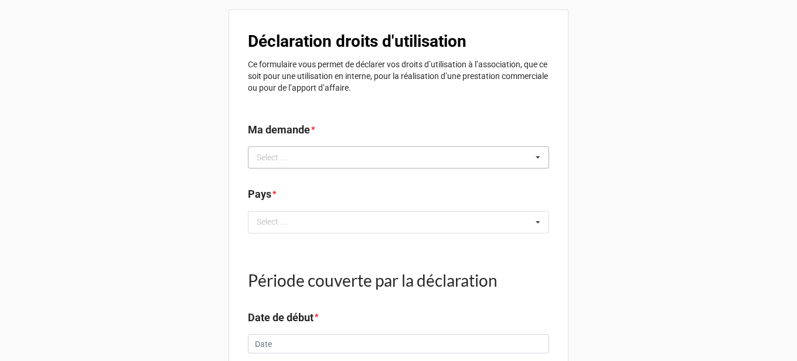
click at [521, 158] on div "Select ... J'ai facturé mes prestation​s J'ai fresqué ou formé en tant que sala…" at bounding box center [398, 157] width 301 height 22
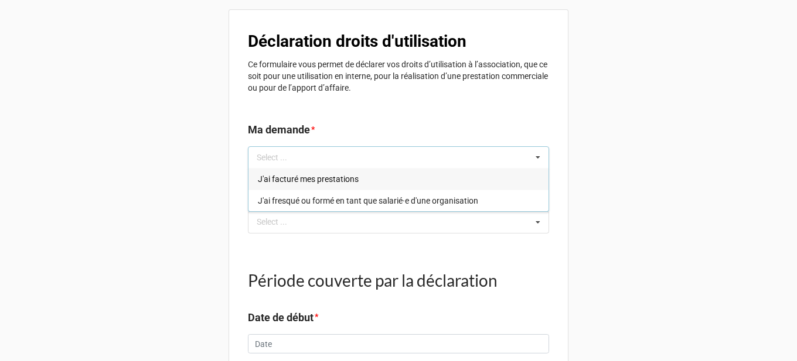
click at [374, 189] on div "J'ai facturé mes prestation​s" at bounding box center [398, 179] width 300 height 22
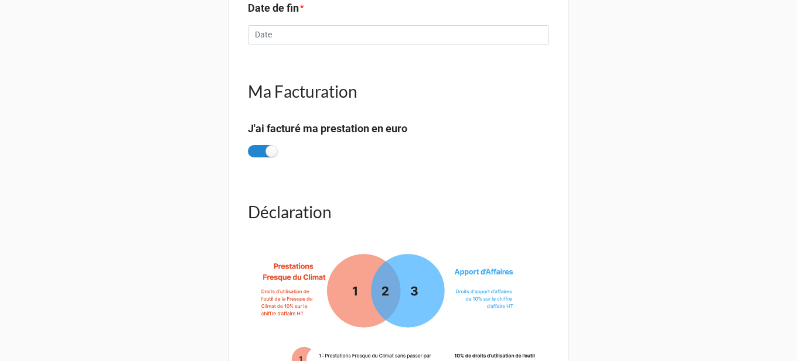
scroll to position [351, 0]
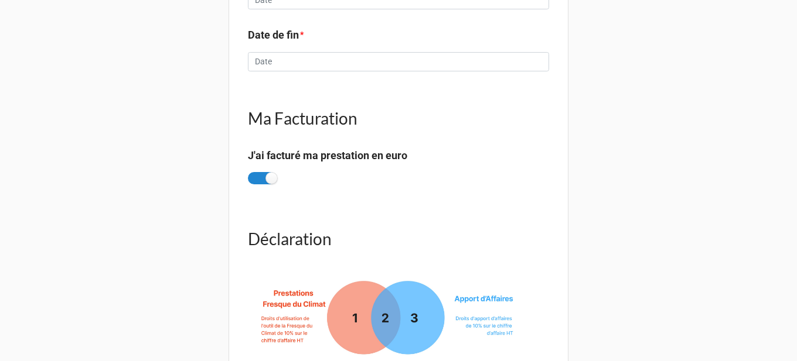
click at [310, 119] on h1 "Ma Facturation" at bounding box center [398, 118] width 301 height 21
click at [288, 162] on label "J'ai facturé ma prestation en euro" at bounding box center [327, 156] width 159 height 16
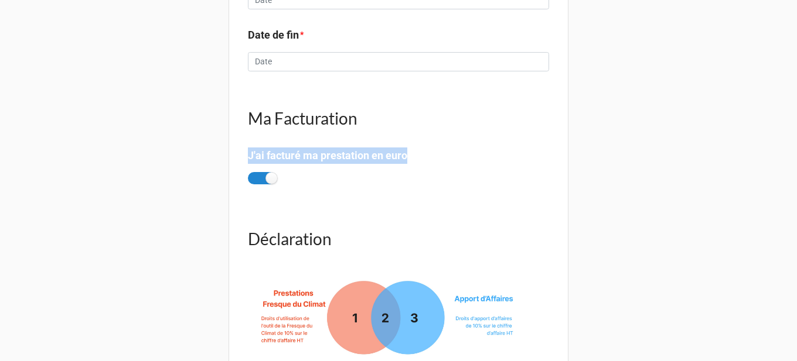
click at [288, 162] on label "J'ai facturé ma prestation en euro" at bounding box center [327, 156] width 159 height 16
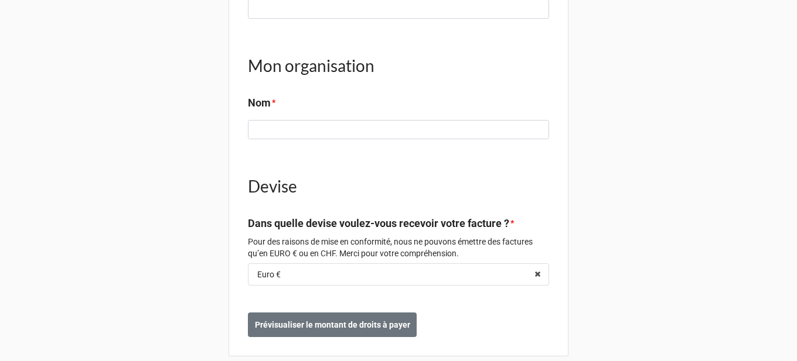
scroll to position [1610, 0]
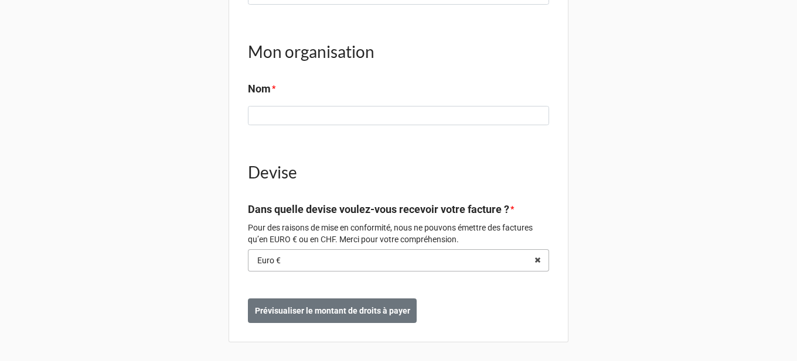
drag, startPoint x: 278, startPoint y: 260, endPoint x: 248, endPoint y: 259, distance: 29.9
click at [249, 259] on input "text" at bounding box center [399, 260] width 300 height 21
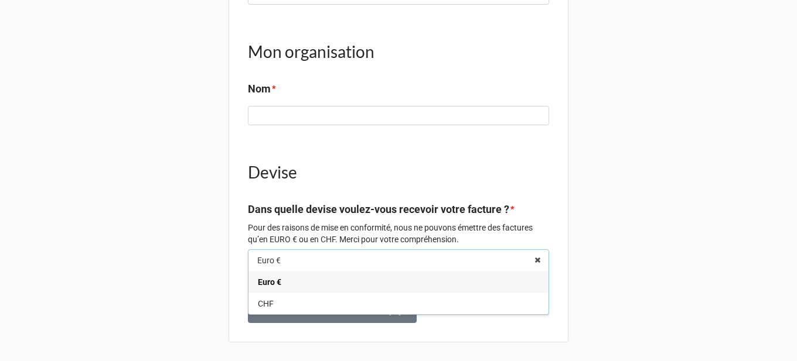
click at [326, 177] on h1 "Devise" at bounding box center [398, 172] width 301 height 21
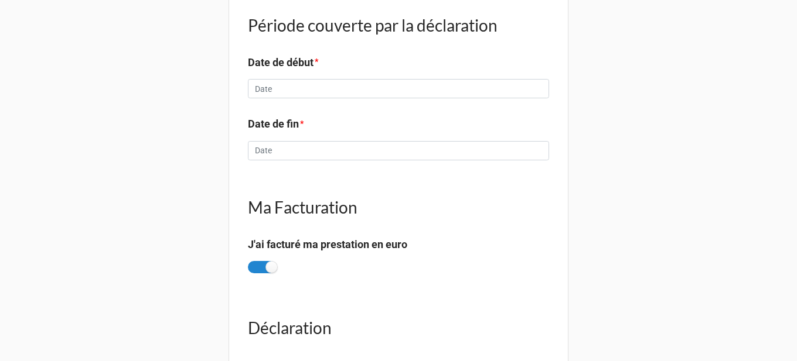
scroll to position [438, 0]
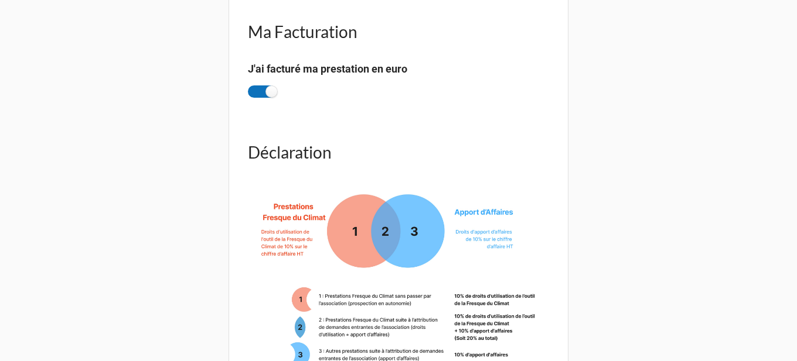
click at [257, 94] on label at bounding box center [262, 92] width 29 height 12
checkbox input "false"
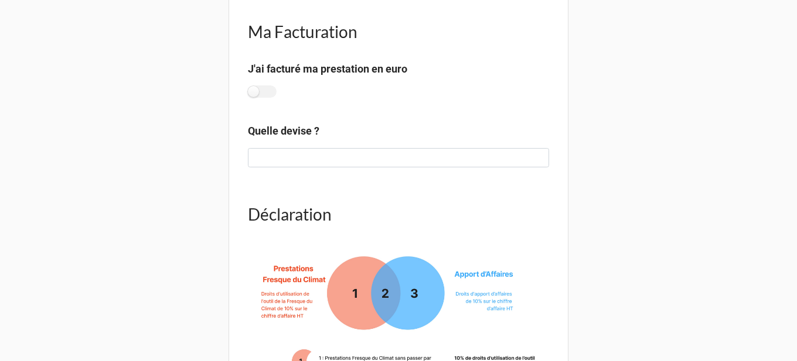
click at [298, 134] on label "Quelle devise ?" at bounding box center [283, 131] width 71 height 16
click at [278, 226] on div "Déclaration 1 : J’ai facturé des prestations Fresque du Climat sans passer par …" at bounding box center [398, 339] width 301 height 308
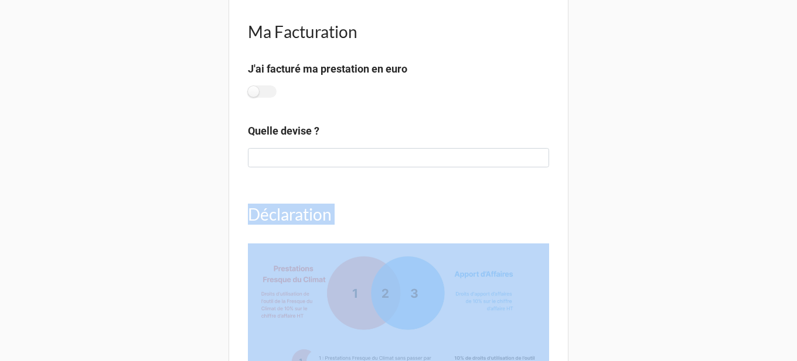
click at [278, 226] on div "Déclaration 1 : J’ai facturé des prestations Fresque du Climat sans passer par …" at bounding box center [398, 339] width 301 height 308
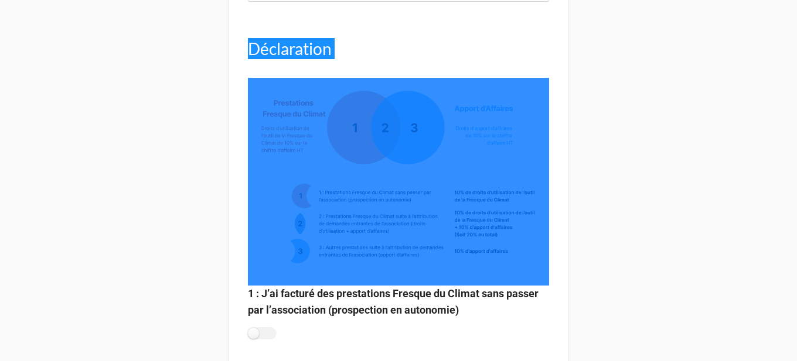
scroll to position [672, 0]
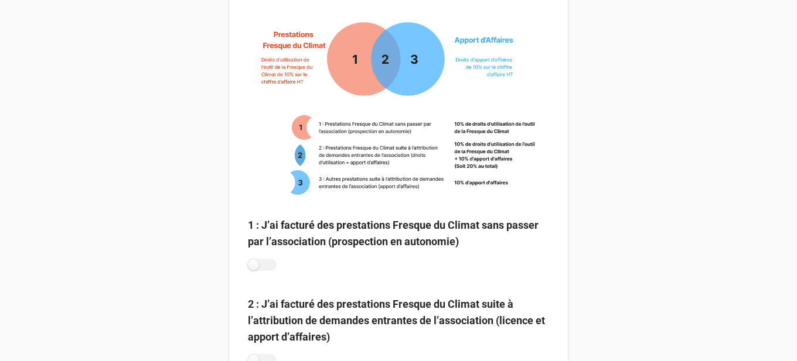
click at [330, 218] on label "1 : J’ai facturé des prestations Fresque du Climat sans passer par l’associatio…" at bounding box center [398, 233] width 301 height 33
click at [329, 225] on label "1 : J’ai facturé des prestations Fresque du Climat sans passer par l’associatio…" at bounding box center [398, 233] width 301 height 33
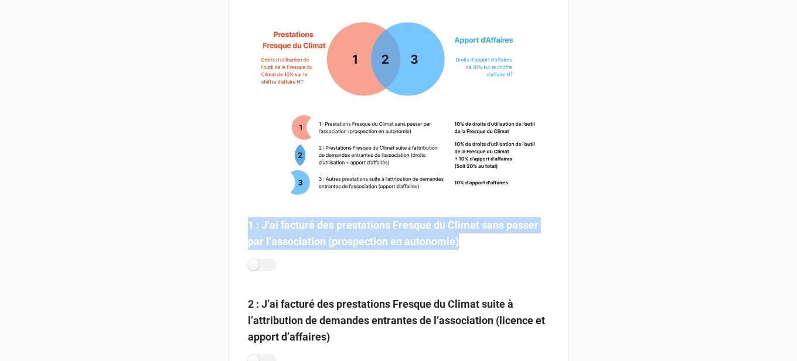
click at [329, 225] on label "1 : J’ai facturé des prestations Fresque du Climat sans passer par l’associatio…" at bounding box center [398, 233] width 301 height 33
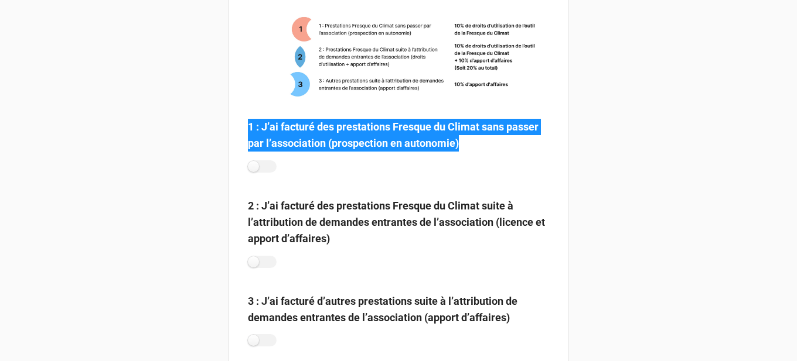
scroll to position [790, 0]
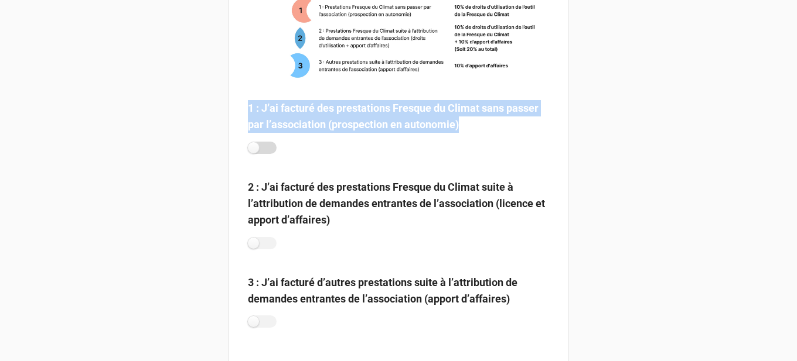
click at [263, 148] on label at bounding box center [262, 148] width 29 height 12
checkbox input "true"
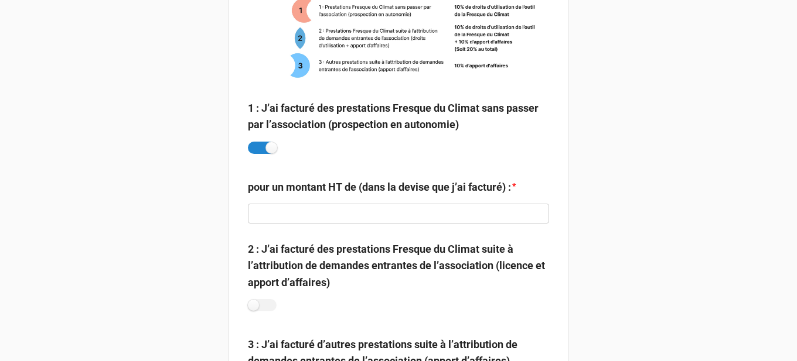
click at [310, 192] on label "pour un montant HT de (dans la devise que j’ai facturé) :" at bounding box center [379, 187] width 263 height 16
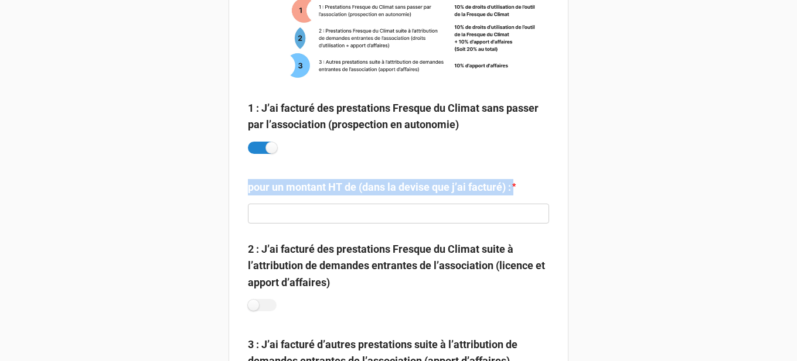
click at [310, 192] on label "pour un montant HT de (dans la devise que j’ai facturé) :" at bounding box center [379, 187] width 263 height 16
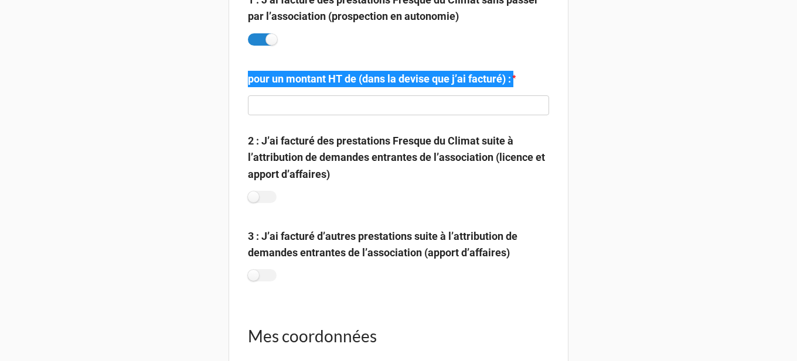
scroll to position [907, 0]
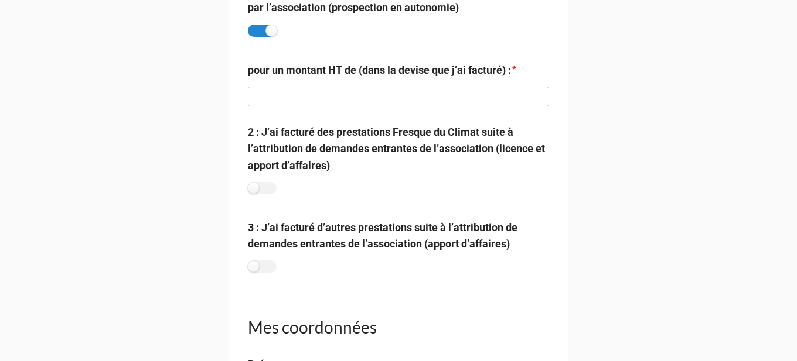
click at [374, 145] on label "2 : J’ai facturé des prestations Fresque du Climat suite à l’attribution de dem…" at bounding box center [398, 149] width 301 height 50
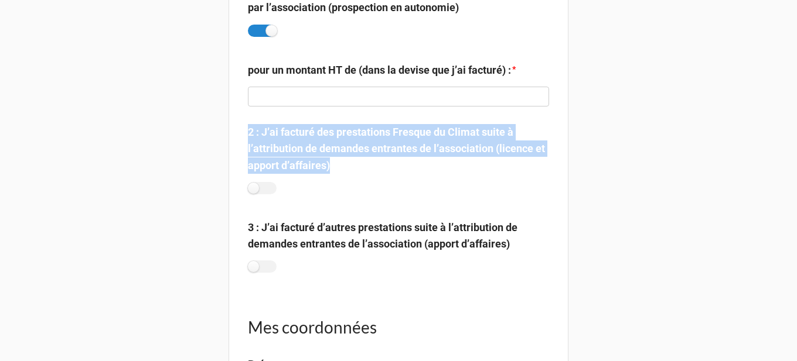
click at [374, 145] on label "2 : J’ai facturé des prestations Fresque du Climat suite à l’attribution de dem…" at bounding box center [398, 149] width 301 height 50
click at [248, 190] on label at bounding box center [262, 188] width 29 height 12
checkbox input "true"
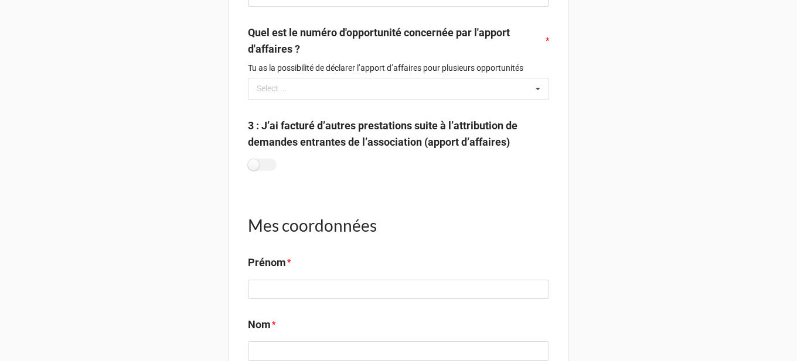
scroll to position [1200, 0]
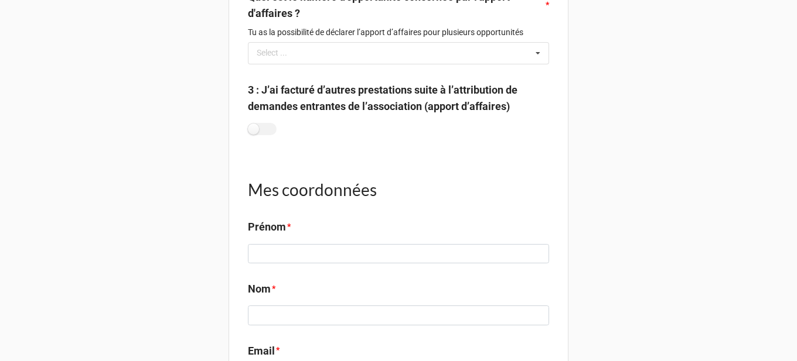
click at [354, 109] on label "3 : J’ai facturé d’autres prestations suite à l’attribution de demandes entrant…" at bounding box center [398, 98] width 301 height 33
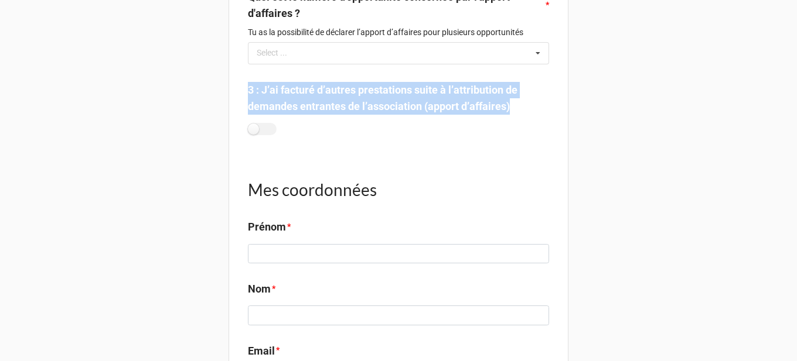
click at [354, 109] on label "3 : J’ai facturé d’autres prestations suite à l’attribution de demandes entrant…" at bounding box center [398, 98] width 301 height 33
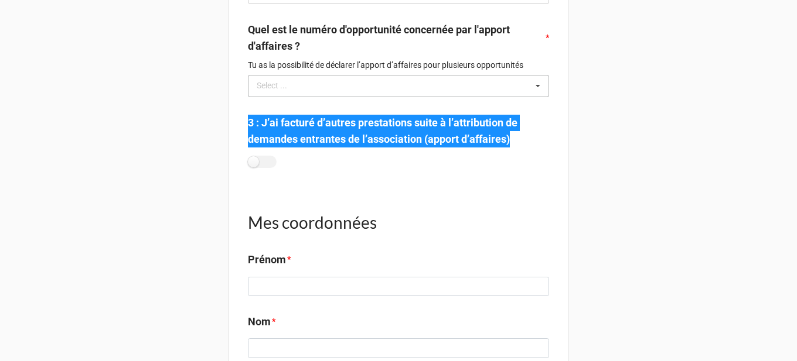
scroll to position [1141, 0]
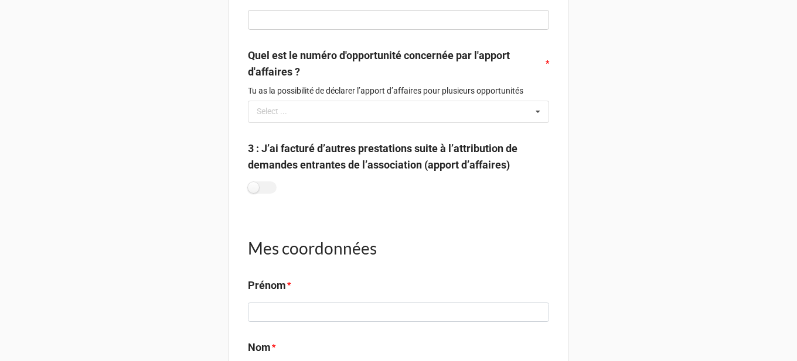
click at [405, 50] on label "Quel est le numéro d'opportunité concernée par l'apport d'affaires ?" at bounding box center [396, 63] width 296 height 33
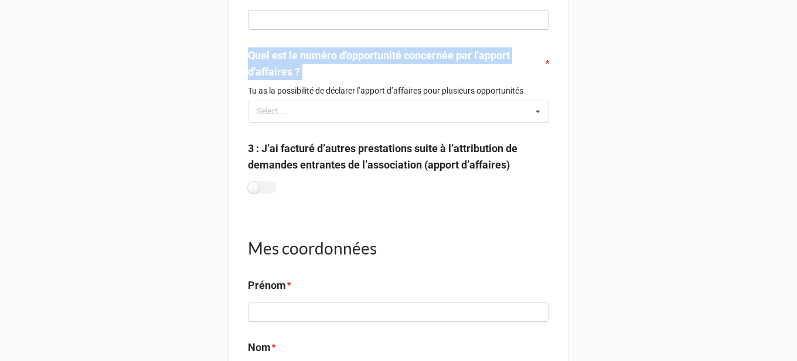
click at [405, 50] on label "Quel est le numéro d'opportunité concernée par l'apport d'affaires ?" at bounding box center [396, 63] width 296 height 33
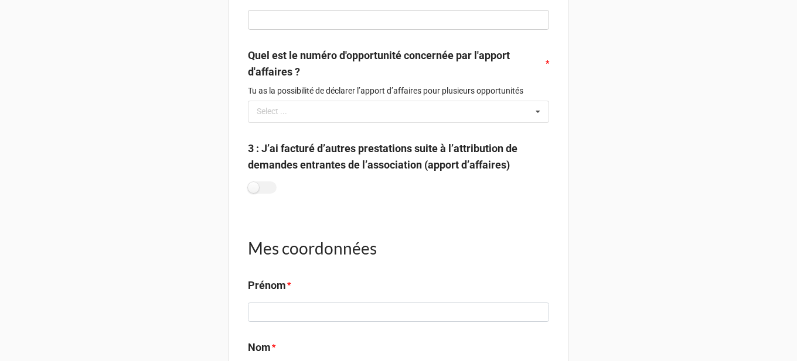
click at [481, 91] on p "Tu as la possibilité de déclarer l’apport d’affaires pour plusieurs opportunités" at bounding box center [398, 91] width 301 height 12
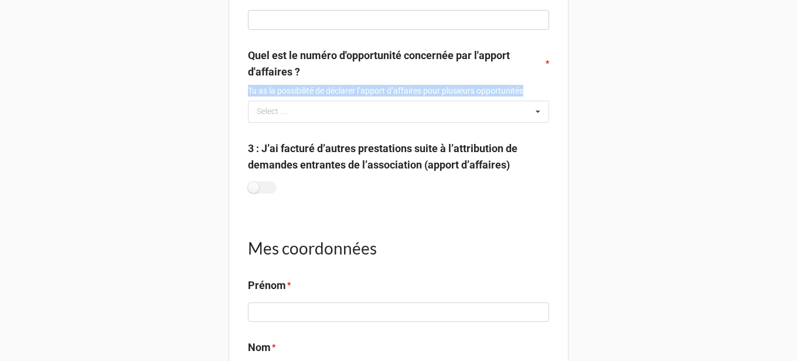
click at [481, 91] on p "Tu as la possibilité de déclarer l’apport d’affaires pour plusieurs opportunités" at bounding box center [398, 91] width 301 height 12
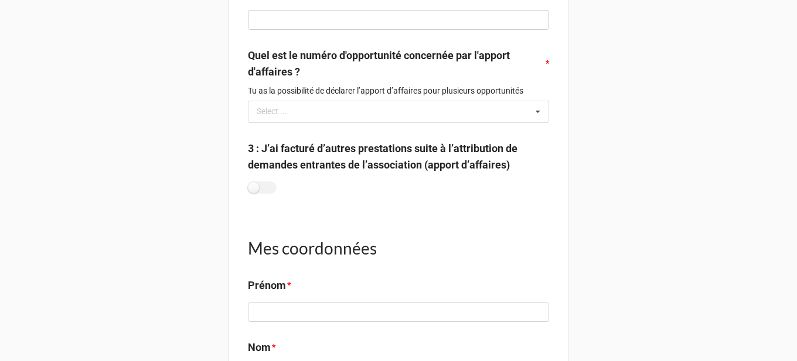
click at [254, 180] on div "3 : J’ai facturé d’autres prestations suite à l’attribution de demandes entrant…" at bounding box center [398, 162] width 301 height 42
click at [258, 185] on label at bounding box center [262, 188] width 29 height 12
checkbox input "true"
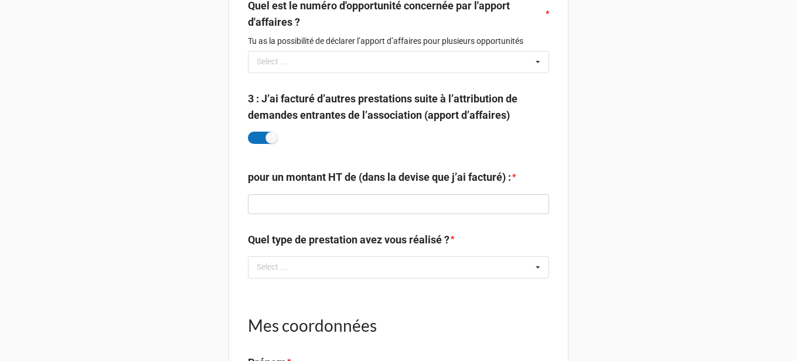
scroll to position [1258, 0]
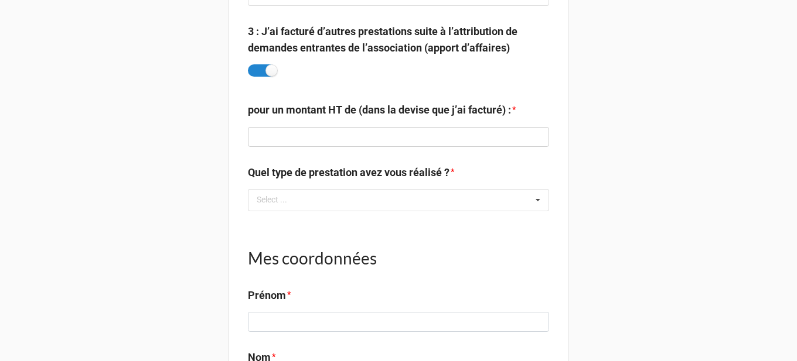
click at [321, 170] on label "Quel type de prestation avez vous réalisé ?" at bounding box center [348, 173] width 201 height 16
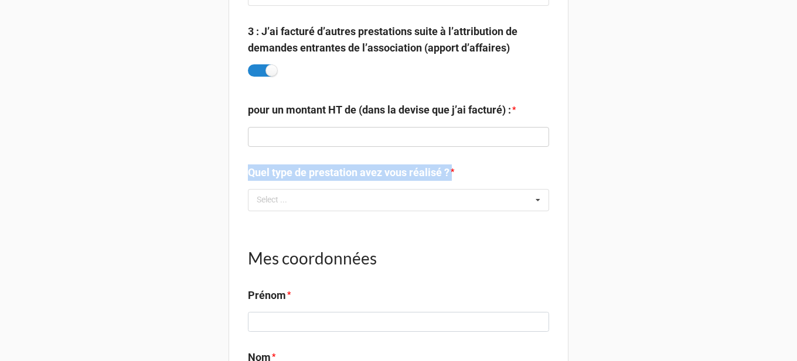
click at [321, 170] on label "Quel type de prestation avez vous réalisé ?" at bounding box center [348, 173] width 201 height 16
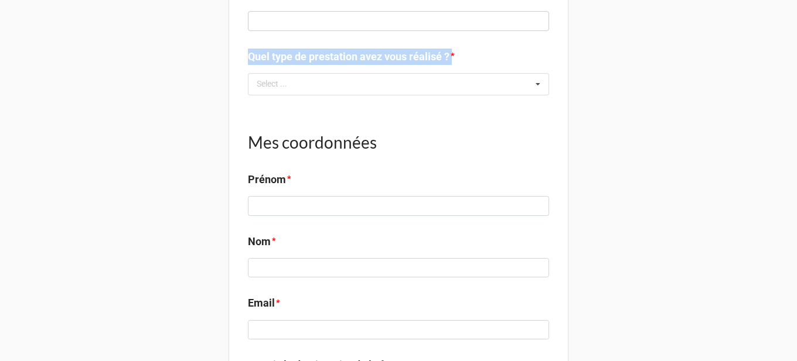
scroll to position [1375, 0]
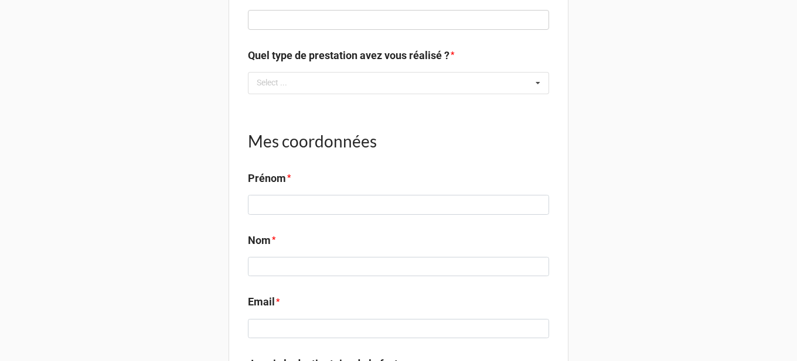
click at [329, 141] on h1 "Mes coordonnées" at bounding box center [398, 141] width 301 height 21
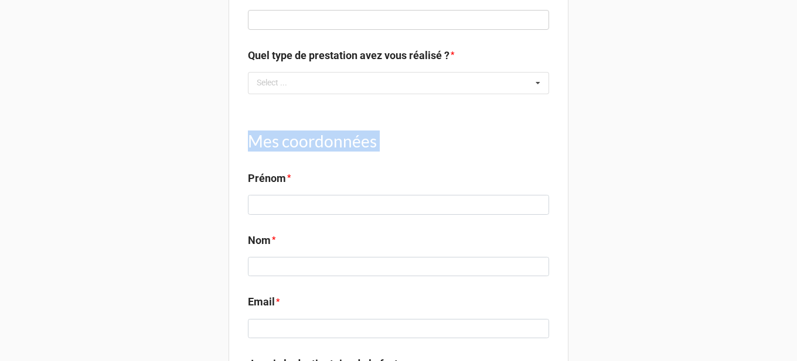
click at [329, 141] on h1 "Mes coordonnées" at bounding box center [398, 141] width 301 height 21
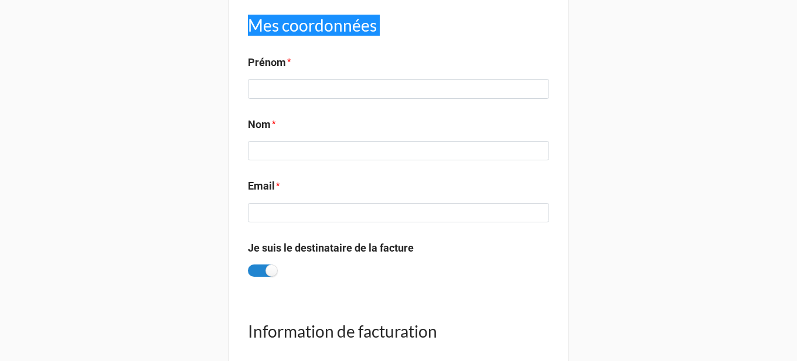
scroll to position [1492, 0]
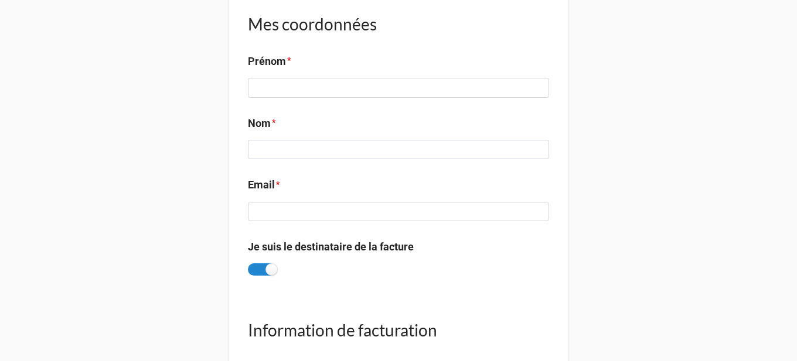
click at [259, 69] on label "Prénom" at bounding box center [267, 61] width 38 height 16
click at [249, 265] on label at bounding box center [262, 270] width 29 height 12
checkbox input "false"
click at [261, 122] on label "Nom" at bounding box center [259, 123] width 23 height 16
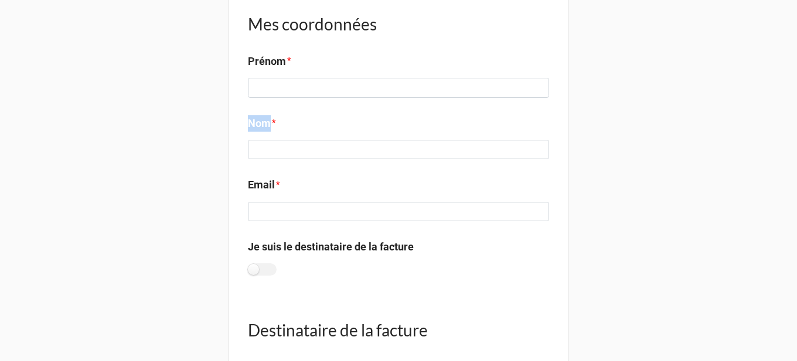
click at [261, 122] on label "Nom" at bounding box center [259, 123] width 23 height 16
click at [272, 184] on b "Email *" at bounding box center [398, 187] width 301 height 21
click at [297, 244] on label "Je suis le destinataire de la facture" at bounding box center [331, 247] width 166 height 16
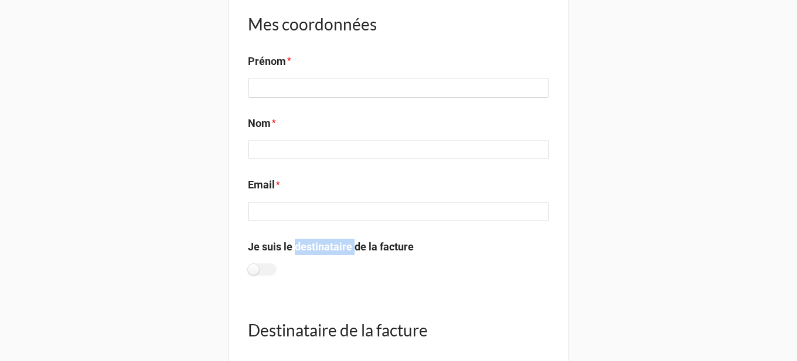
click at [297, 244] on label "Je suis le destinataire de la facture" at bounding box center [331, 247] width 166 height 16
click at [348, 339] on h1 "Destinataire de la facture" at bounding box center [398, 330] width 301 height 21
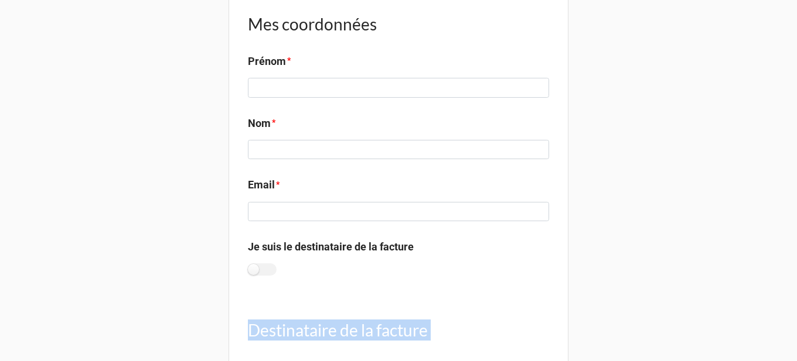
click at [348, 339] on h1 "Destinataire de la facture" at bounding box center [398, 330] width 301 height 21
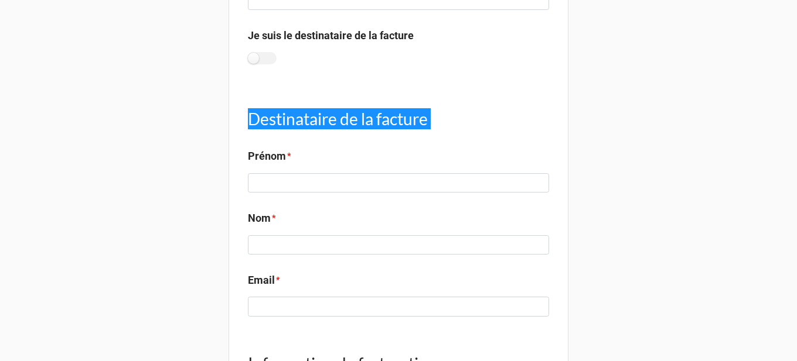
scroll to position [1903, 0]
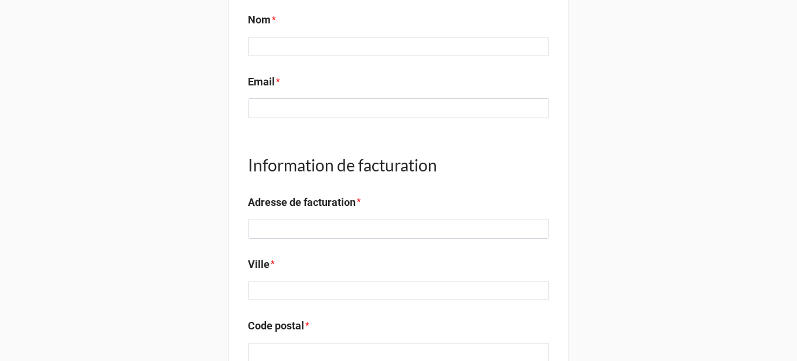
click at [316, 165] on h1 "Information de facturation" at bounding box center [398, 165] width 301 height 21
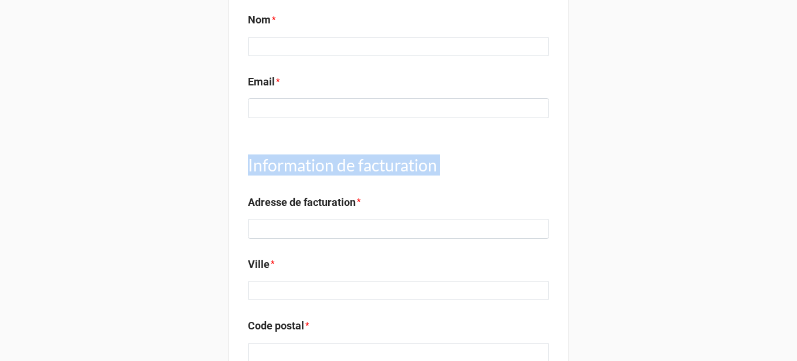
click at [316, 165] on h1 "Information de facturation" at bounding box center [398, 165] width 301 height 21
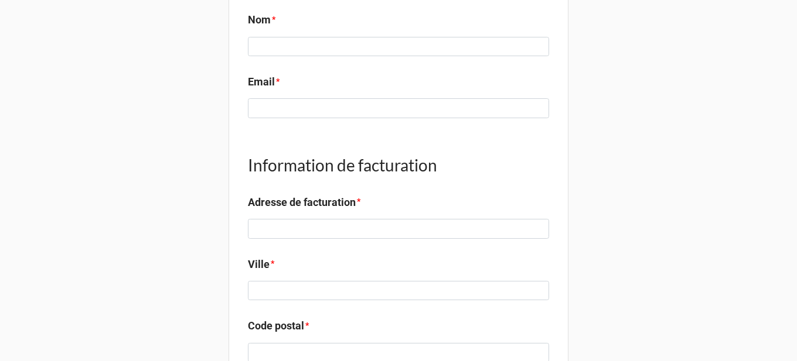
click at [295, 201] on label "Adresse de facturation" at bounding box center [302, 202] width 108 height 16
click at [259, 261] on label "Ville" at bounding box center [259, 265] width 22 height 16
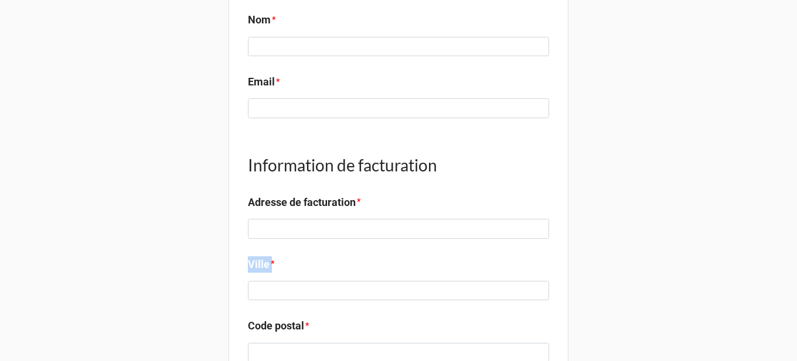
click at [259, 261] on label "Ville" at bounding box center [259, 265] width 22 height 16
click at [287, 323] on label "Code postal" at bounding box center [276, 326] width 56 height 16
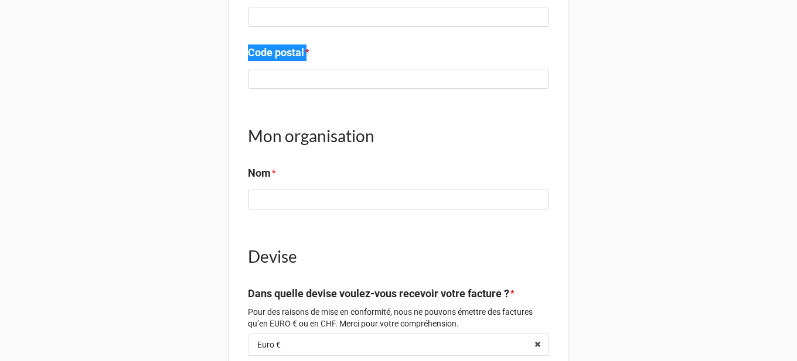
scroll to position [2195, 0]
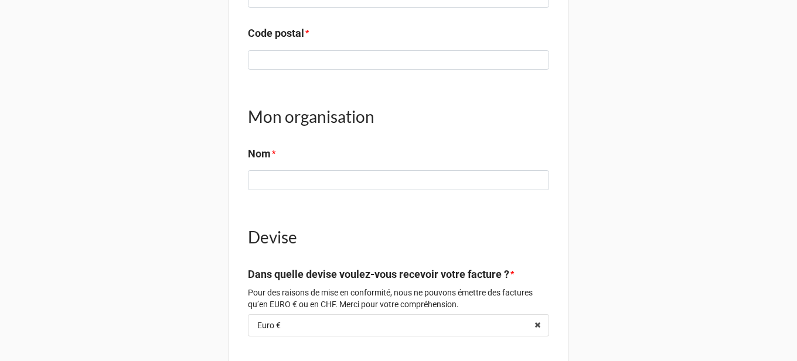
click at [328, 110] on h1 "Mon organisation" at bounding box center [398, 116] width 301 height 21
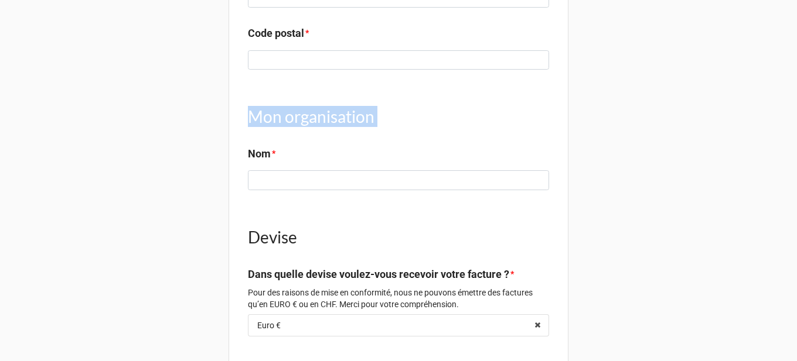
click at [328, 110] on h1 "Mon organisation" at bounding box center [398, 116] width 301 height 21
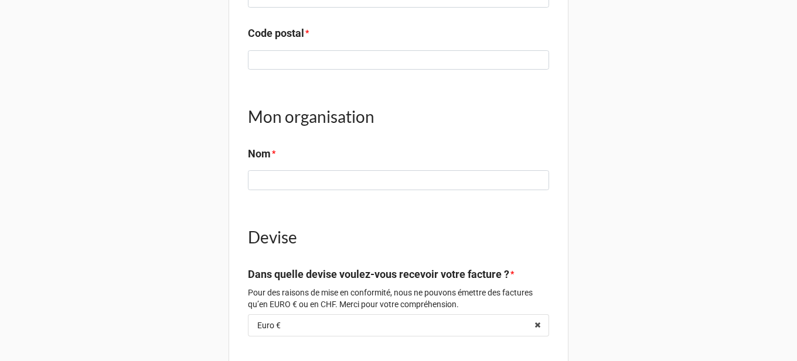
click at [255, 156] on label "Nom" at bounding box center [259, 154] width 23 height 16
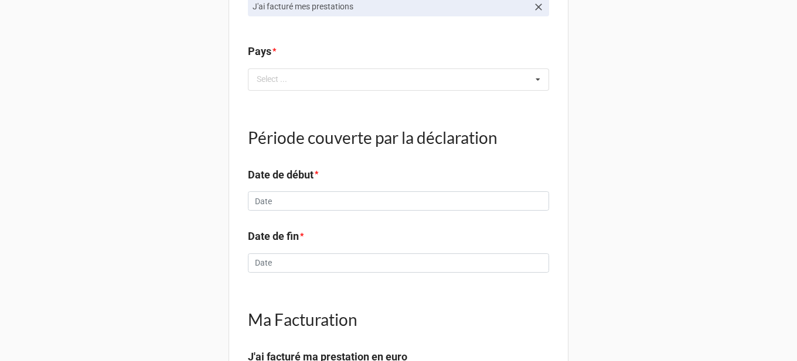
scroll to position [0, 0]
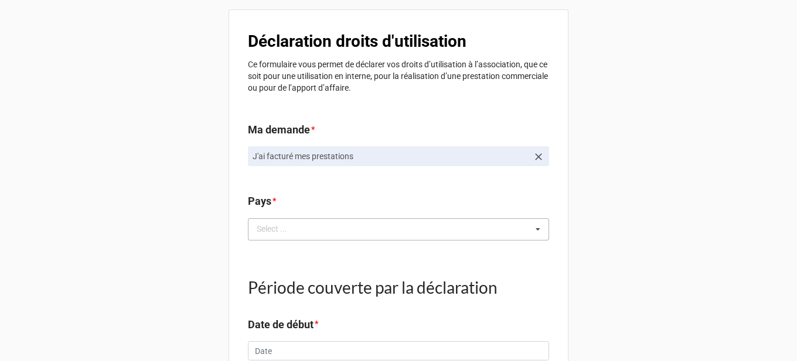
click at [313, 235] on div "Select ... No results found." at bounding box center [398, 229] width 301 height 22
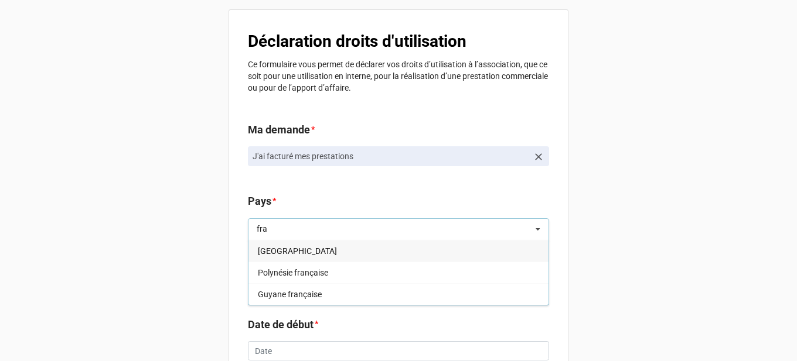
type input "fra"
click at [299, 248] on div "[GEOGRAPHIC_DATA]" at bounding box center [398, 251] width 300 height 22
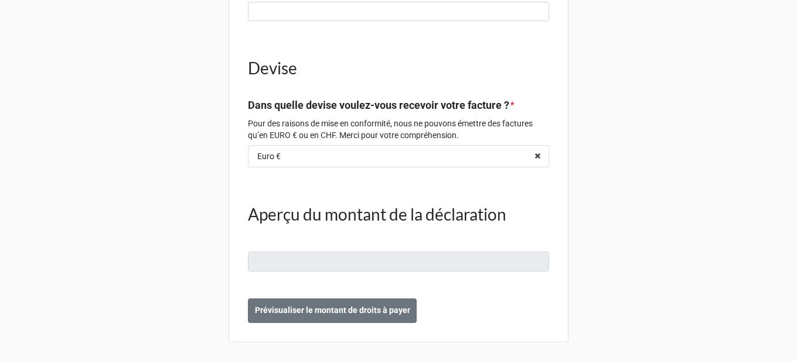
scroll to position [2428, 0]
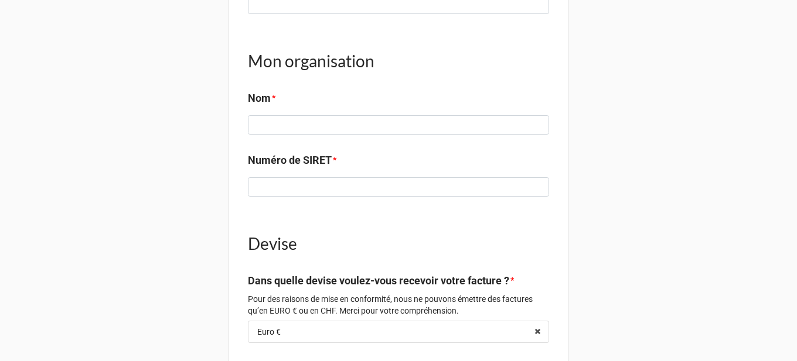
click at [301, 160] on label "Numéro de SIRET" at bounding box center [290, 160] width 84 height 16
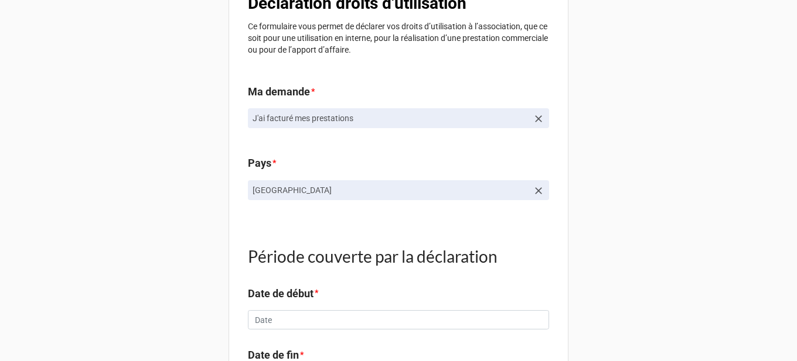
scroll to position [59, 0]
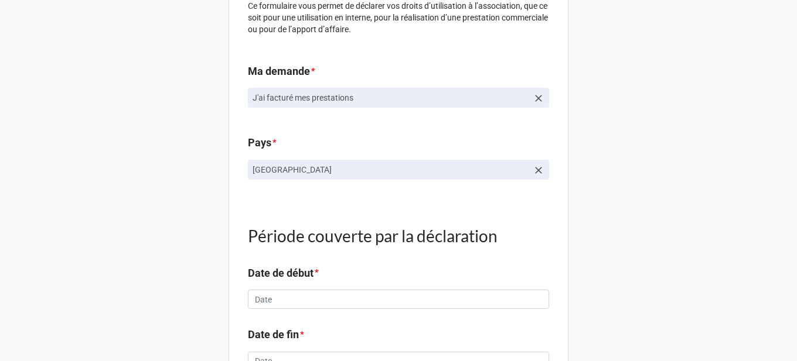
click at [539, 167] on icon at bounding box center [538, 171] width 12 height 12
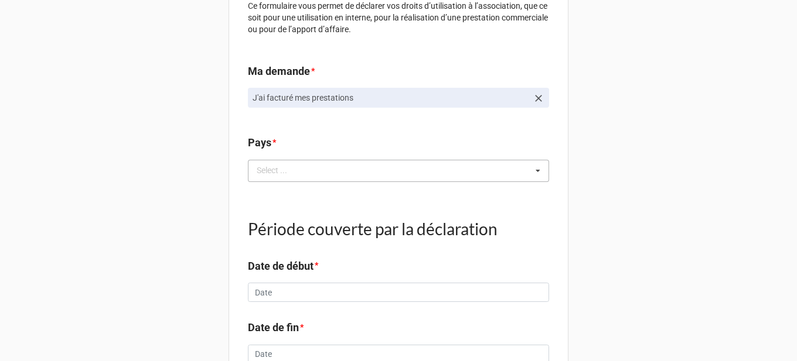
click at [514, 168] on div "Select ... France Polynésie française Guyane française" at bounding box center [398, 171] width 301 height 22
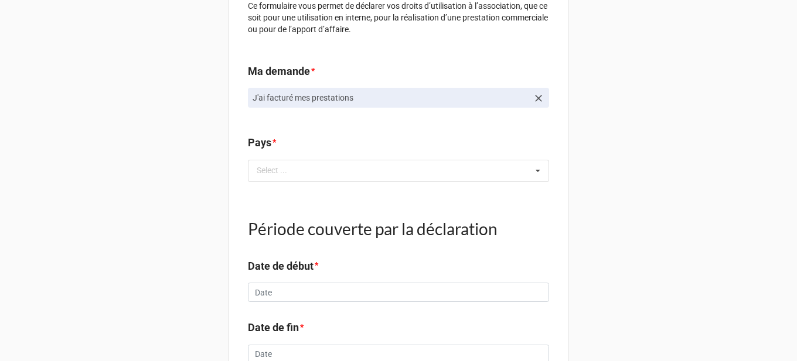
scroll to position [0, 0]
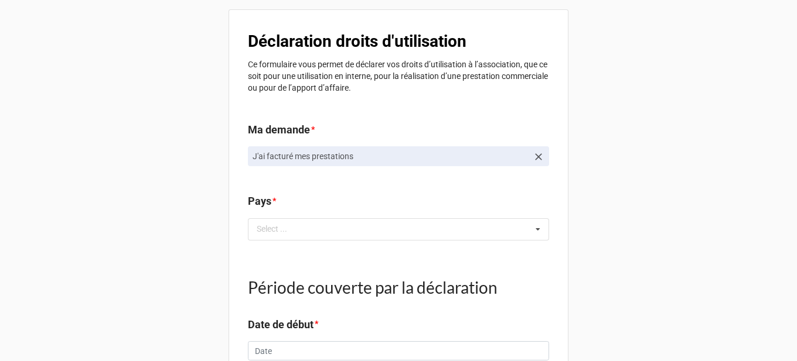
click at [541, 158] on icon at bounding box center [538, 157] width 12 height 12
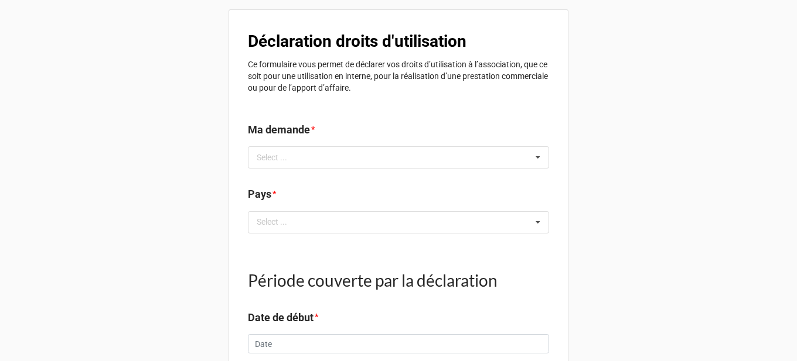
click at [522, 158] on div "Select ... J'ai facturé mes prestation​s J'ai fresqué ou formé en tant que sala…" at bounding box center [398, 157] width 301 height 22
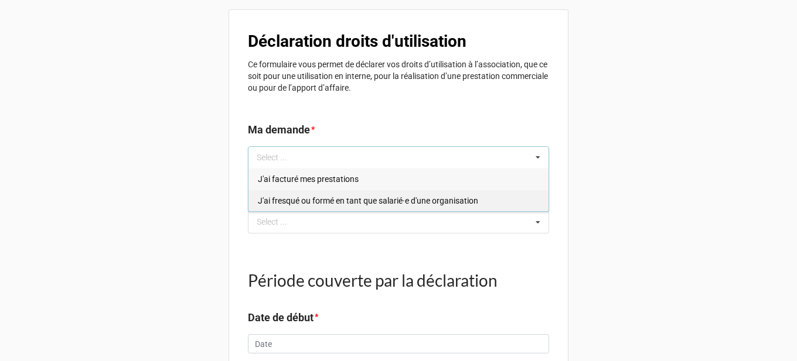
click at [381, 199] on span "J'ai fresqué ou formé en tant que salarié·e d'une organisation​" at bounding box center [368, 200] width 220 height 9
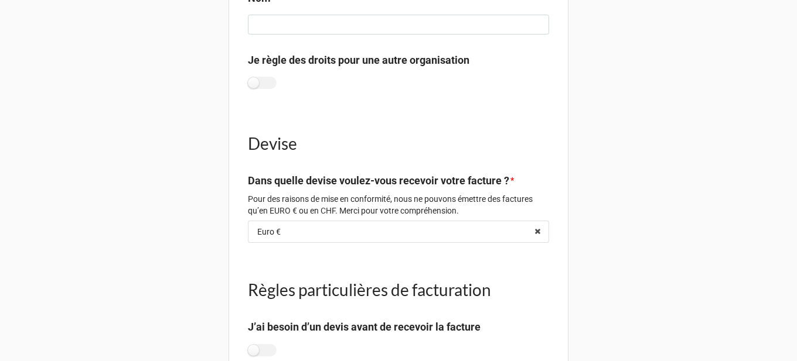
scroll to position [1853, 0]
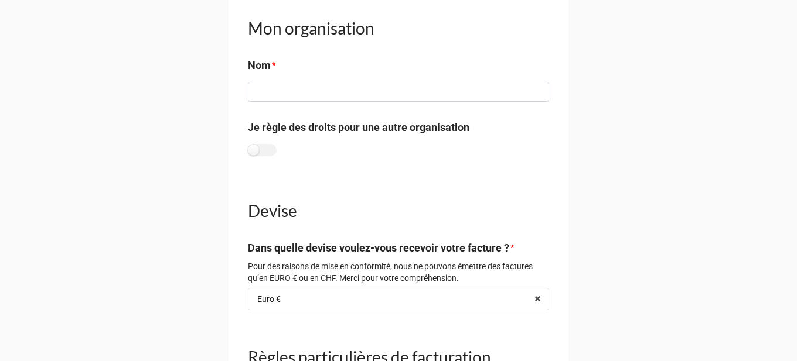
drag, startPoint x: 375, startPoint y: 121, endPoint x: 375, endPoint y: 129, distance: 8.8
click at [375, 125] on label "Je règle des droits pour une autre organisation" at bounding box center [358, 127] width 221 height 16
click at [375, 131] on label "Je règle des droits pour une autre organisation" at bounding box center [358, 127] width 221 height 16
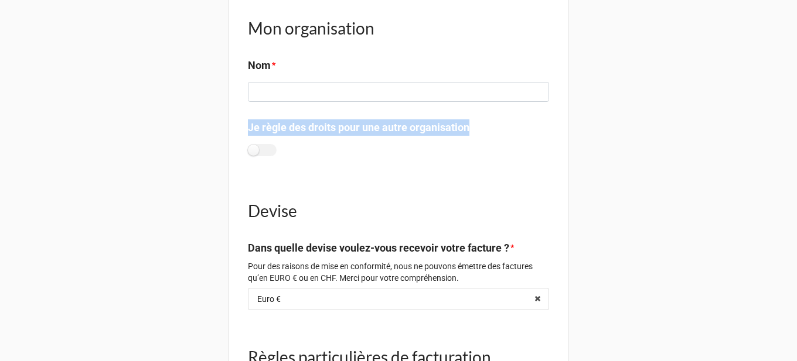
click at [375, 131] on label "Je règle des droits pour une autre organisation" at bounding box center [358, 127] width 221 height 16
click at [269, 153] on label at bounding box center [262, 150] width 29 height 12
checkbox input "true"
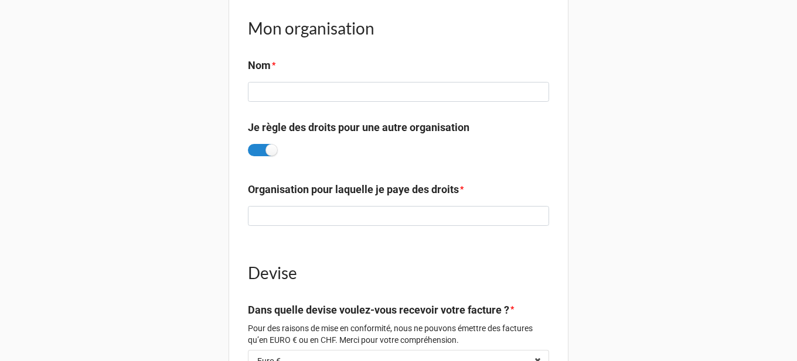
click at [322, 201] on b "Organisation pour laquelle je paye des droits *" at bounding box center [398, 192] width 301 height 21
click at [325, 190] on label "Organisation pour laquelle je paye des droits" at bounding box center [353, 190] width 211 height 16
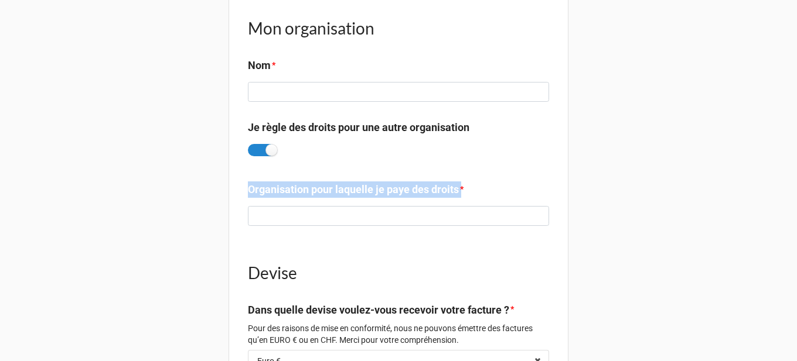
click at [325, 190] on label "Organisation pour laquelle je paye des droits" at bounding box center [353, 190] width 211 height 16
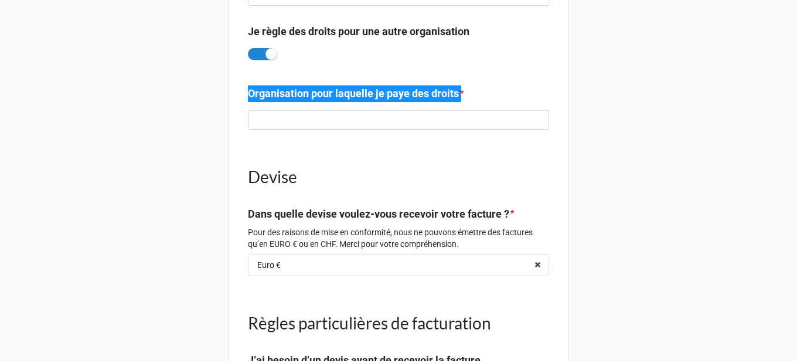
scroll to position [1970, 0]
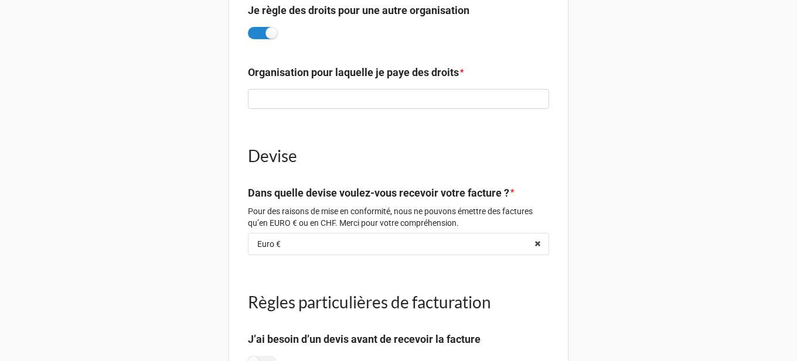
click at [268, 155] on h1 "Devise" at bounding box center [398, 155] width 301 height 21
click at [339, 193] on label "Dans quelle devise voulez-vous recevoir votre facture ?" at bounding box center [378, 193] width 261 height 16
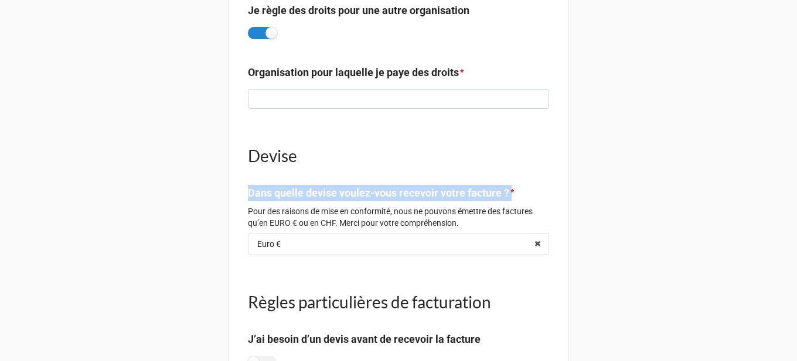
click at [339, 193] on label "Dans quelle devise voulez-vous recevoir votre facture ?" at bounding box center [378, 193] width 261 height 16
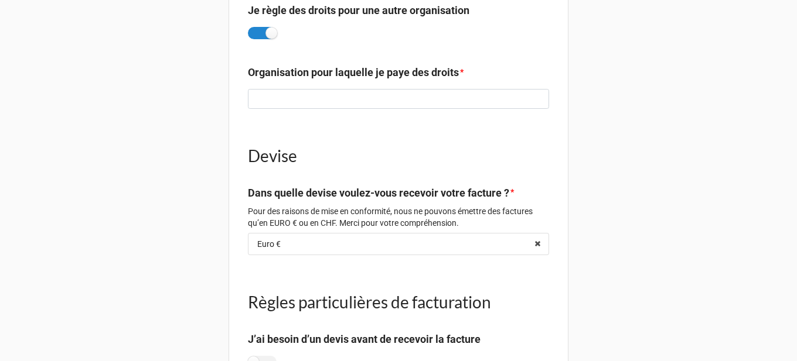
click at [432, 221] on p "Pour des raisons de mise en conformité, nous ne pouvons émettre des factures qu…" at bounding box center [398, 217] width 301 height 23
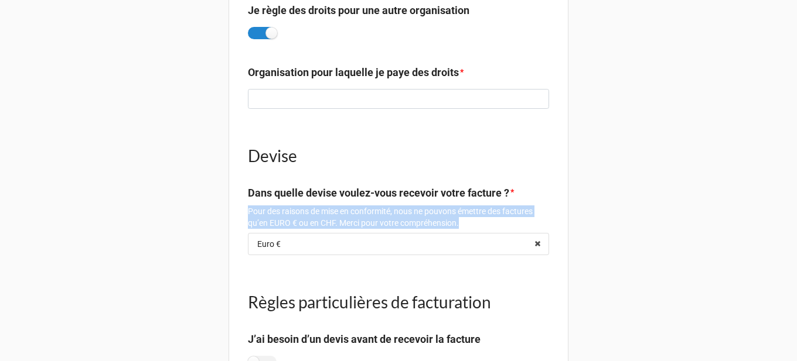
click at [432, 221] on p "Pour des raisons de mise en conformité, nous ne pouvons émettre des factures qu…" at bounding box center [398, 217] width 301 height 23
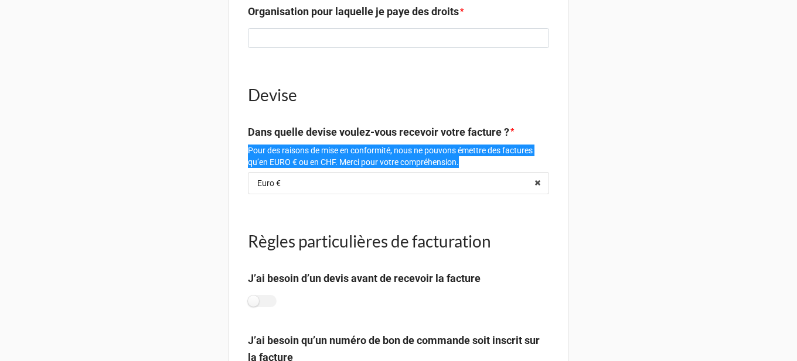
scroll to position [2087, 0]
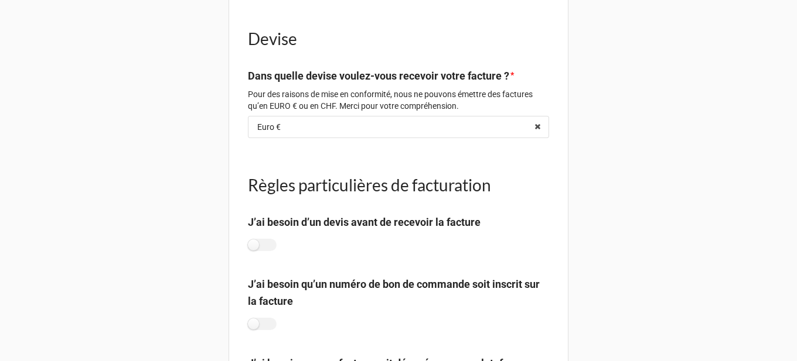
click at [380, 185] on h1 "Règles particulières de facturation" at bounding box center [398, 185] width 301 height 21
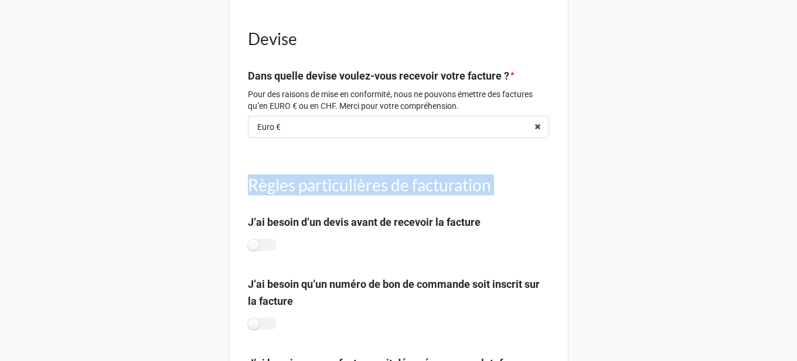
click at [380, 185] on h1 "Règles particulières de facturation" at bounding box center [398, 185] width 301 height 21
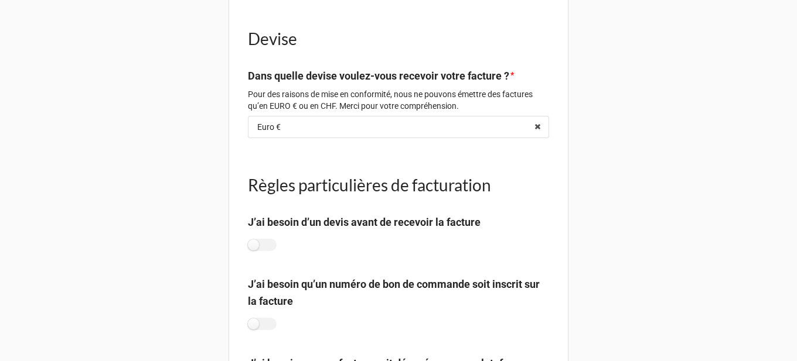
click at [412, 230] on label "J’ai besoin d’un devis avant de recevoir la facture" at bounding box center [364, 222] width 233 height 16
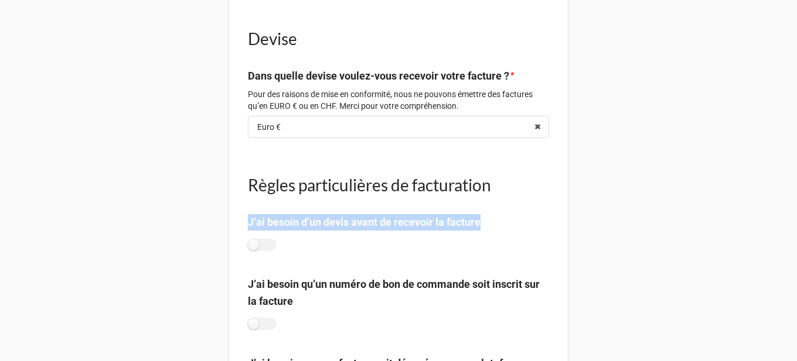
click at [412, 230] on label "J’ai besoin d’un devis avant de recevoir la facture" at bounding box center [364, 222] width 233 height 16
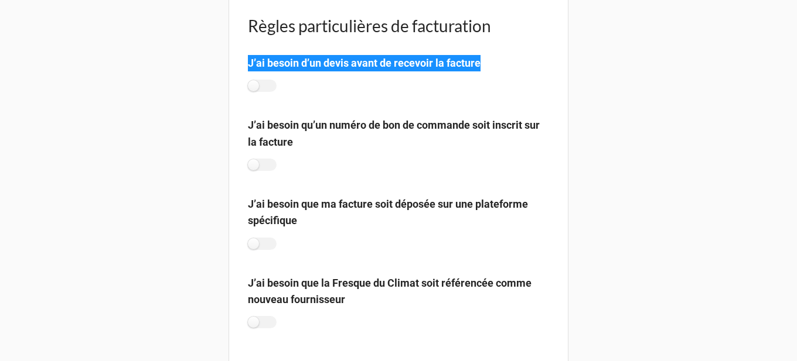
scroll to position [2263, 0]
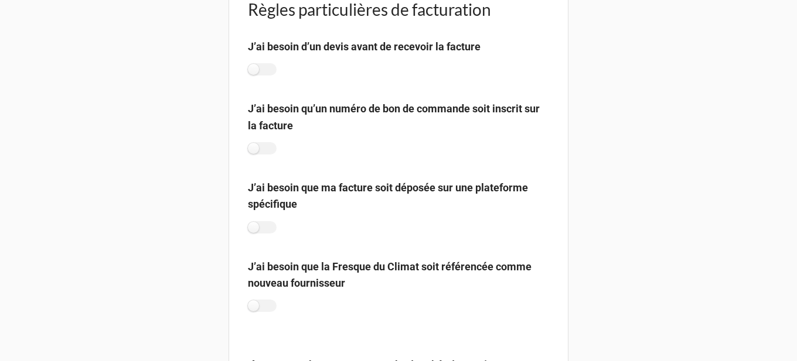
click at [323, 115] on label "J’ai besoin qu’un numéro de bon de commande soit inscrit sur la facture" at bounding box center [398, 117] width 301 height 33
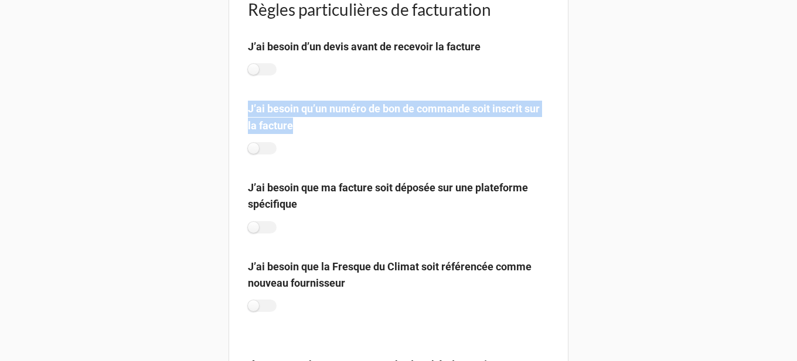
click at [323, 115] on label "J’ai besoin qu’un numéro de bon de commande soit inscrit sur la facture" at bounding box center [398, 117] width 301 height 33
click at [267, 151] on label at bounding box center [262, 148] width 29 height 12
checkbox input "true"
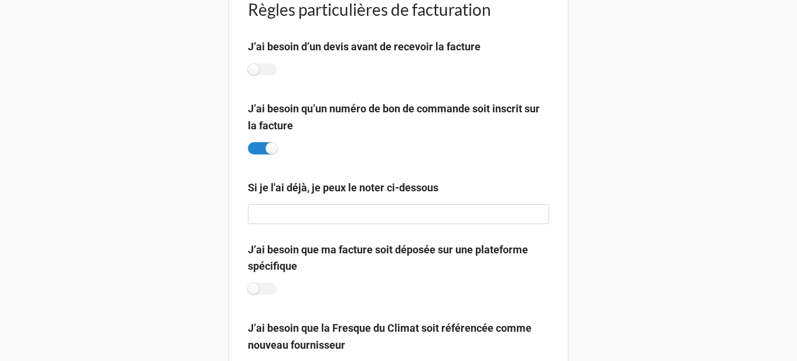
click at [263, 274] on label "J’ai besoin que ma facture soit déposée sur une plateforme spécifique" at bounding box center [398, 258] width 301 height 33
click at [263, 291] on label at bounding box center [262, 289] width 29 height 12
checkbox input "true"
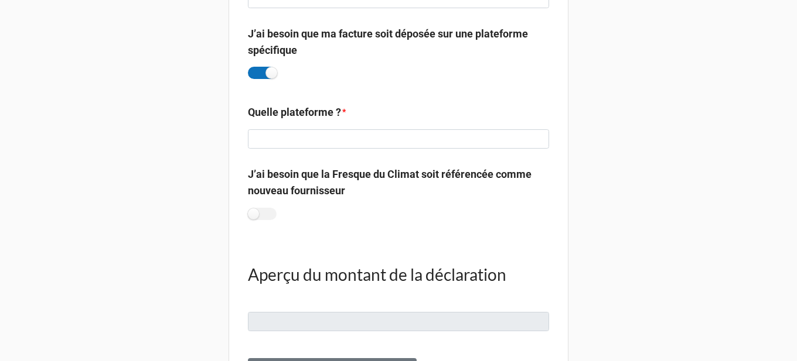
scroll to position [2497, 0]
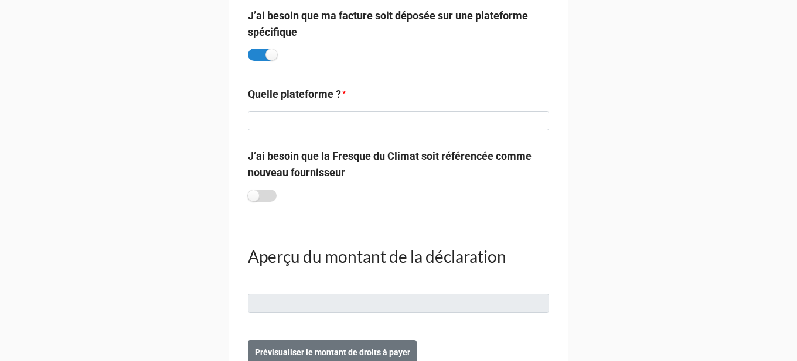
click at [251, 203] on div at bounding box center [262, 198] width 29 height 16
checkbox input "true"
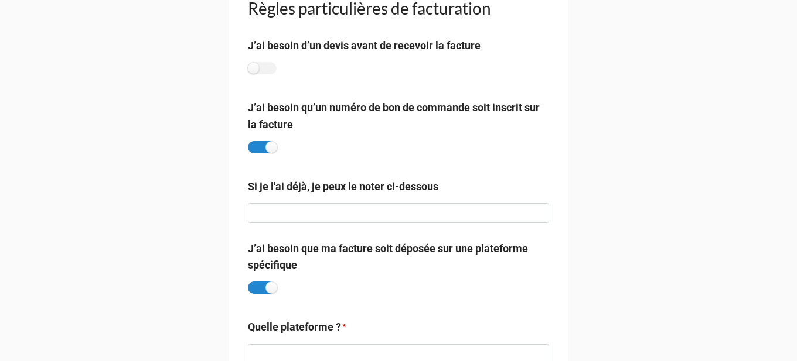
scroll to position [2263, 0]
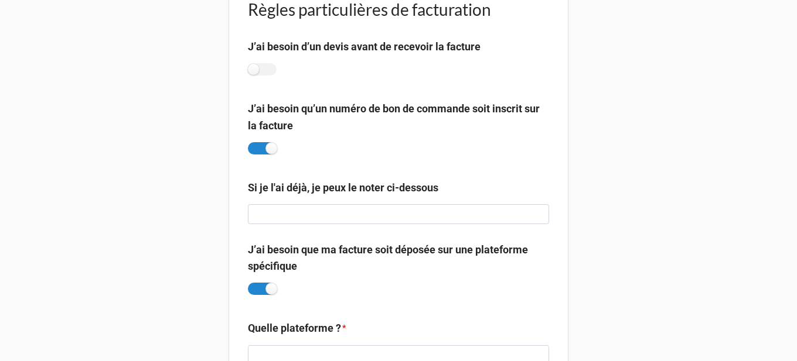
click at [307, 110] on label "J’ai besoin qu’un numéro de bon de commande soit inscrit sur la facture" at bounding box center [398, 117] width 301 height 33
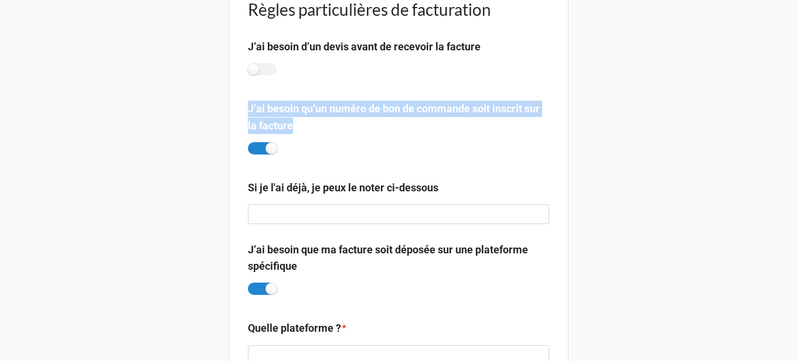
click at [307, 110] on label "J’ai besoin qu’un numéro de bon de commande soit inscrit sur la facture" at bounding box center [398, 117] width 301 height 33
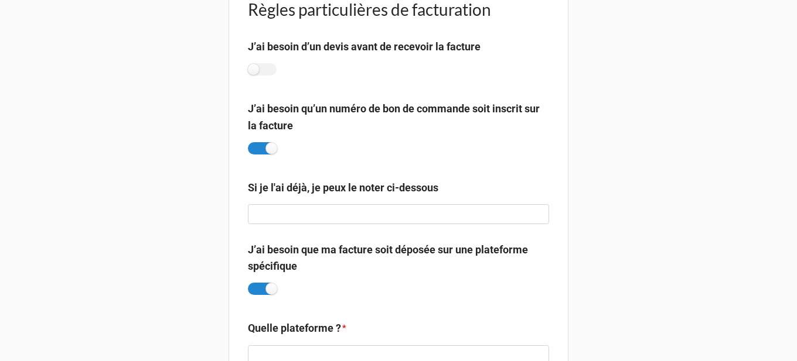
click at [380, 189] on label "Si je l'ai déjà, je peux le noter ci-dessous" at bounding box center [343, 188] width 190 height 16
click at [460, 257] on label "J’ai besoin que ma facture soit déposée sur une plateforme spécifique" at bounding box center [398, 258] width 301 height 33
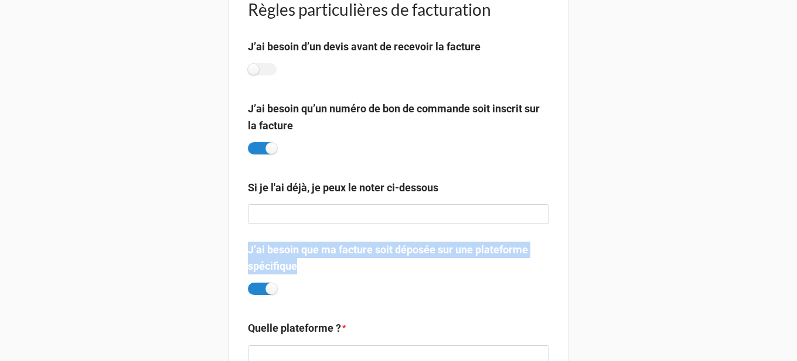
click at [460, 257] on label "J’ai besoin que ma facture soit déposée sur une plateforme spécifique" at bounding box center [398, 258] width 301 height 33
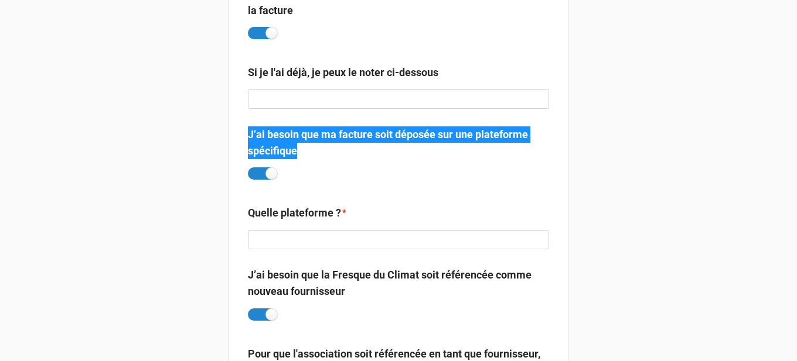
scroll to position [2380, 0]
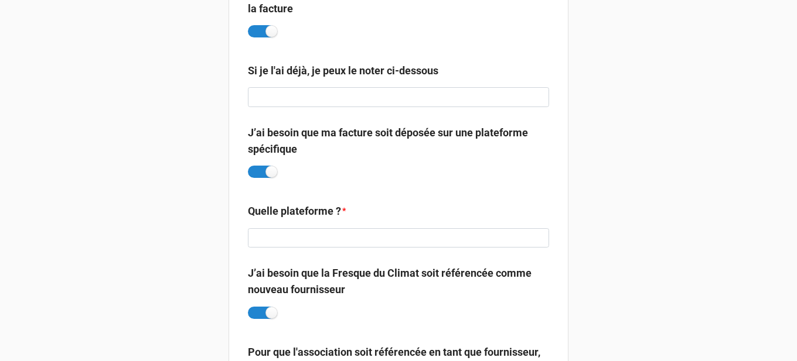
click at [305, 214] on label "Quelle plateforme ?" at bounding box center [294, 211] width 93 height 16
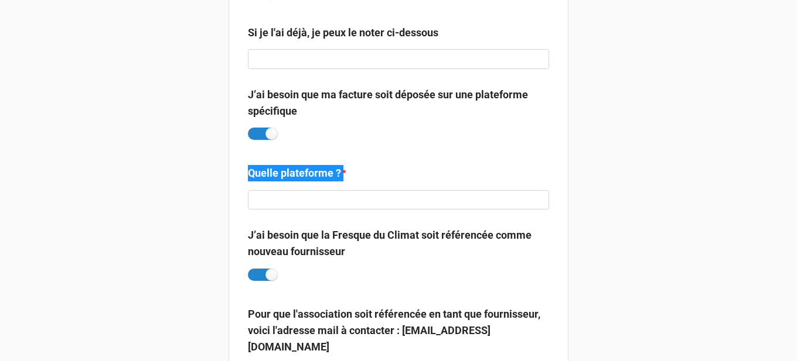
scroll to position [2438, 0]
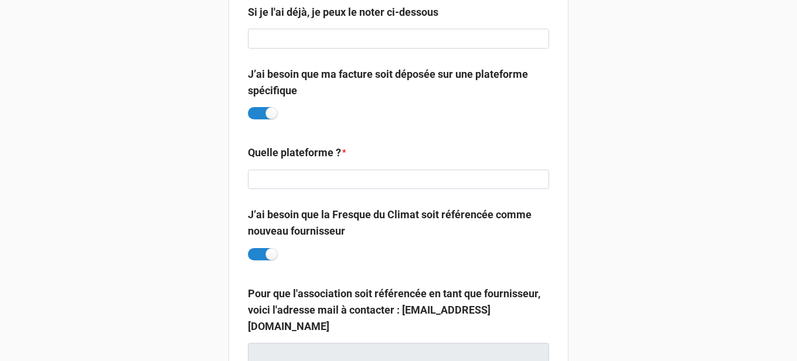
click at [292, 228] on label "J’ai besoin que la Fresque du Climat soit référencée comme nouveau fournisseur" at bounding box center [398, 223] width 301 height 33
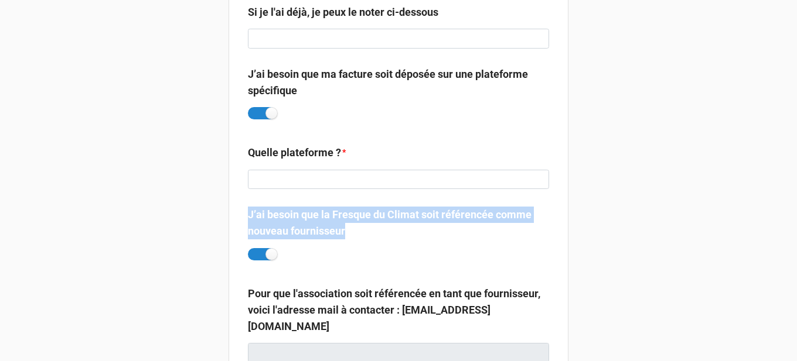
click at [292, 228] on label "J’ai besoin que la Fresque du Climat soit référencée comme nouveau fournisseur" at bounding box center [398, 223] width 301 height 33
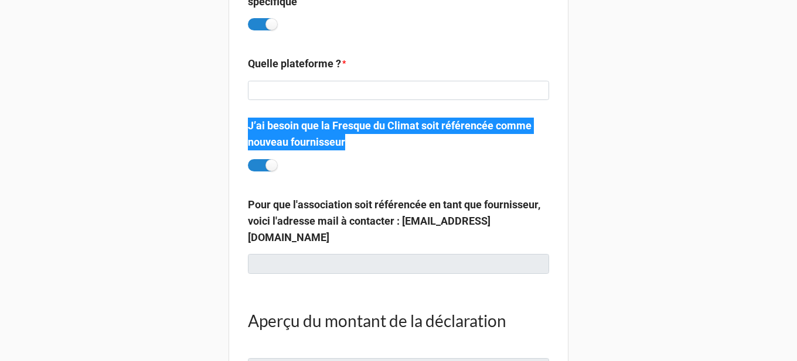
scroll to position [2497, 0]
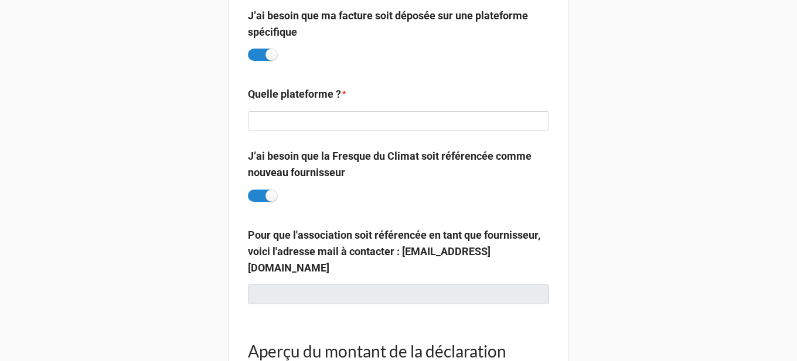
click at [347, 254] on label "Pour que l'association soit référencée en tant que fournisseur, voici l'adresse…" at bounding box center [398, 252] width 301 height 50
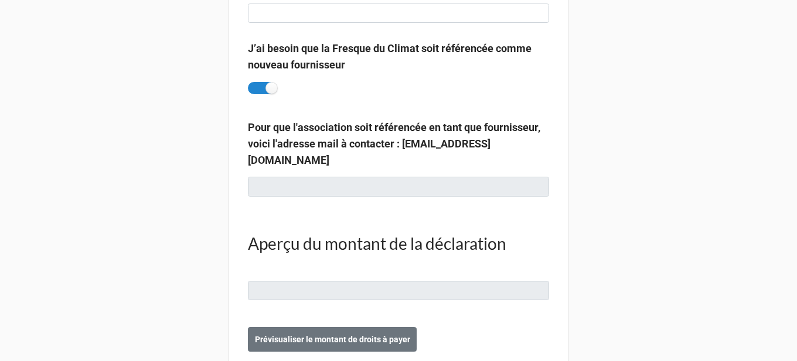
scroll to position [2634, 0]
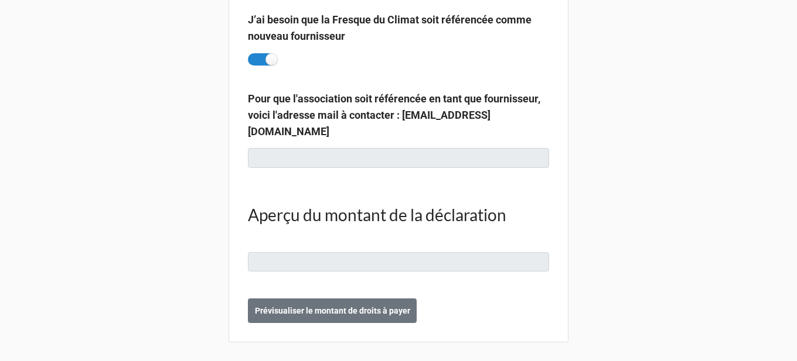
click at [310, 209] on h1 "Aperçu du montant de la déclaration" at bounding box center [398, 214] width 301 height 21
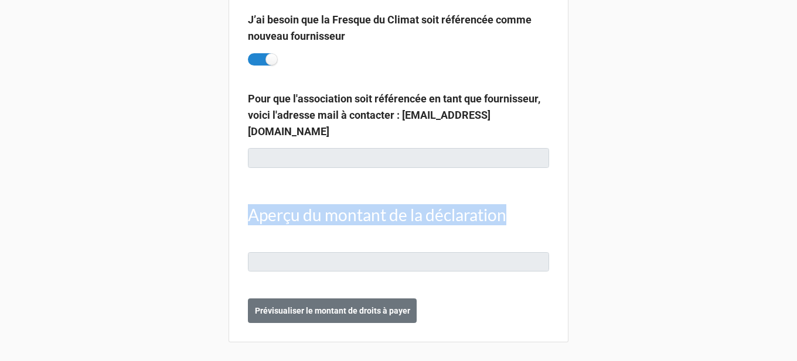
click at [310, 209] on h1 "Aperçu du montant de la déclaration" at bounding box center [398, 214] width 301 height 21
